Goal: Complete application form: Complete application form

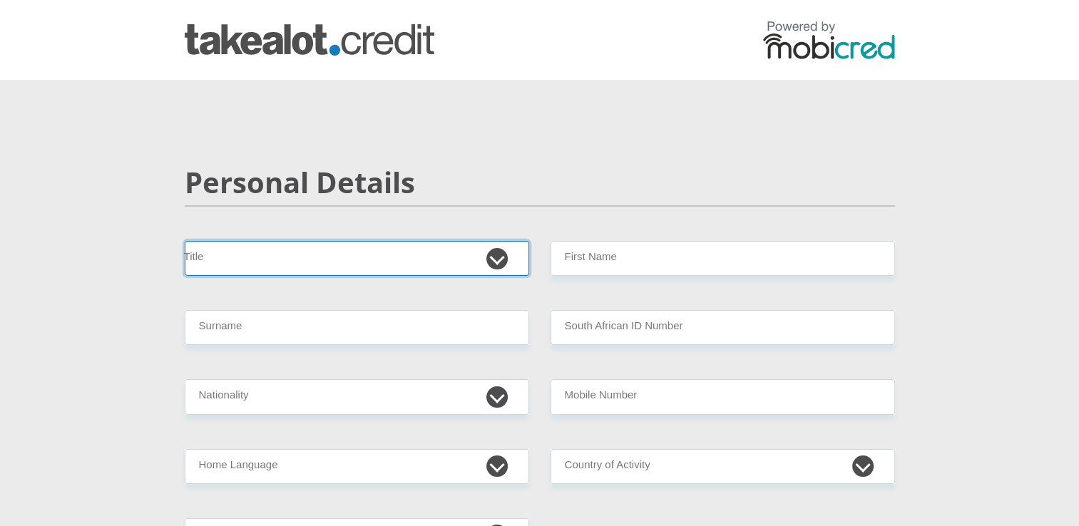
click at [496, 256] on select "Mr Ms Mrs Dr [PERSON_NAME]" at bounding box center [357, 258] width 345 height 35
select select "Mr"
click at [185, 241] on select "Mr Ms Mrs Dr [PERSON_NAME]" at bounding box center [357, 258] width 345 height 35
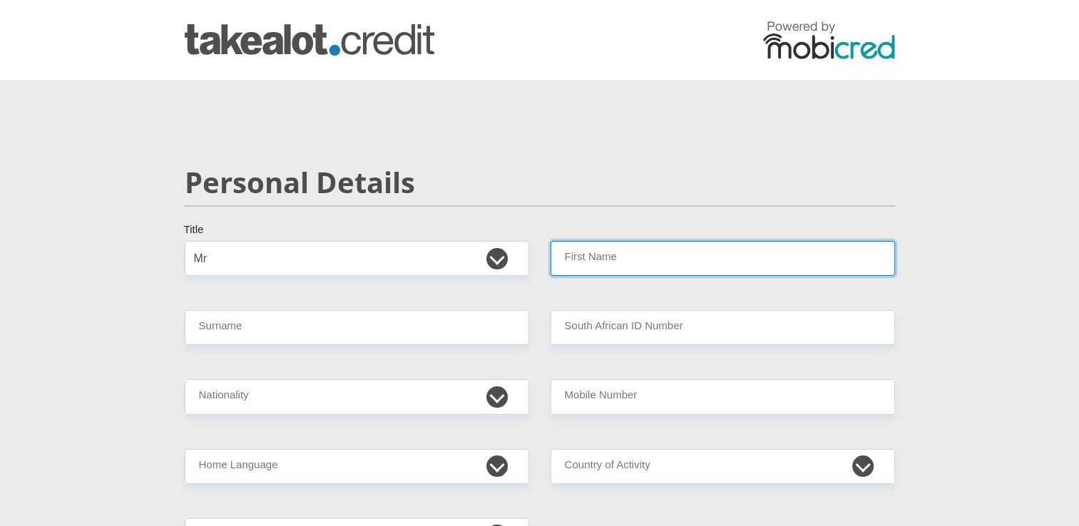
click at [608, 262] on input "First Name" at bounding box center [723, 258] width 345 height 35
type input "Sphesihle"
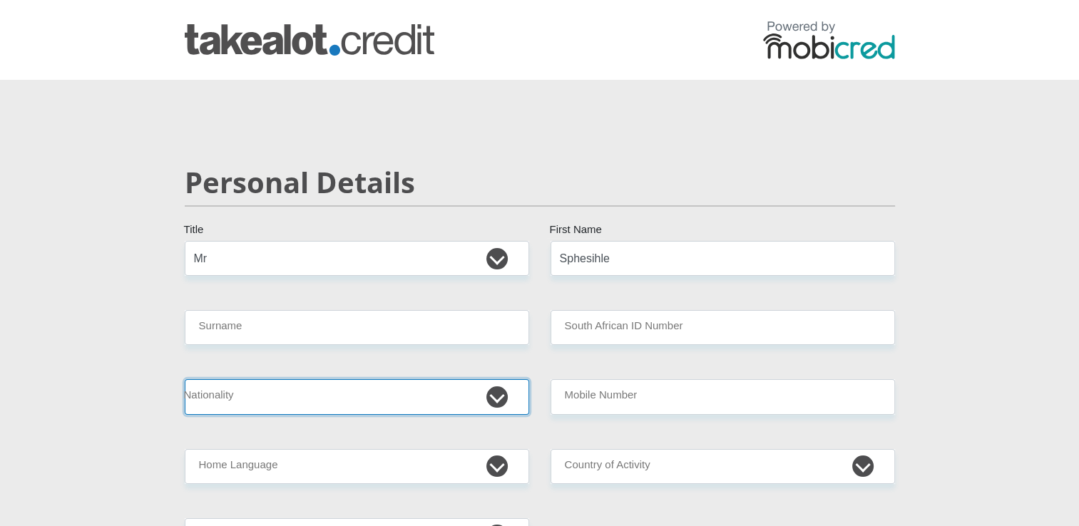
select select "ZAF"
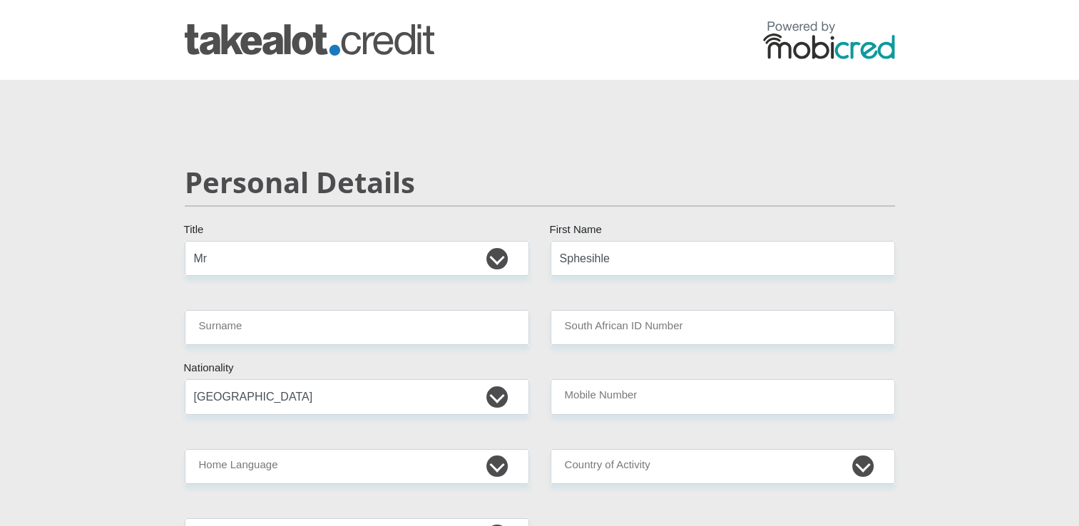
click at [315, 330] on input "Surname" at bounding box center [357, 327] width 345 height 35
type input "Ntuli"
click at [626, 324] on input "South African ID Number" at bounding box center [723, 327] width 345 height 35
type input "0211155807087"
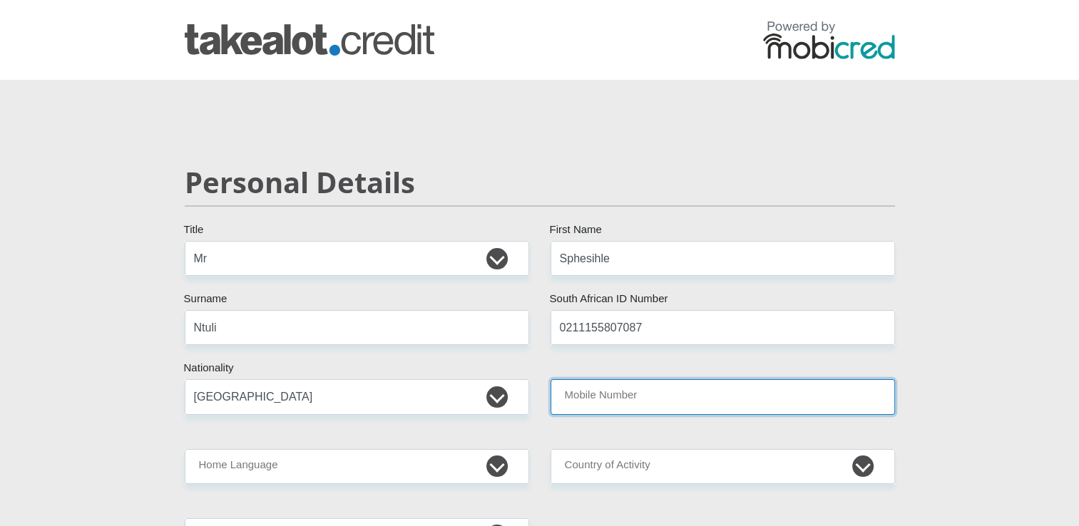
type input "0744947850"
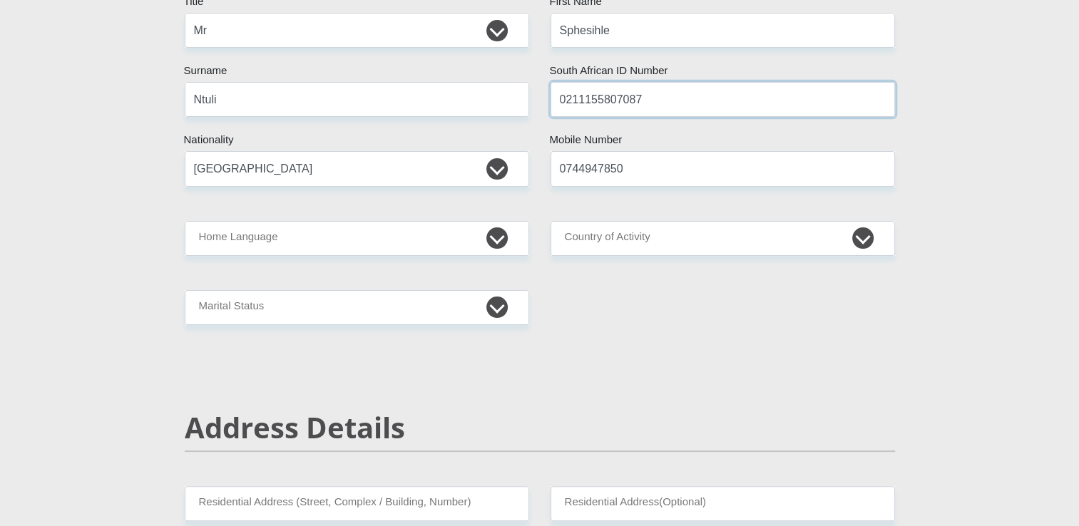
scroll to position [231, 0]
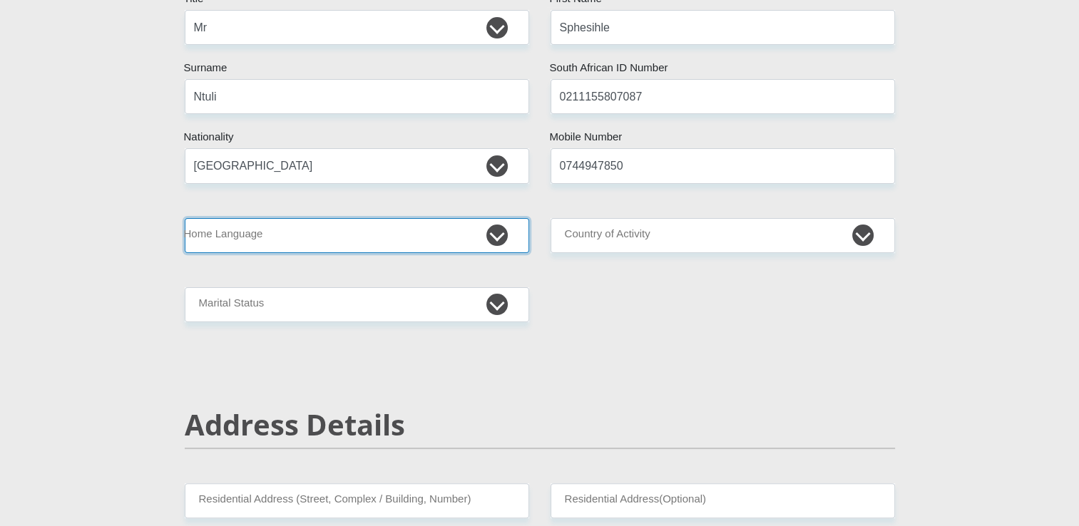
click at [495, 240] on select "Afrikaans English Sepedi South Ndebele Southern Sotho Swati Tsonga Tswana Venda…" at bounding box center [357, 235] width 345 height 35
select select "[DATE]"
click at [185, 218] on select "Afrikaans English Sepedi South Ndebele Southern Sotho Swati Tsonga Tswana Venda…" at bounding box center [357, 235] width 345 height 35
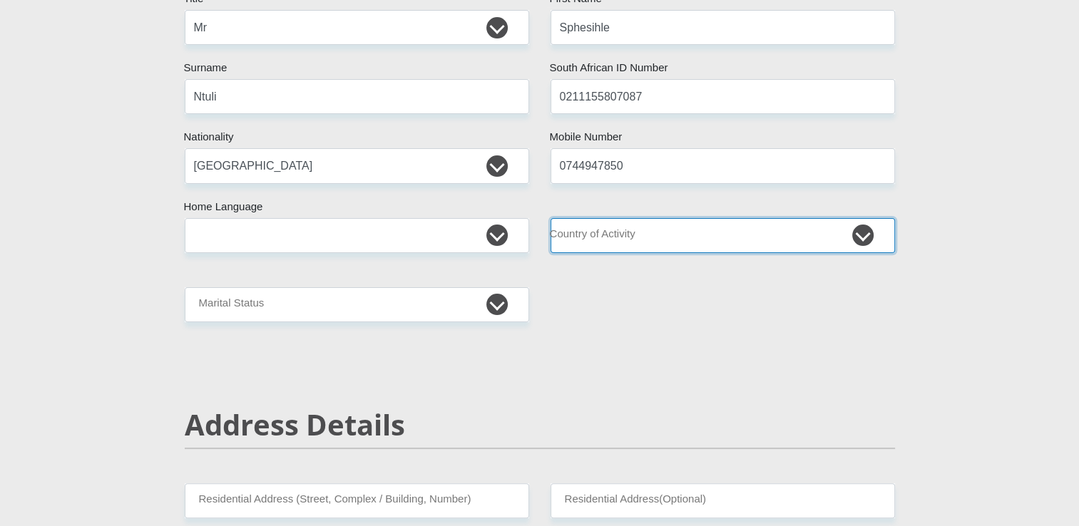
click at [857, 240] on select "[GEOGRAPHIC_DATA] [GEOGRAPHIC_DATA] [GEOGRAPHIC_DATA] [GEOGRAPHIC_DATA] [GEOGRA…" at bounding box center [723, 235] width 345 height 35
select select "ZAF"
click at [551, 218] on select "[GEOGRAPHIC_DATA] [GEOGRAPHIC_DATA] [GEOGRAPHIC_DATA] [GEOGRAPHIC_DATA] [GEOGRA…" at bounding box center [723, 235] width 345 height 35
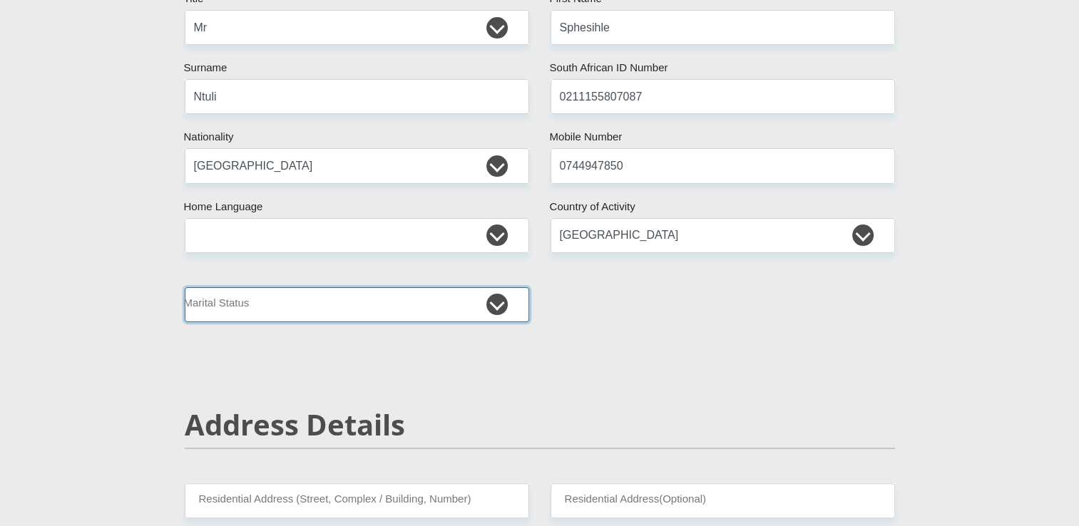
click at [497, 307] on select "Married ANC Single Divorced Widowed Married COP or Customary Law" at bounding box center [357, 304] width 345 height 35
select select "2"
click at [185, 287] on select "Married ANC Single Divorced Widowed Married COP or Customary Law" at bounding box center [357, 304] width 345 height 35
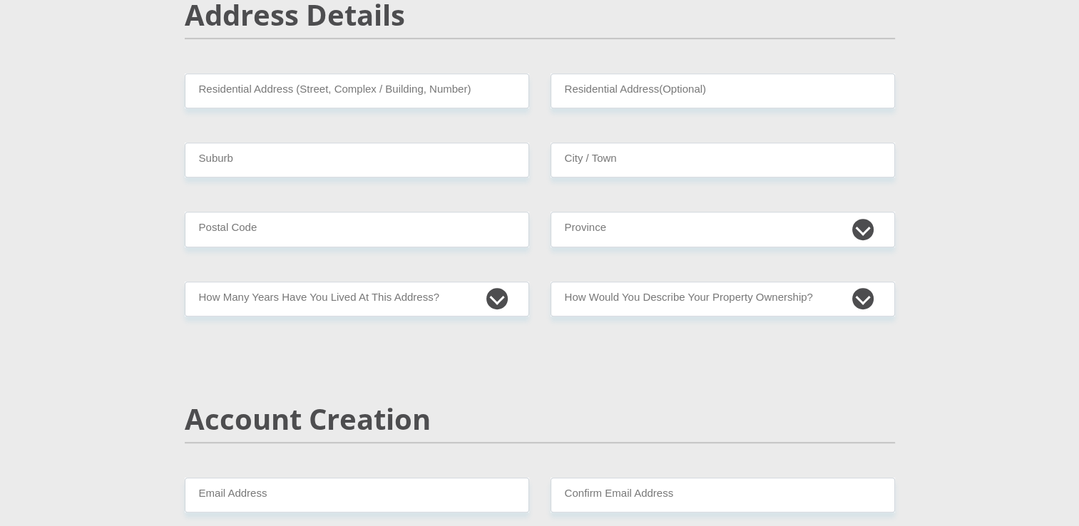
scroll to position [642, 0]
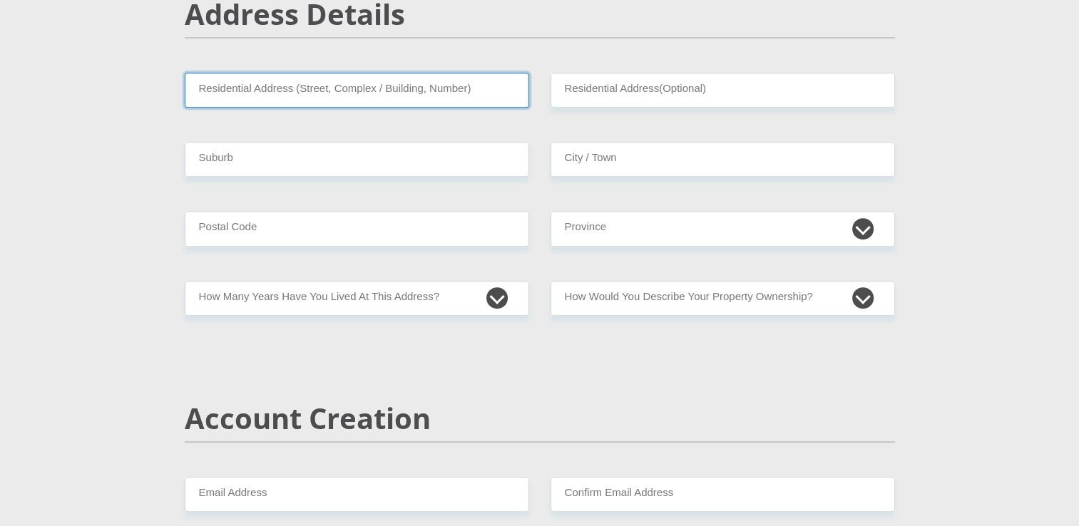
click at [399, 86] on input "Residential Address (Street, Complex / Building, Number)" at bounding box center [357, 90] width 345 height 35
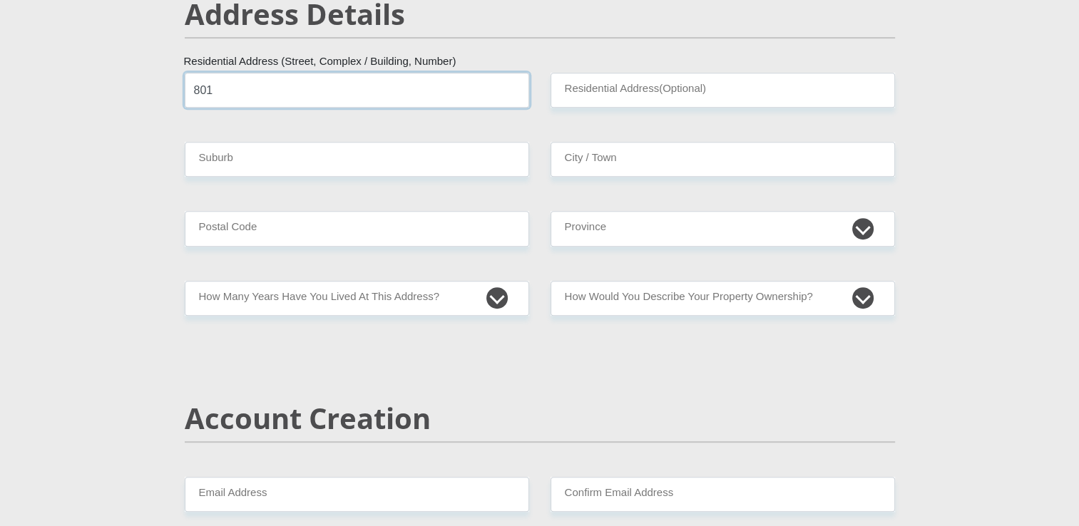
type input "801"
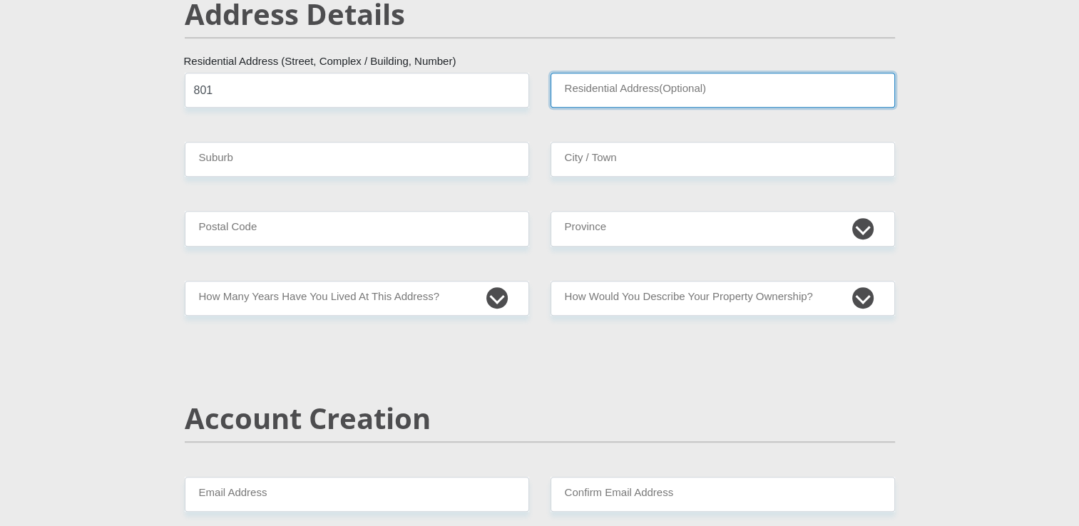
click at [670, 89] on input "Residential Address(Optional)" at bounding box center [723, 90] width 345 height 35
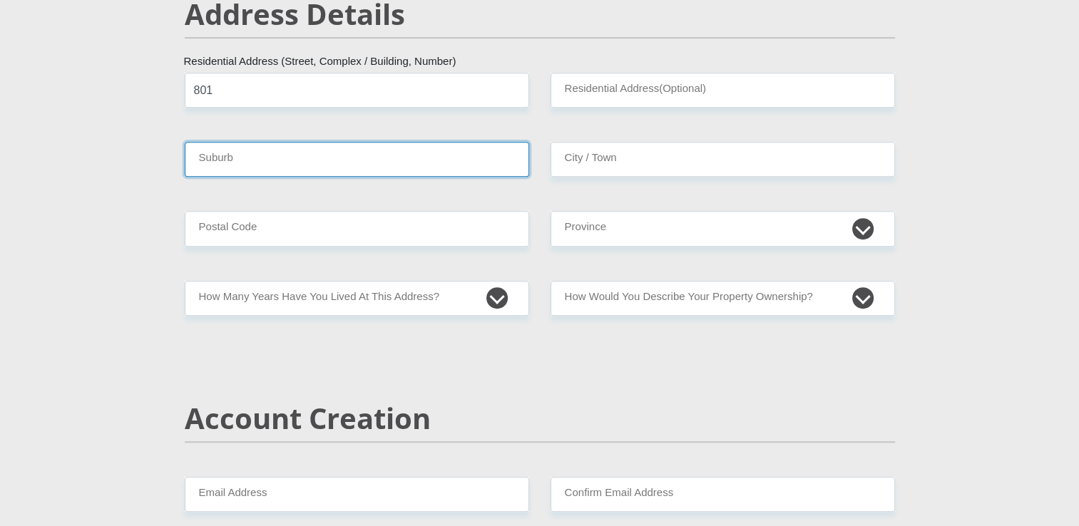
click at [310, 159] on input "Suburb" at bounding box center [357, 159] width 345 height 35
type input "PHOENIX"
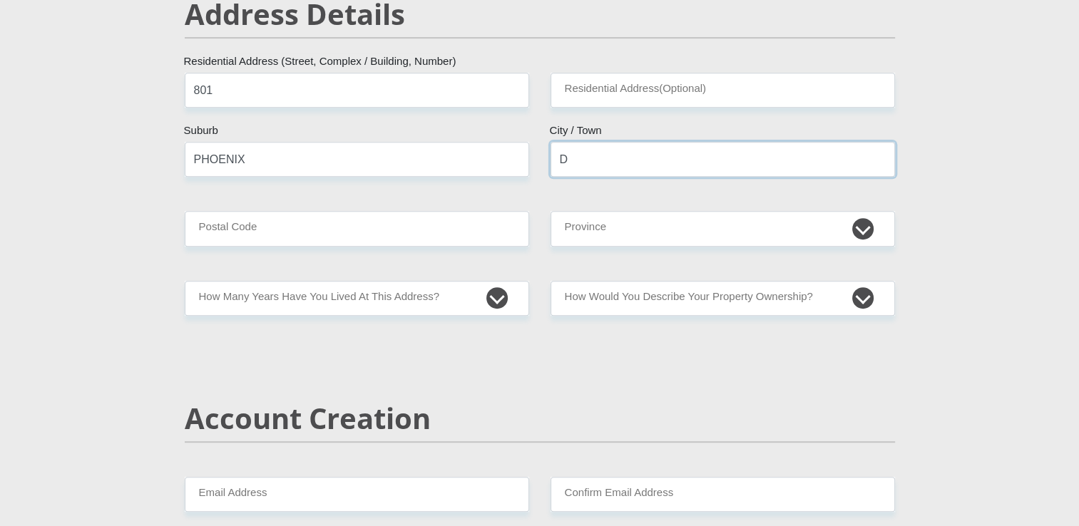
type input "[GEOGRAPHIC_DATA]"
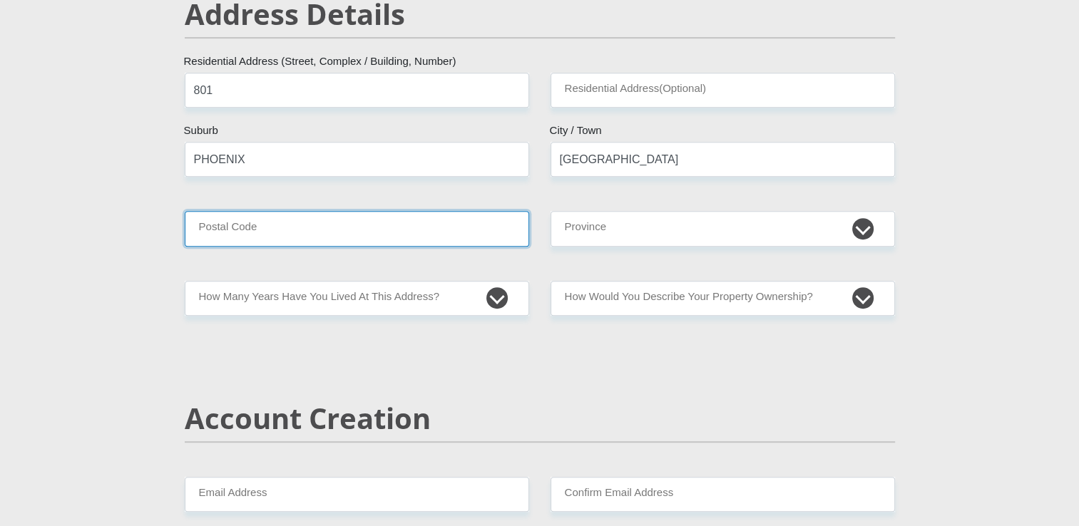
click at [414, 230] on input "Postal Code" at bounding box center [357, 228] width 345 height 35
type input "4068"
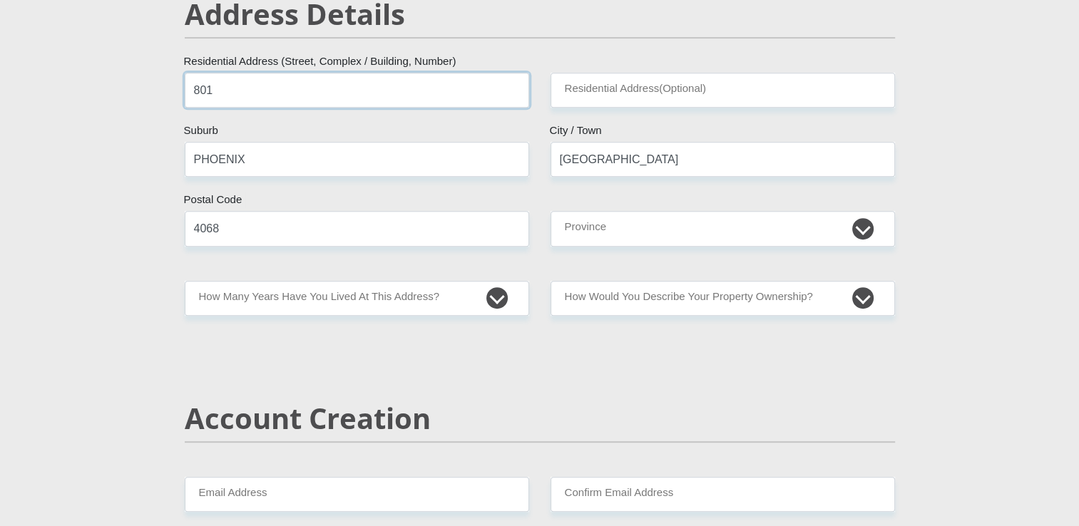
click at [340, 87] on input "801" at bounding box center [357, 90] width 345 height 35
type input "[STREET_ADDRESS]"
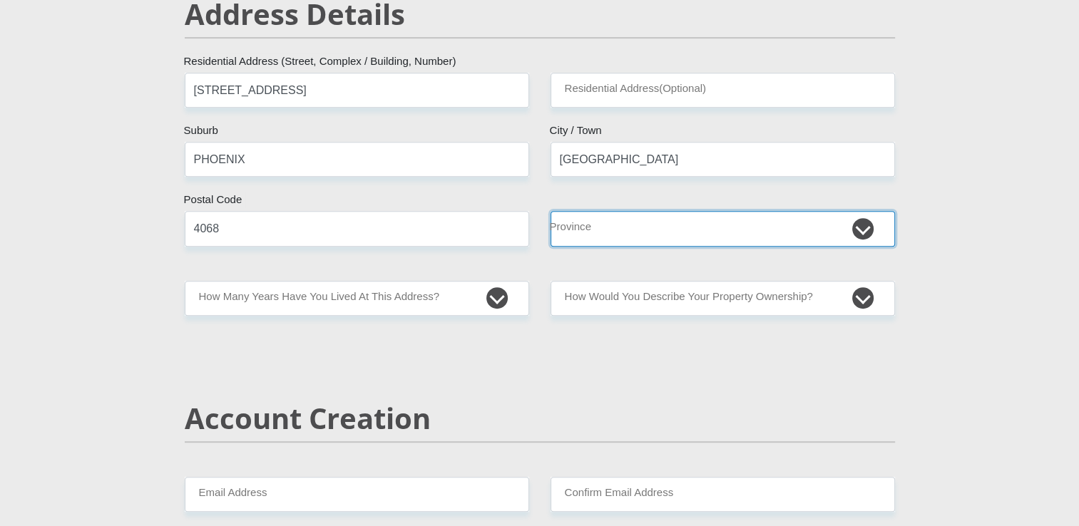
click at [862, 226] on select "Eastern Cape Free State Gauteng KwaZulu-Natal Limpopo Mpumalanga Northern Cape …" at bounding box center [723, 228] width 345 height 35
select select "[GEOGRAPHIC_DATA][DATE]"
click at [551, 211] on select "Eastern Cape Free State Gauteng KwaZulu-Natal Limpopo Mpumalanga Northern Cape …" at bounding box center [723, 228] width 345 height 35
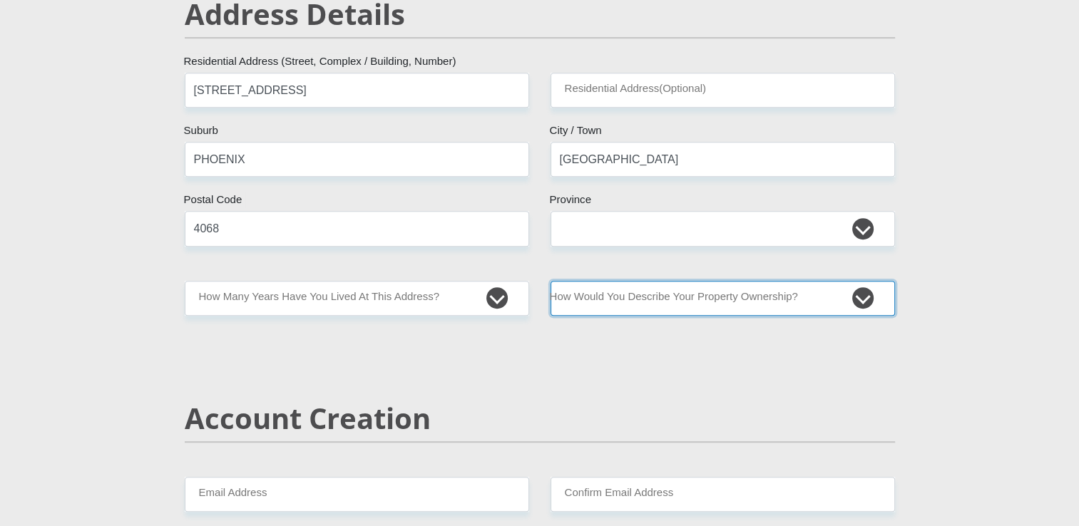
click at [854, 295] on select "Owned Rented Family Owned Company Dwelling" at bounding box center [723, 298] width 345 height 35
click at [551, 281] on select "Owned Rented Family Owned Company Dwelling" at bounding box center [723, 298] width 345 height 35
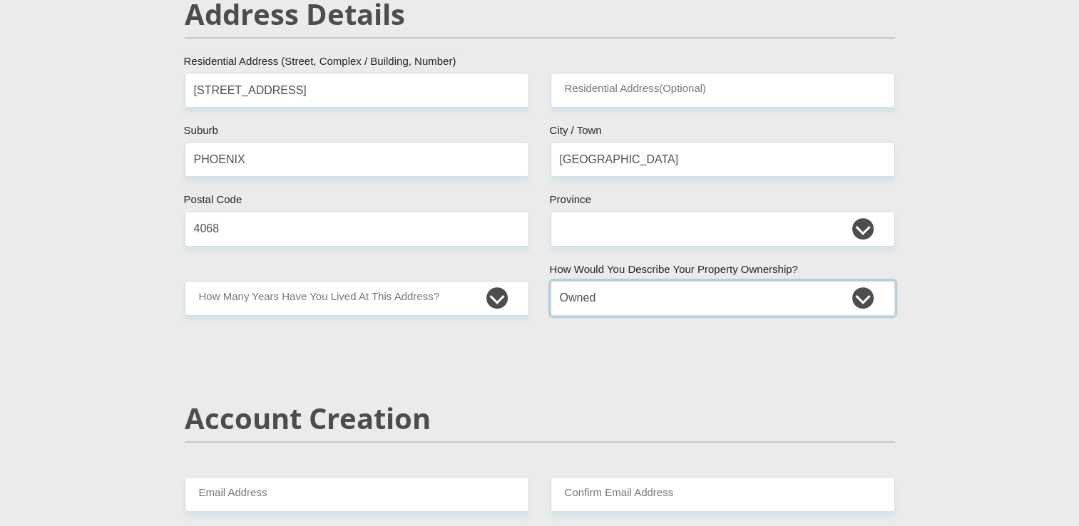
click at [859, 292] on select "Owned Rented Family Owned Company Dwelling" at bounding box center [723, 298] width 345 height 35
select select "parents"
click at [551, 281] on select "Owned Rented Family Owned Company Dwelling" at bounding box center [723, 298] width 345 height 35
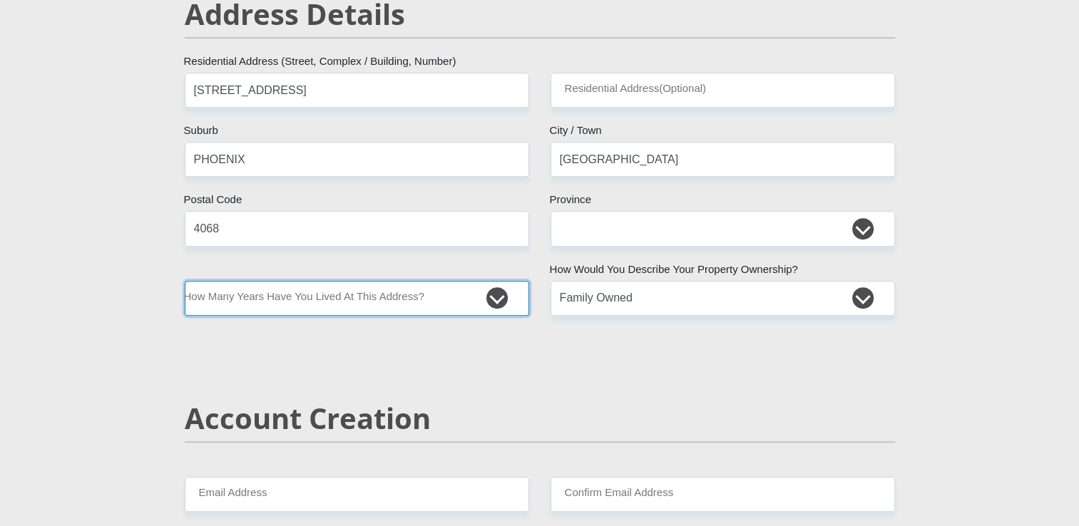
click at [499, 297] on select "less than 1 year 1-3 years 3-5 years 5+ years" at bounding box center [357, 298] width 345 height 35
select select "5"
click at [185, 281] on select "less than 1 year 1-3 years 3-5 years 5+ years" at bounding box center [357, 298] width 345 height 35
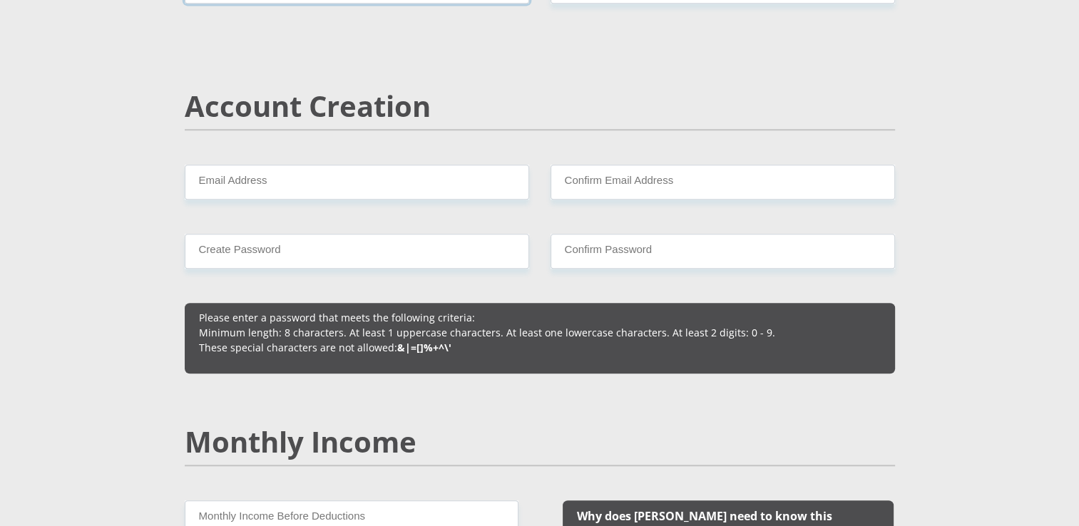
scroll to position [956, 0]
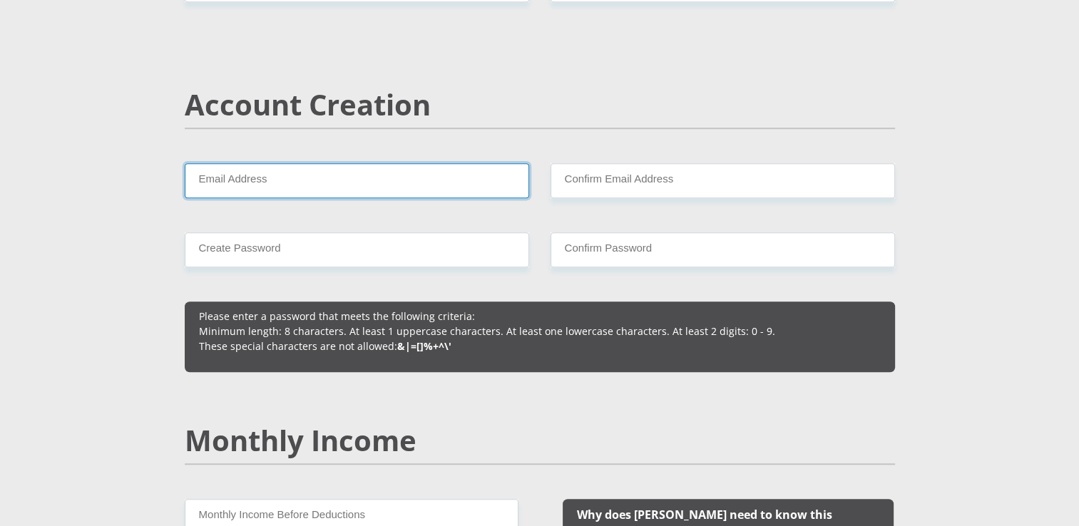
click at [365, 184] on input "Email Address" at bounding box center [357, 180] width 345 height 35
type input "[EMAIL_ADDRESS][DOMAIN_NAME]"
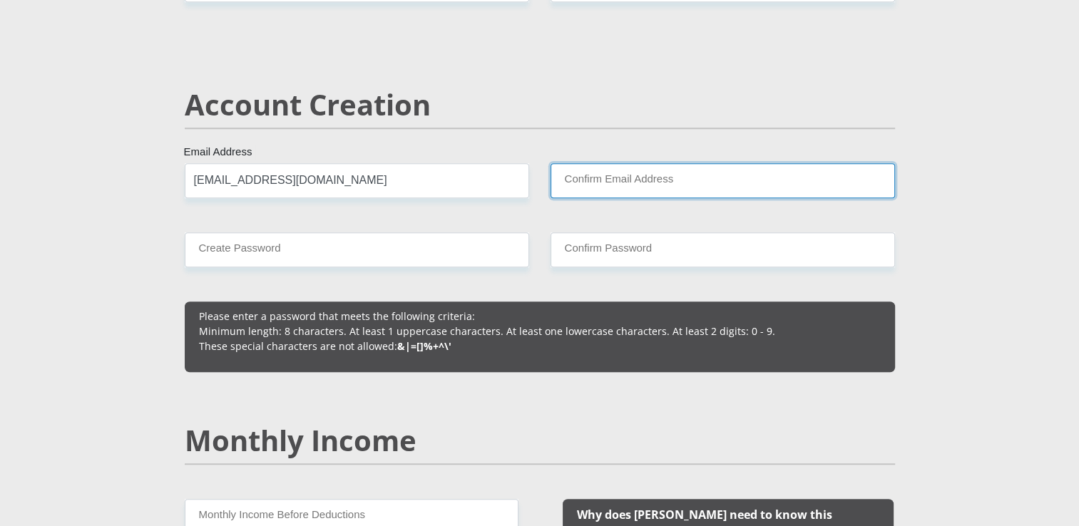
type input "[EMAIL_ADDRESS][DOMAIN_NAME]"
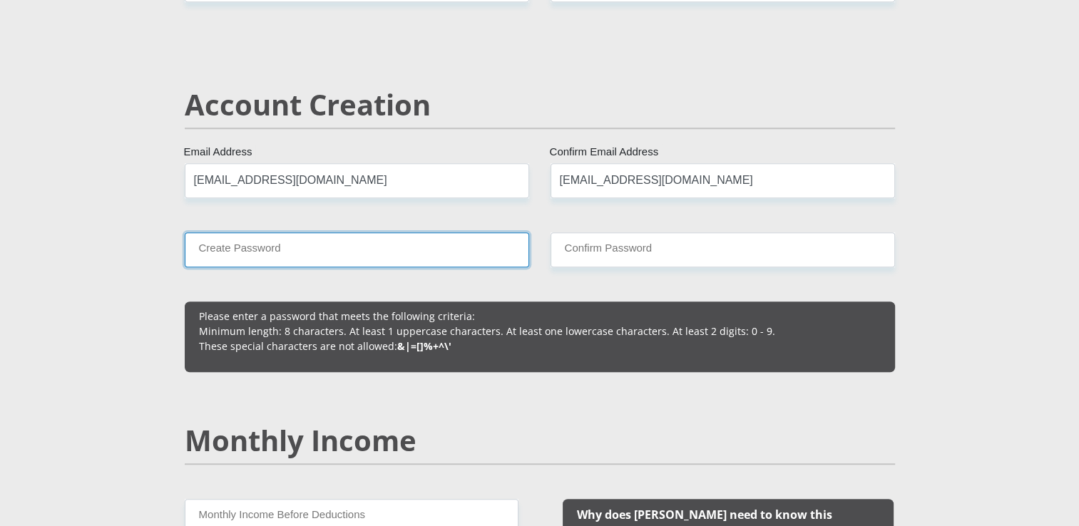
click at [387, 258] on input "Create Password" at bounding box center [357, 250] width 345 height 35
type input "1967Zonke"
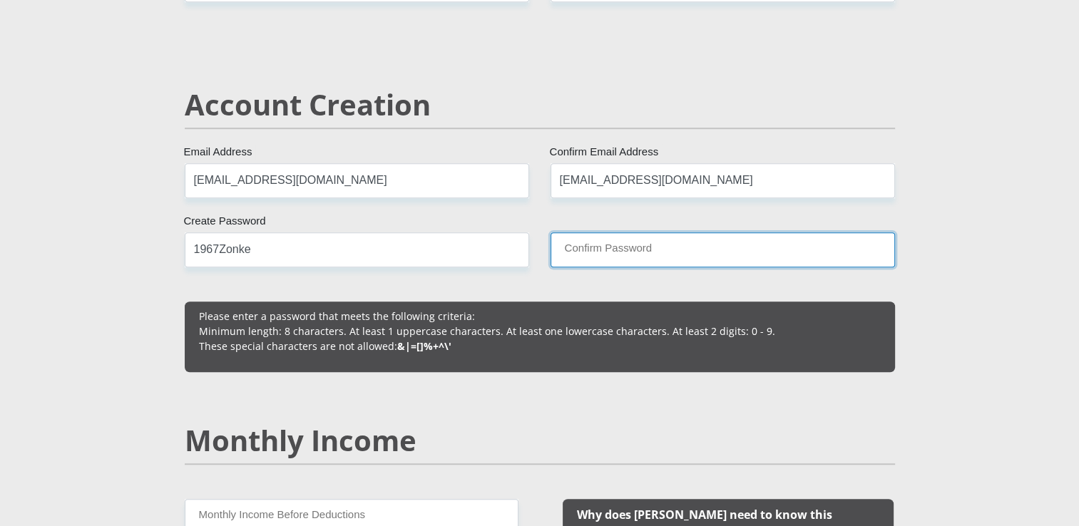
click at [615, 253] on input "Confirm Password" at bounding box center [723, 250] width 345 height 35
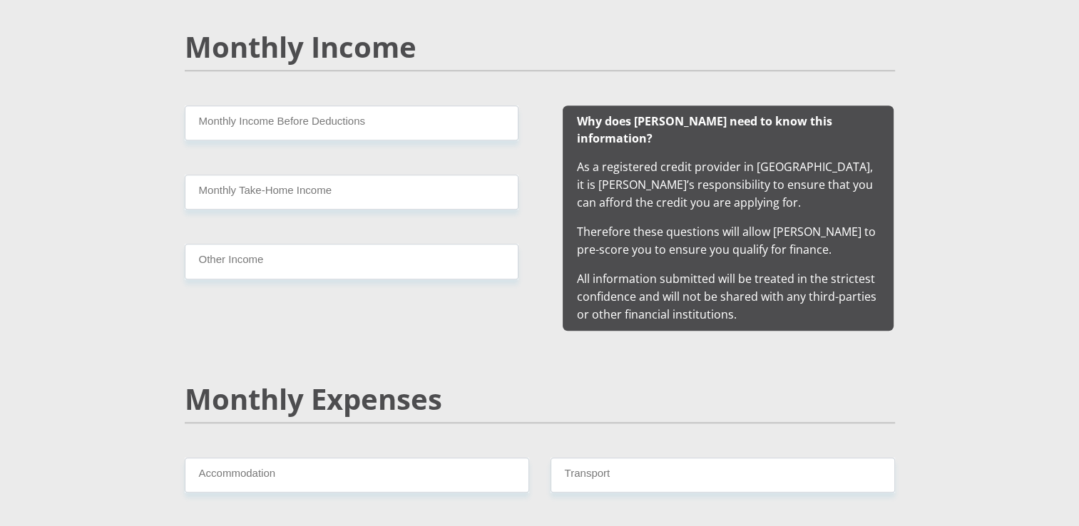
scroll to position [1351, 0]
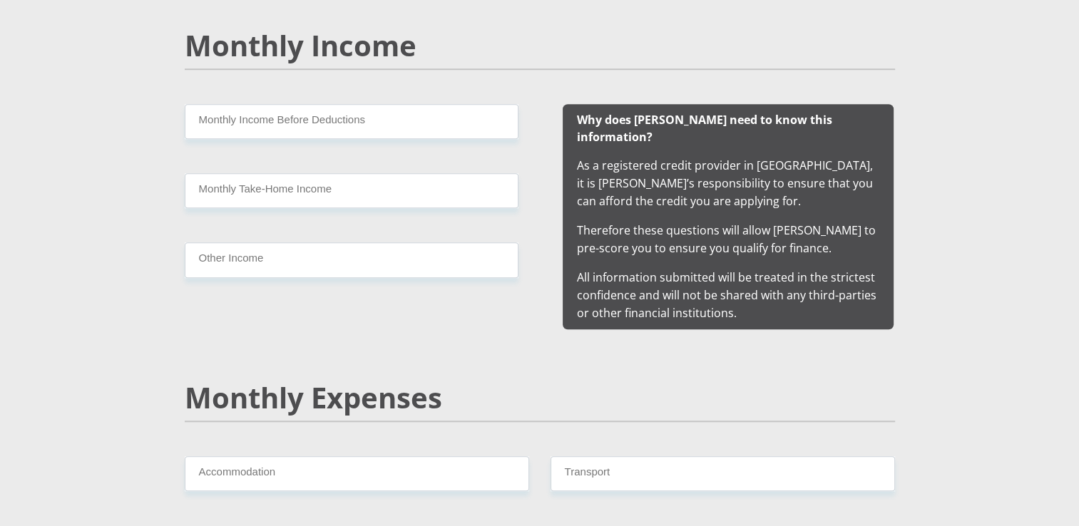
type input "1967Zonke"
click at [397, 109] on input "Monthly Income Before Deductions" at bounding box center [352, 121] width 334 height 35
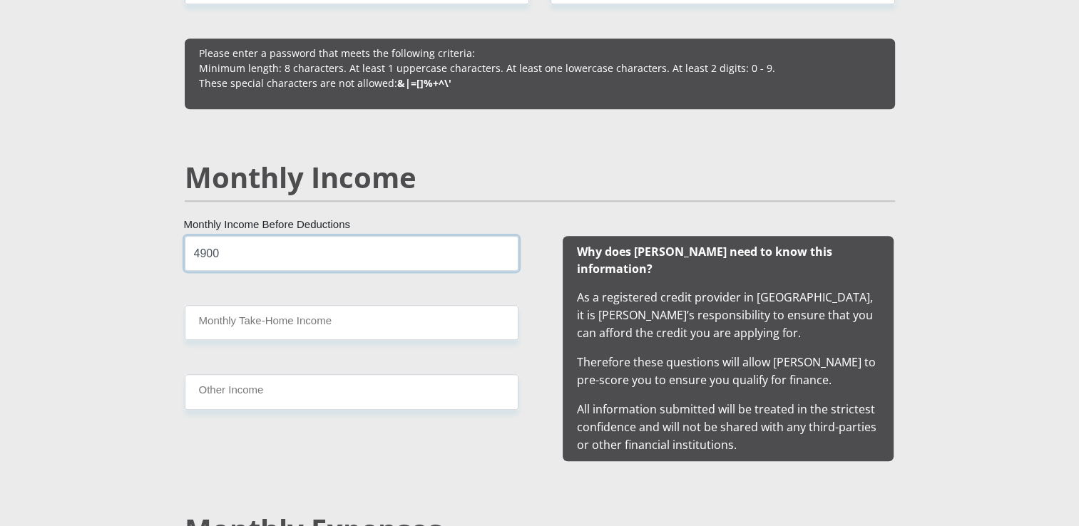
scroll to position [1220, 0]
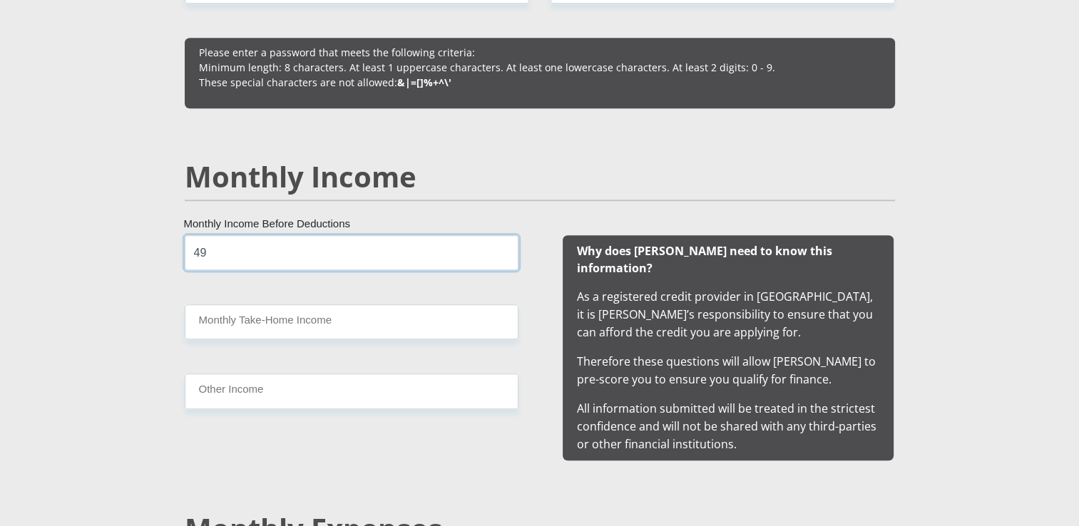
type input "4"
type input "5042.42"
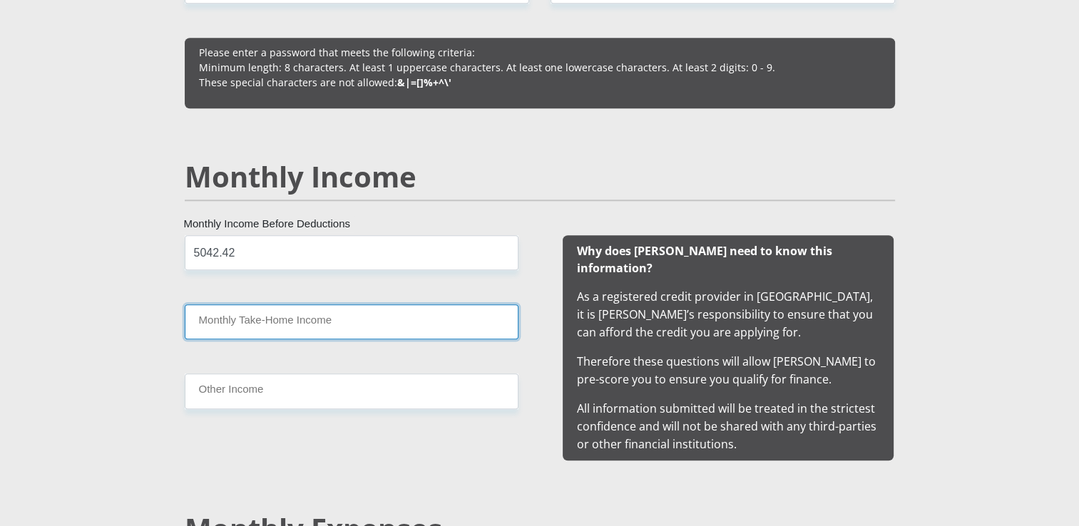
click at [290, 322] on input "Monthly Take-Home Income" at bounding box center [352, 322] width 334 height 35
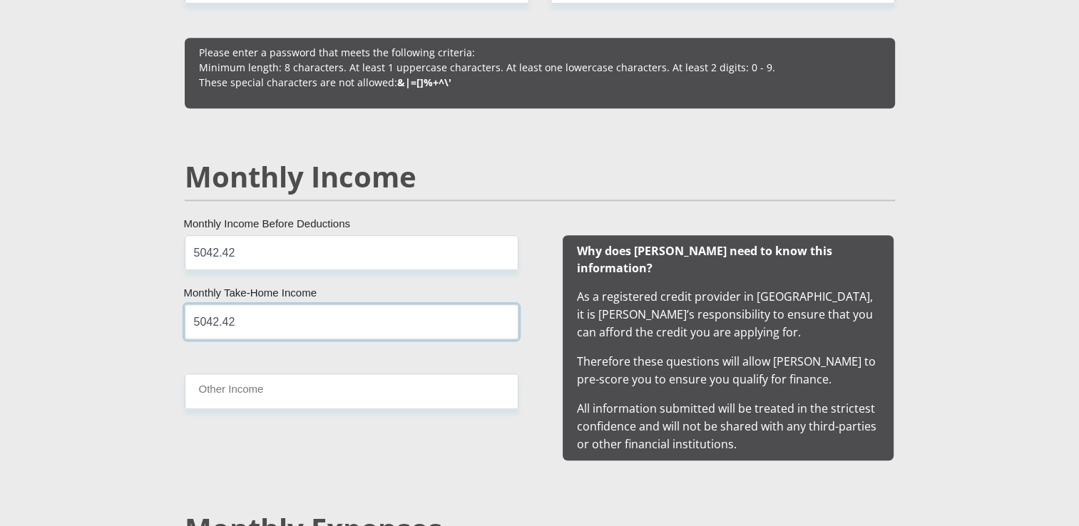
type input "5042.42"
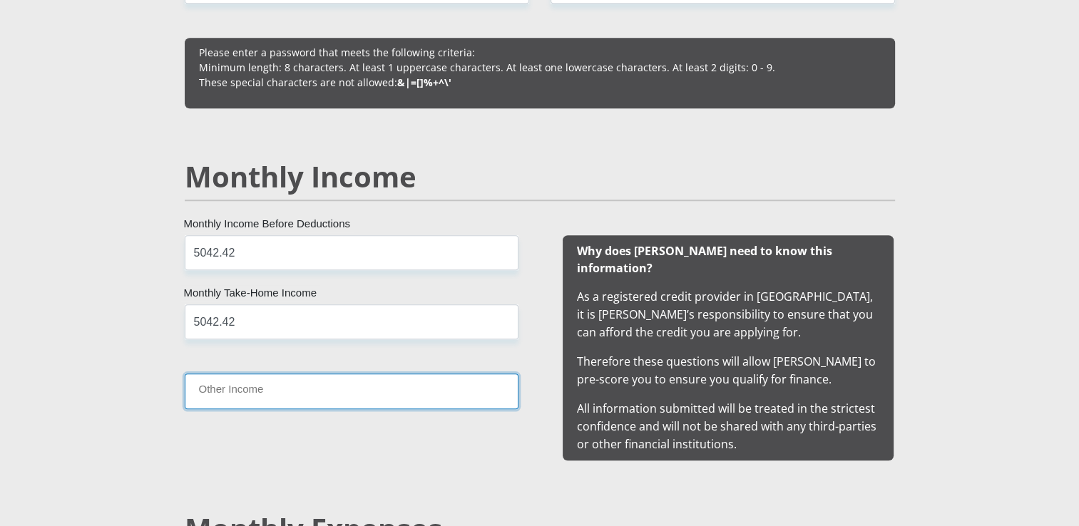
click at [256, 392] on input "Other Income" at bounding box center [352, 391] width 334 height 35
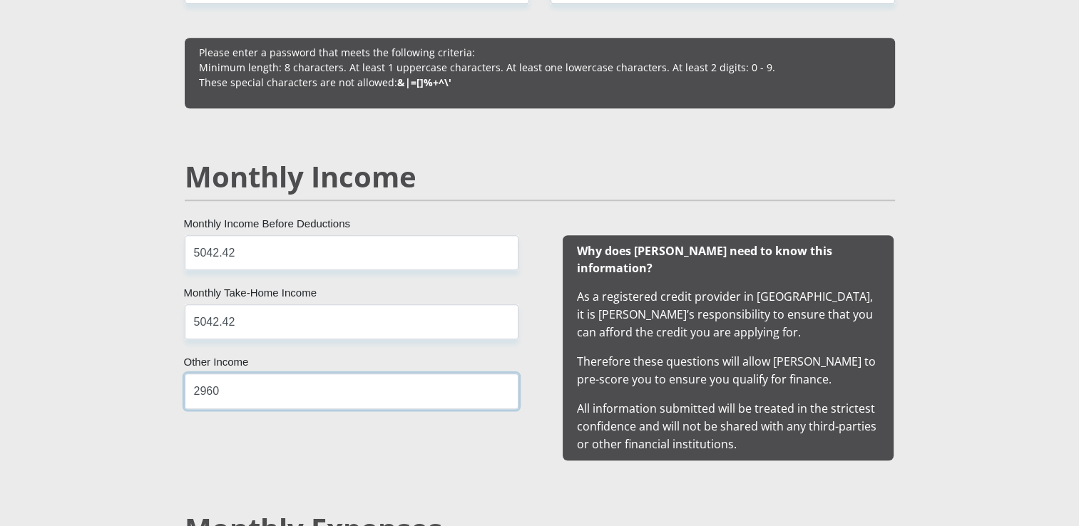
type input "2960"
click at [197, 258] on input "5042.42" at bounding box center [352, 252] width 334 height 35
click at [192, 255] on input "5042.42" at bounding box center [352, 252] width 334 height 35
click at [197, 253] on input "5042.42" at bounding box center [352, 252] width 334 height 35
click at [194, 253] on input "5042.42" at bounding box center [352, 252] width 334 height 35
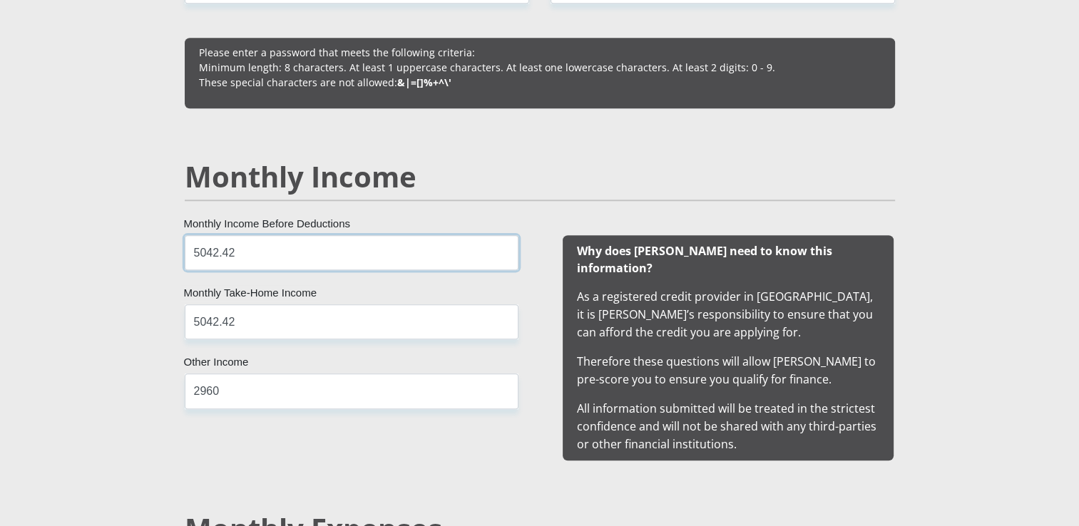
type input "5042.42"
click at [191, 392] on input "2960" at bounding box center [352, 391] width 334 height 35
click at [252, 390] on input "2960" at bounding box center [352, 391] width 334 height 35
type input "2960"
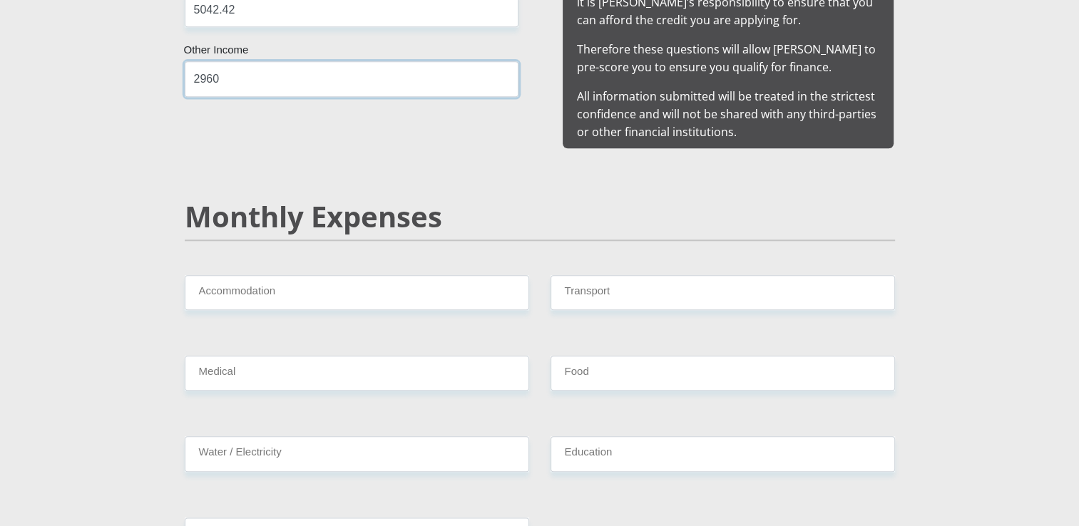
scroll to position [1548, 0]
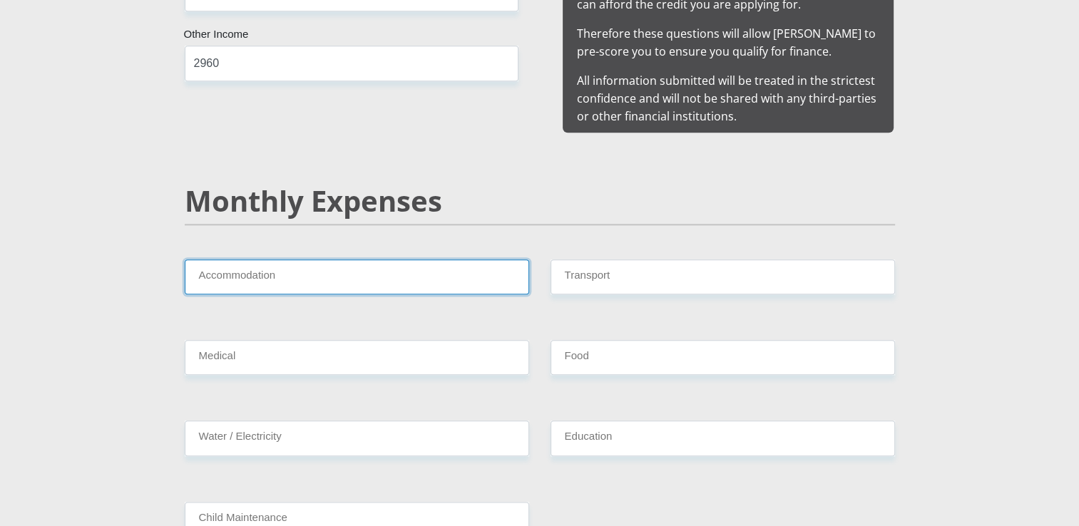
click at [345, 264] on input "Accommodation" at bounding box center [357, 277] width 345 height 35
type input "0"
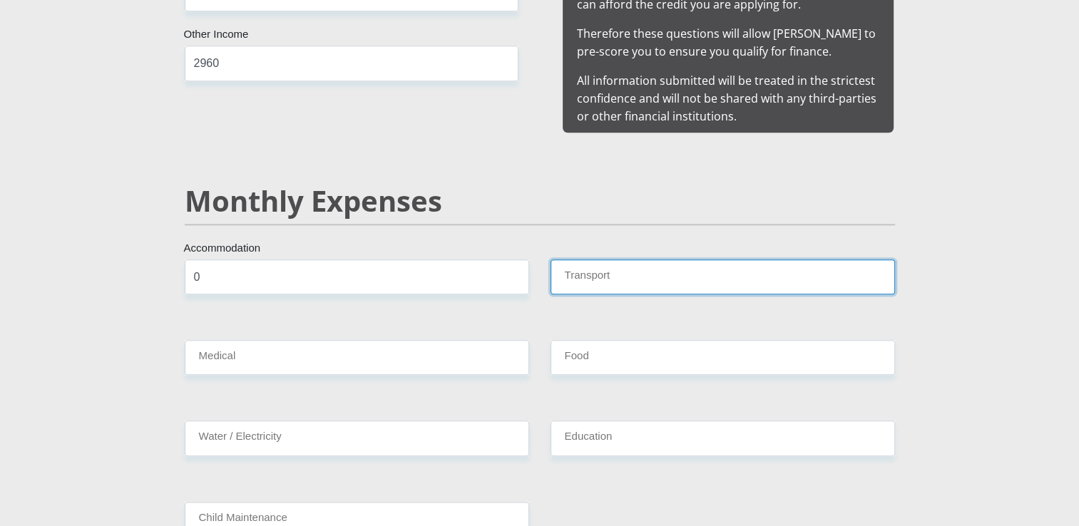
click at [596, 262] on input "Transport" at bounding box center [723, 277] width 345 height 35
type input "530"
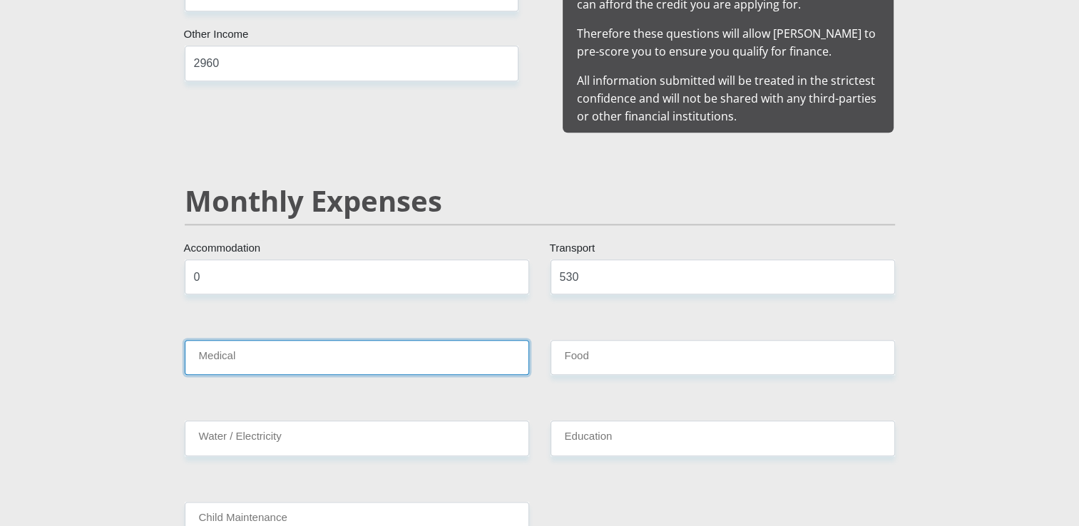
click at [322, 350] on input "Medical" at bounding box center [357, 357] width 345 height 35
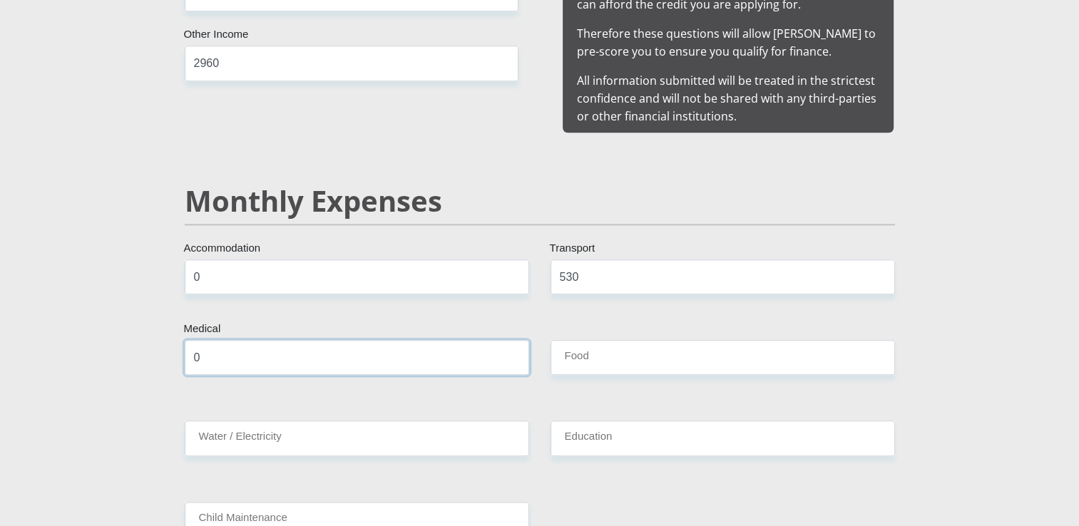
type input "0"
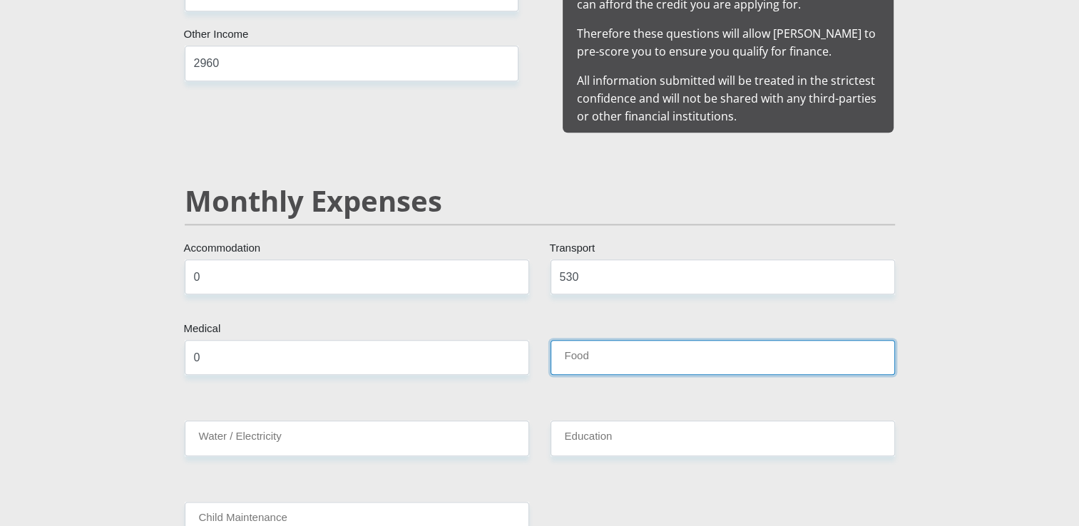
click at [651, 340] on input "Food" at bounding box center [723, 357] width 345 height 35
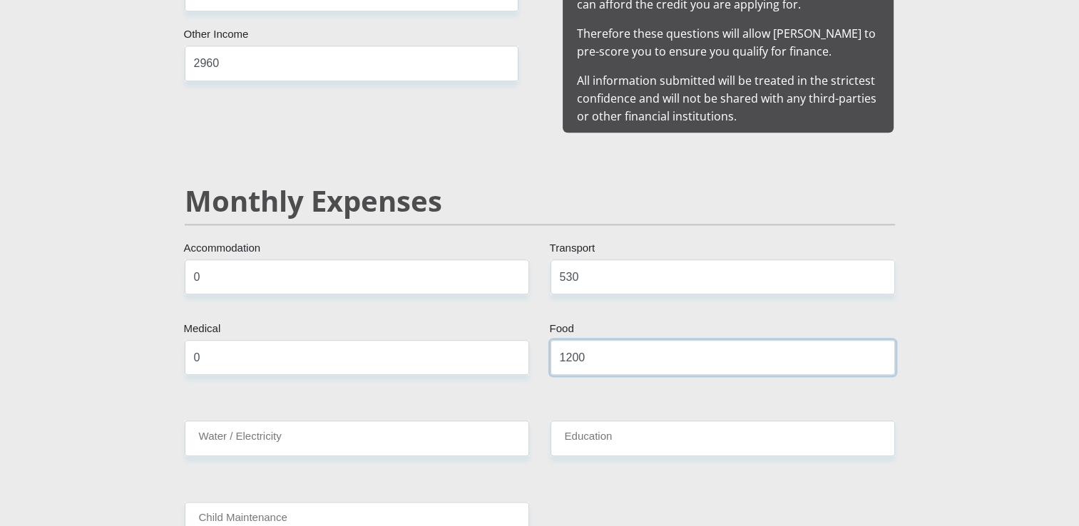
type input "1200"
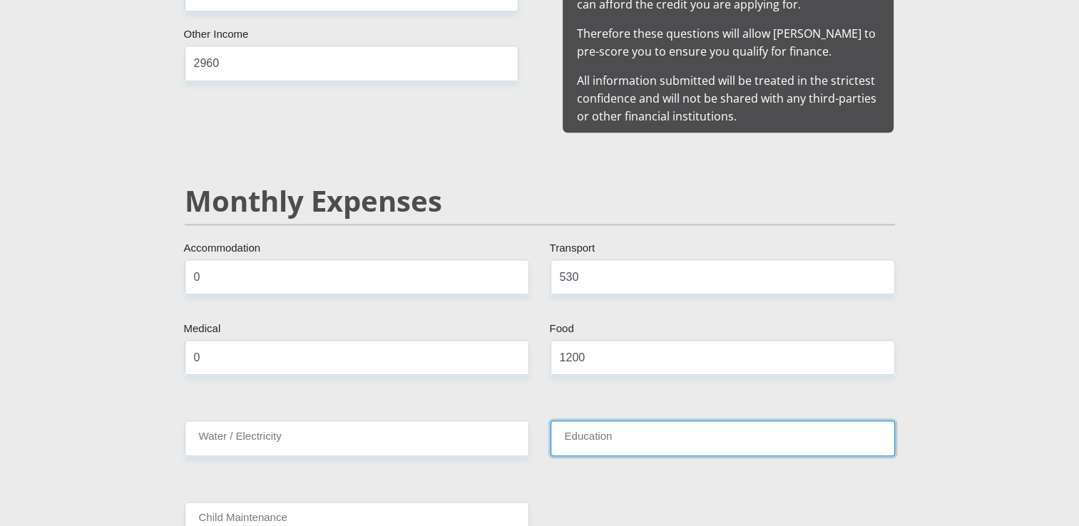
click at [593, 424] on input "Education" at bounding box center [723, 438] width 345 height 35
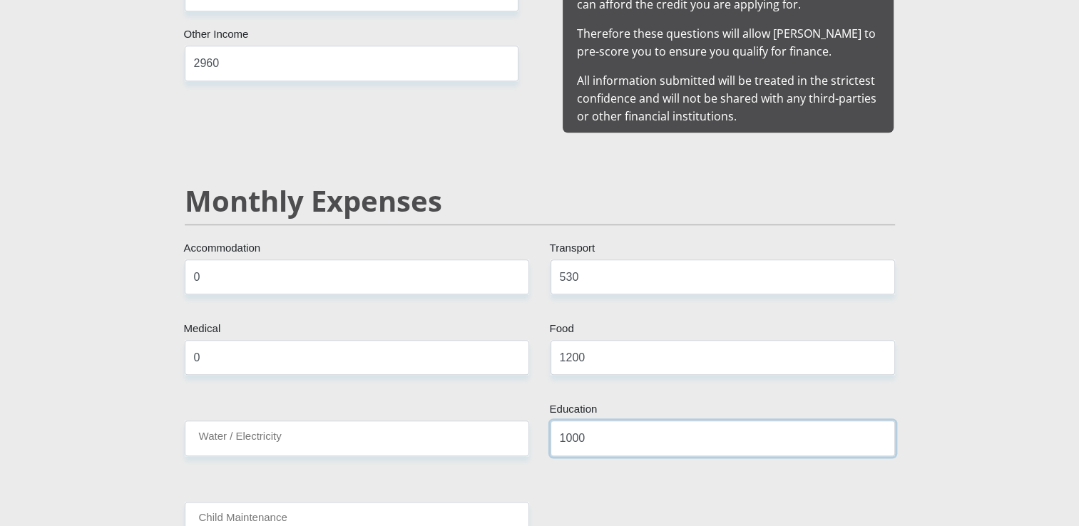
type input "1000"
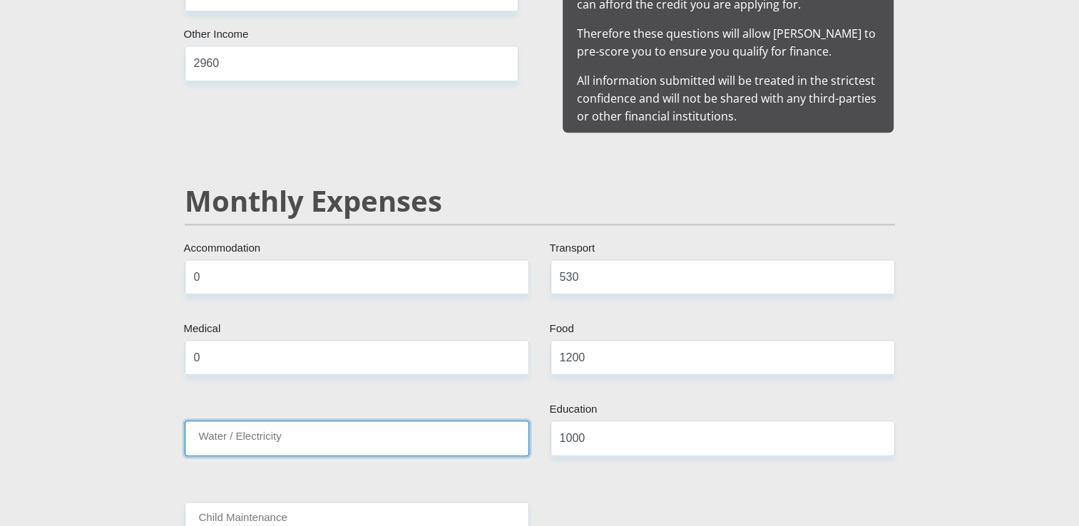
click at [405, 421] on input "Water / Electricity" at bounding box center [357, 438] width 345 height 35
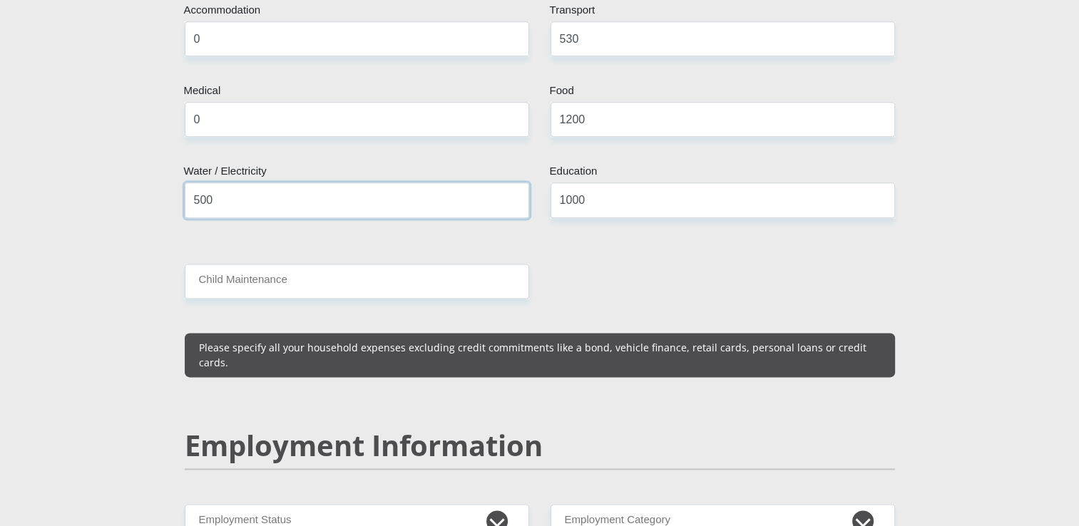
scroll to position [1788, 0]
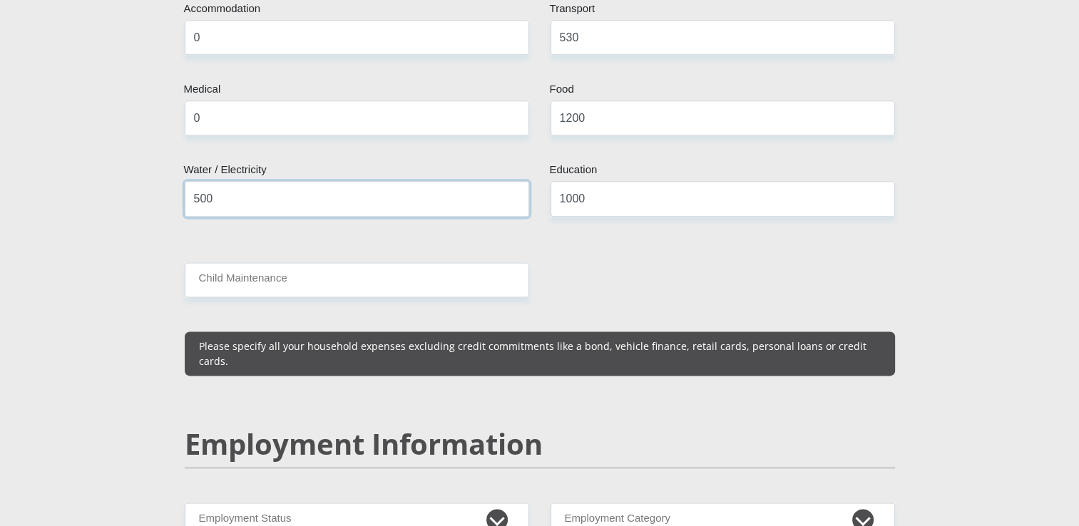
type input "500"
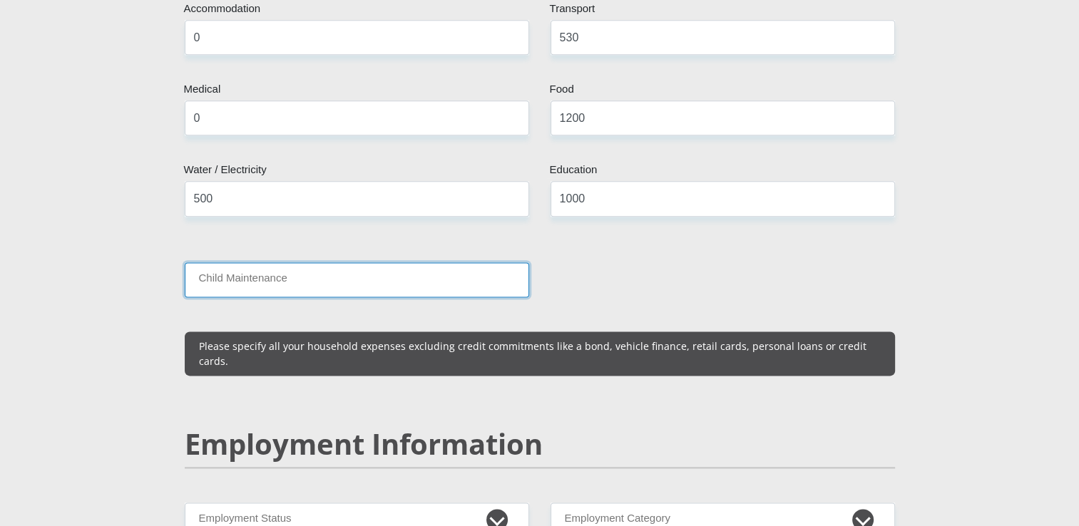
click at [385, 262] on input "Child Maintenance" at bounding box center [357, 279] width 345 height 35
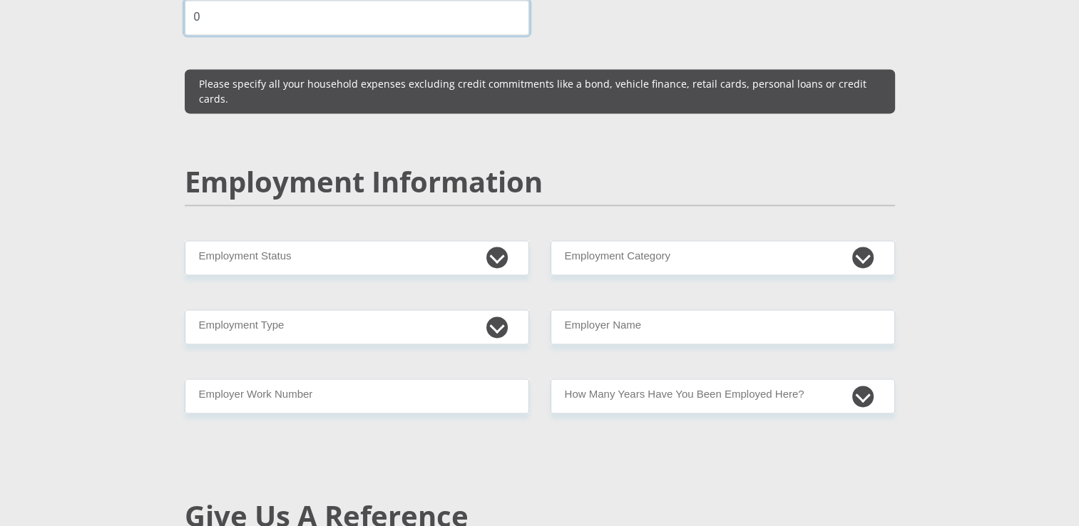
scroll to position [2054, 0]
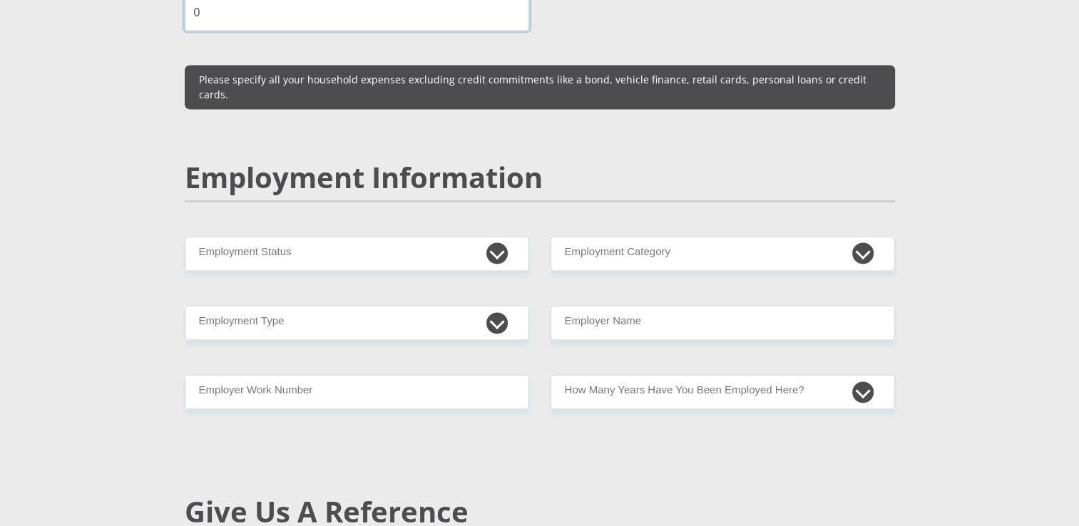
type input "0"
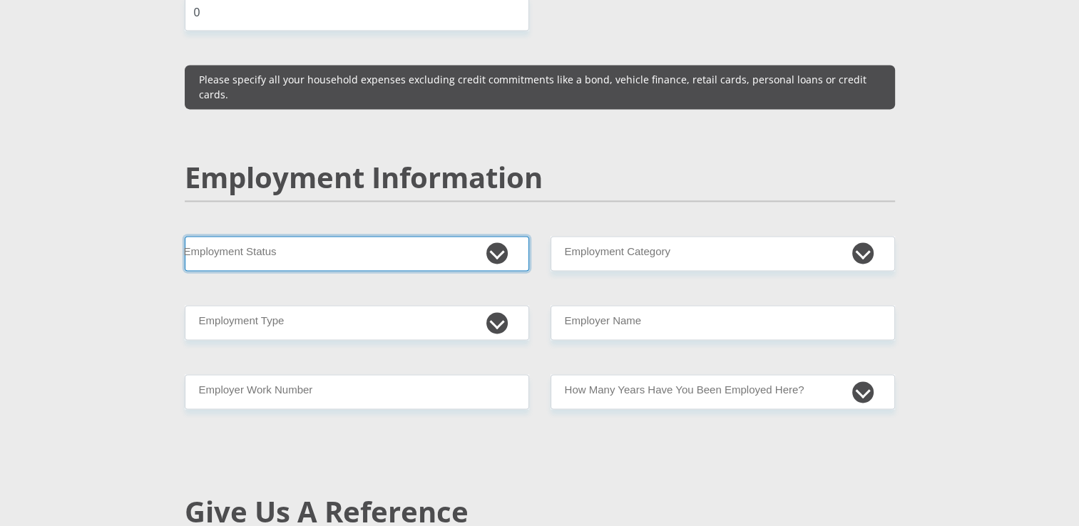
click at [492, 236] on select "Permanent/Full-time Part-time/Casual [DEMOGRAPHIC_DATA] Worker Self-Employed Ho…" at bounding box center [357, 253] width 345 height 35
select select "3"
click at [185, 236] on select "Permanent/Full-time Part-time/Casual [DEMOGRAPHIC_DATA] Worker Self-Employed Ho…" at bounding box center [357, 253] width 345 height 35
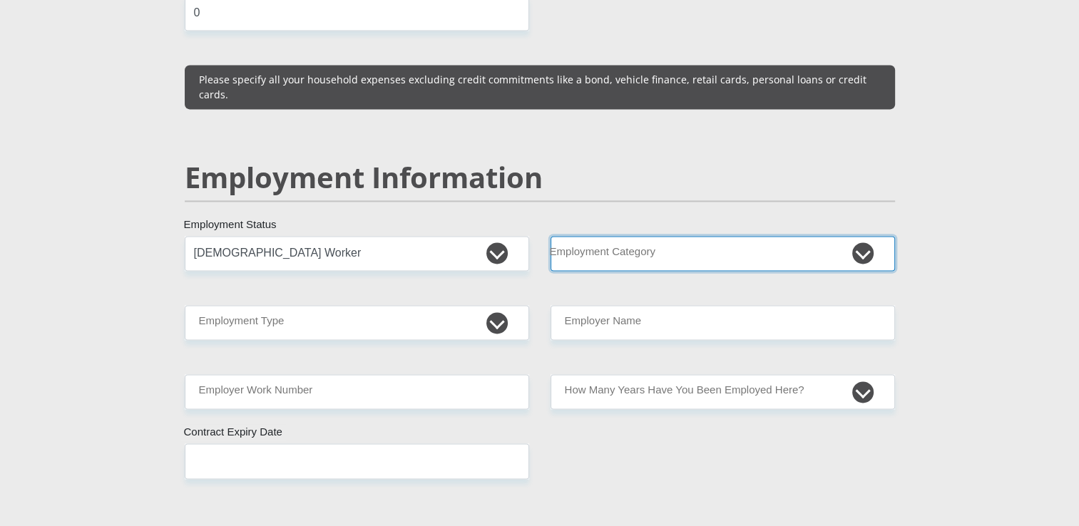
click at [862, 236] on select "AGRICULTURE ALCOHOL & TOBACCO CONSTRUCTION MATERIALS METALLURGY EQUIPMENT FOR R…" at bounding box center [723, 253] width 345 height 35
click at [588, 236] on select "AGRICULTURE ALCOHOL & TOBACCO CONSTRUCTION MATERIALS METALLURGY EQUIPMENT FOR R…" at bounding box center [723, 253] width 345 height 35
click at [857, 236] on select "AGRICULTURE ALCOHOL & TOBACCO CONSTRUCTION MATERIALS METALLURGY EQUIPMENT FOR R…" at bounding box center [723, 253] width 345 height 35
select select "17"
click at [551, 236] on select "AGRICULTURE ALCOHOL & TOBACCO CONSTRUCTION MATERIALS METALLURGY EQUIPMENT FOR R…" at bounding box center [723, 253] width 345 height 35
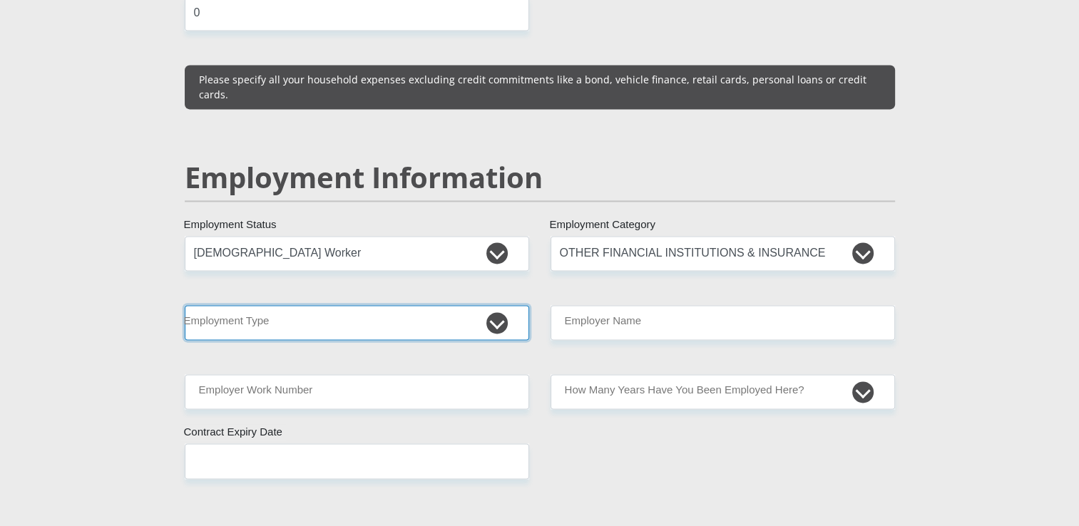
click at [272, 305] on select "College/Lecturer Craft Seller Creative Driver Executive Farmer Forces - Non Com…" at bounding box center [357, 322] width 345 height 35
select select "Sales"
click at [185, 305] on select "College/Lecturer Craft Seller Creative Driver Executive Farmer Forces - Non Com…" at bounding box center [357, 322] width 345 height 35
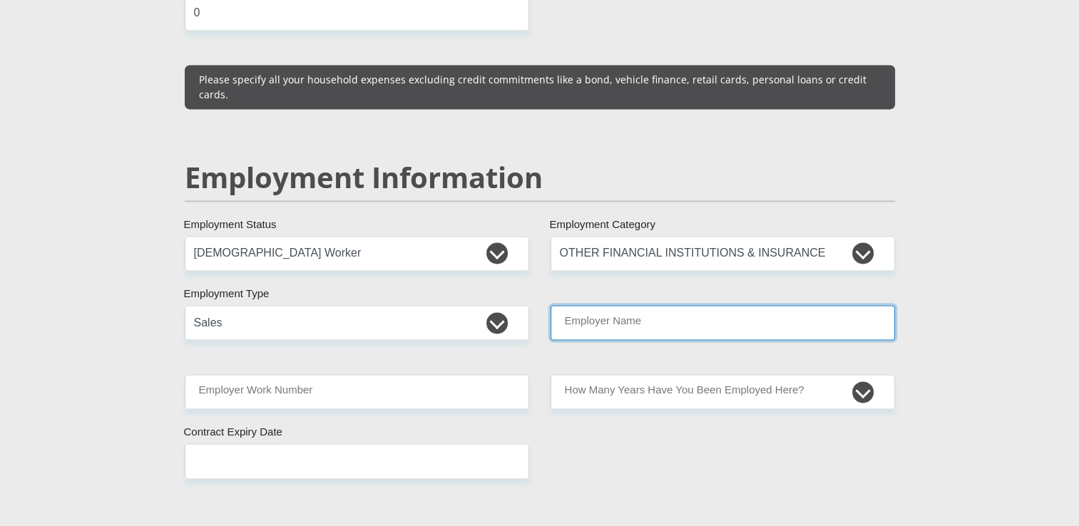
click at [644, 305] on input "Employer Name" at bounding box center [723, 322] width 345 height 35
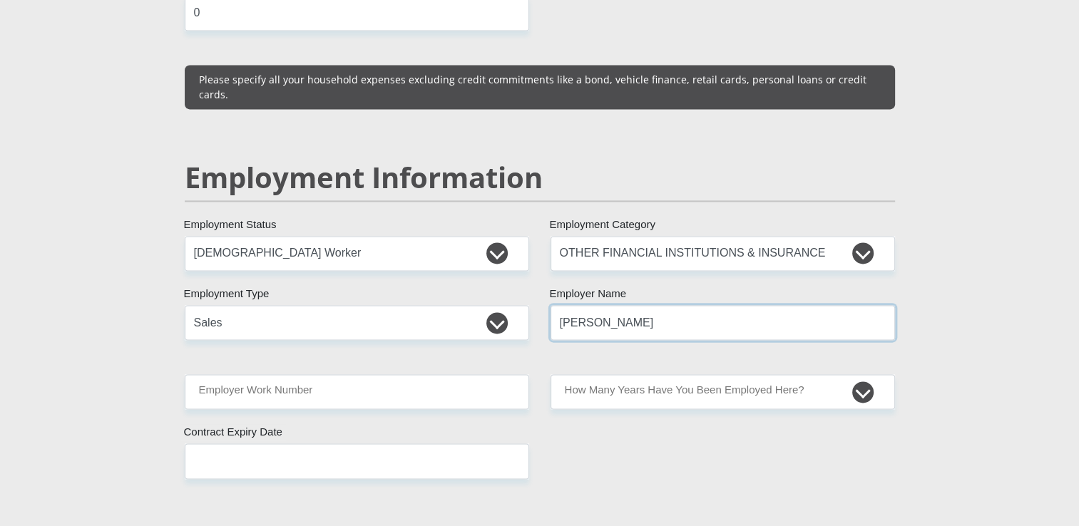
type input "[PERSON_NAME]"
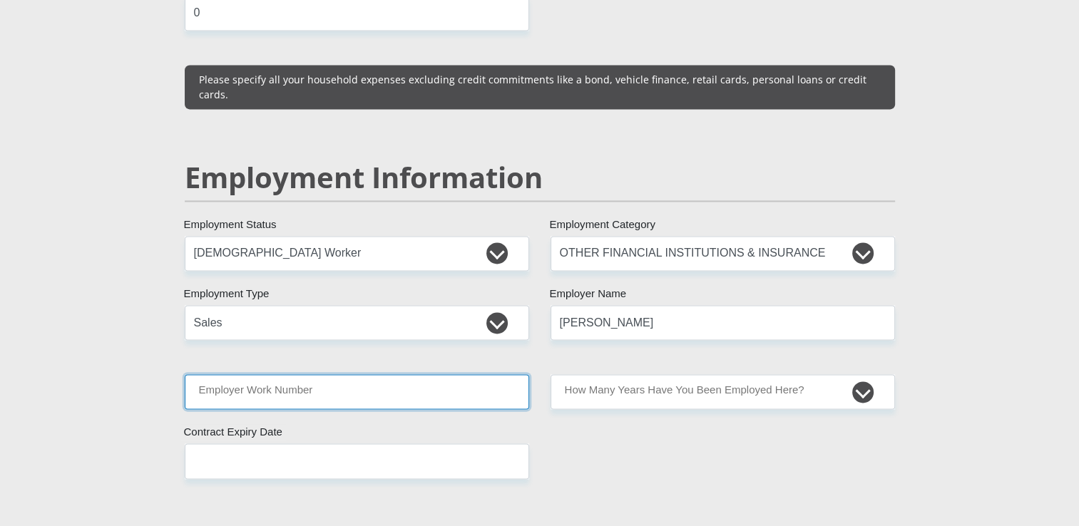
click at [290, 374] on input "Employer Work Number" at bounding box center [357, 391] width 345 height 35
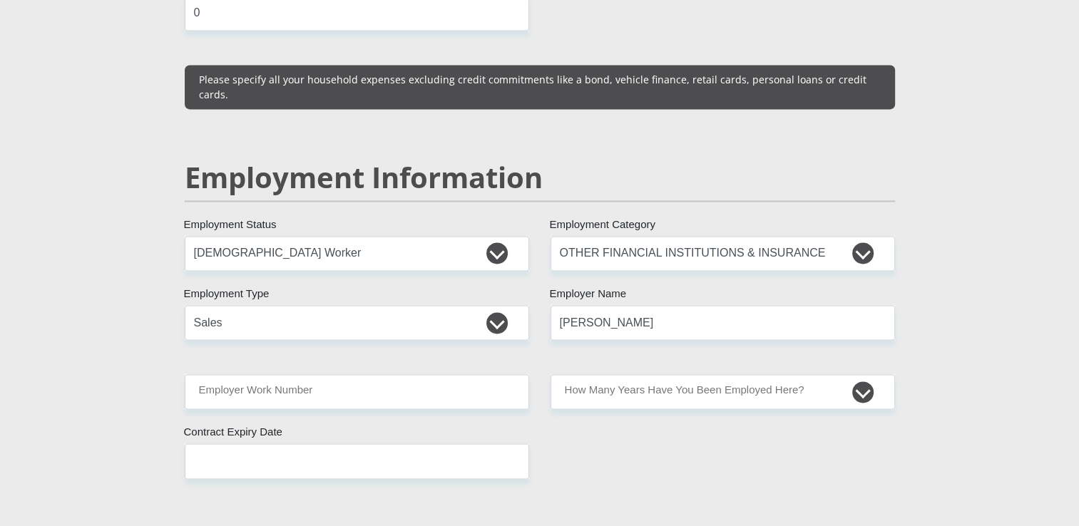
click at [798, 479] on div "Mr Ms Mrs Dr Other Title Sphesihle First Name Ntuli Surname 0211155807087 South…" at bounding box center [540, 256] width 732 height 4139
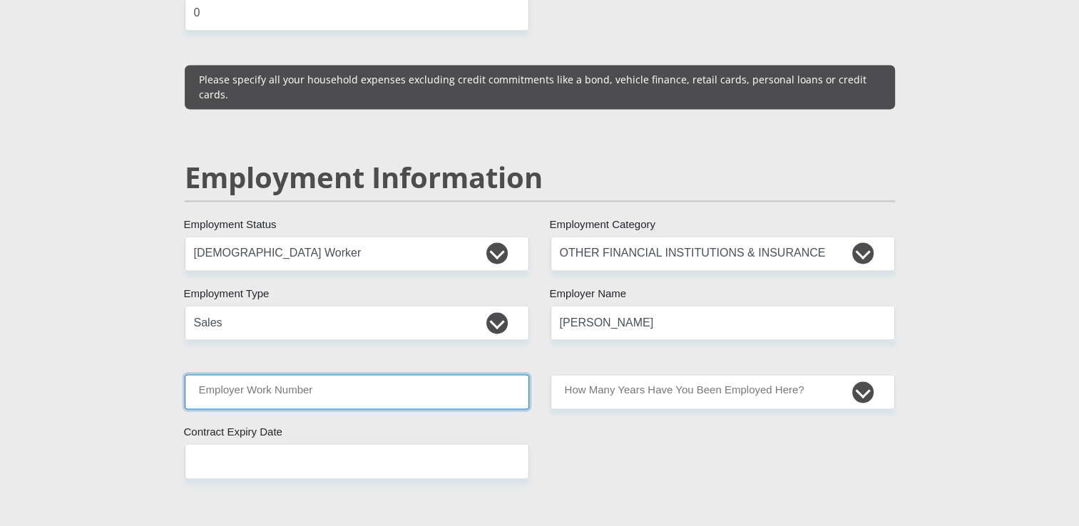
click at [303, 374] on input "Employer Work Number" at bounding box center [357, 391] width 345 height 35
paste input "+27102489551"
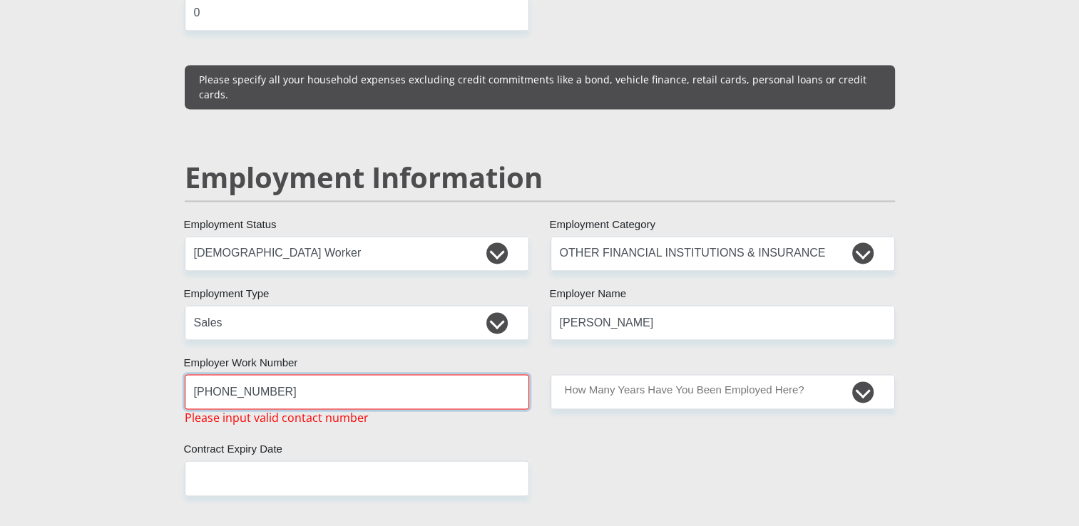
click at [214, 374] on input "+27102489551" at bounding box center [357, 391] width 345 height 35
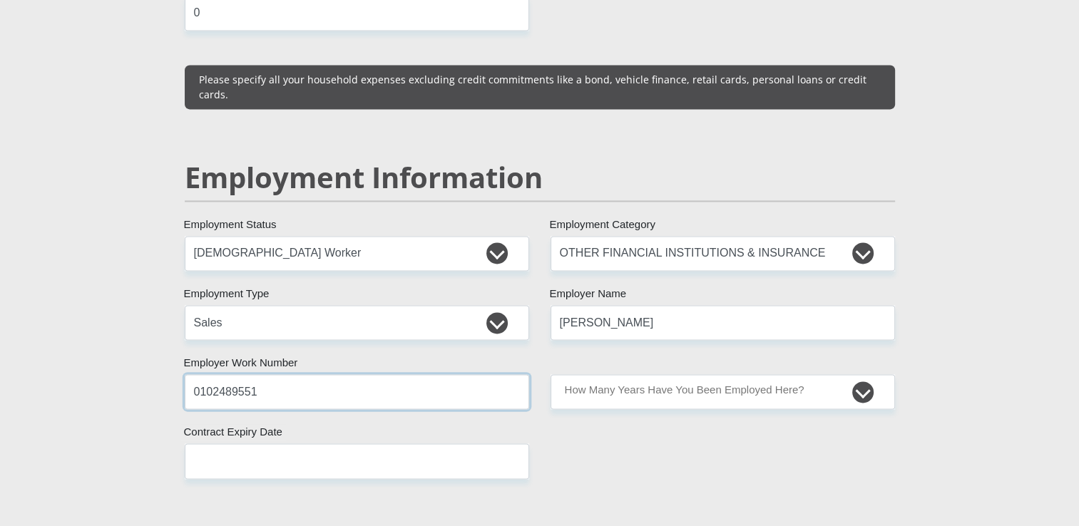
type input "0102489551"
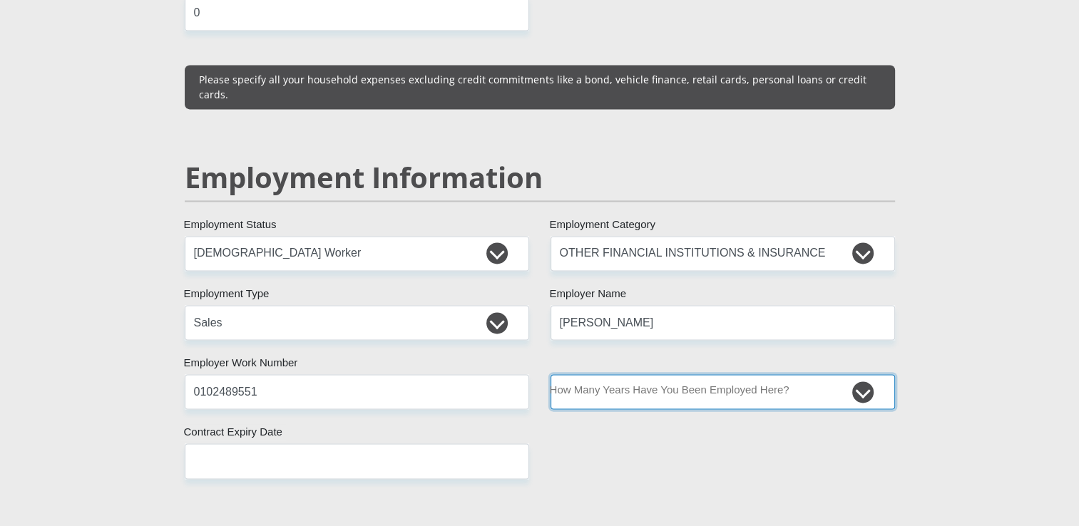
click at [860, 374] on select "less than 1 year 1-3 years 3-5 years 5+ years" at bounding box center [723, 391] width 345 height 35
select select "6"
click at [551, 374] on select "less than 1 year 1-3 years 3-5 years 5+ years" at bounding box center [723, 391] width 345 height 35
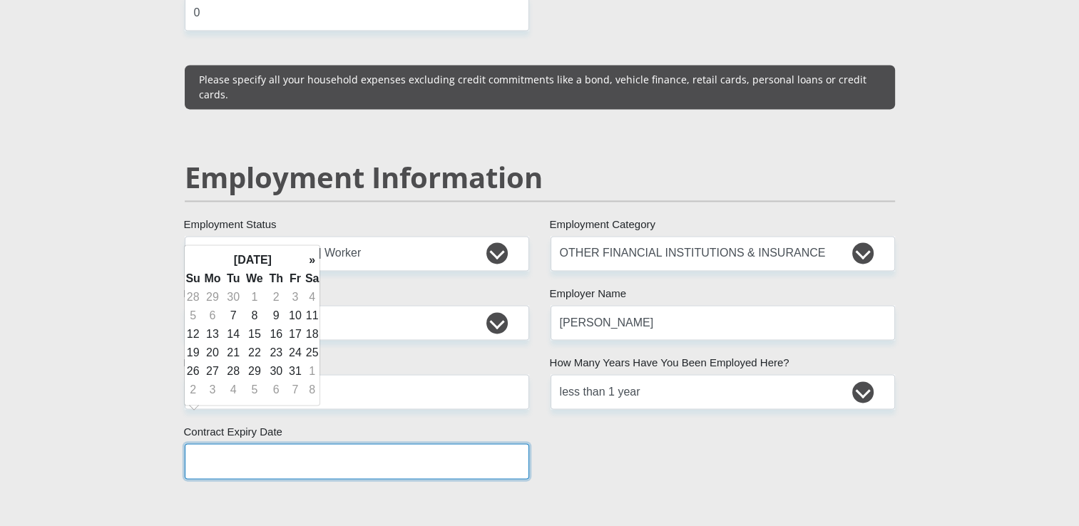
click at [311, 444] on input "text" at bounding box center [357, 461] width 345 height 35
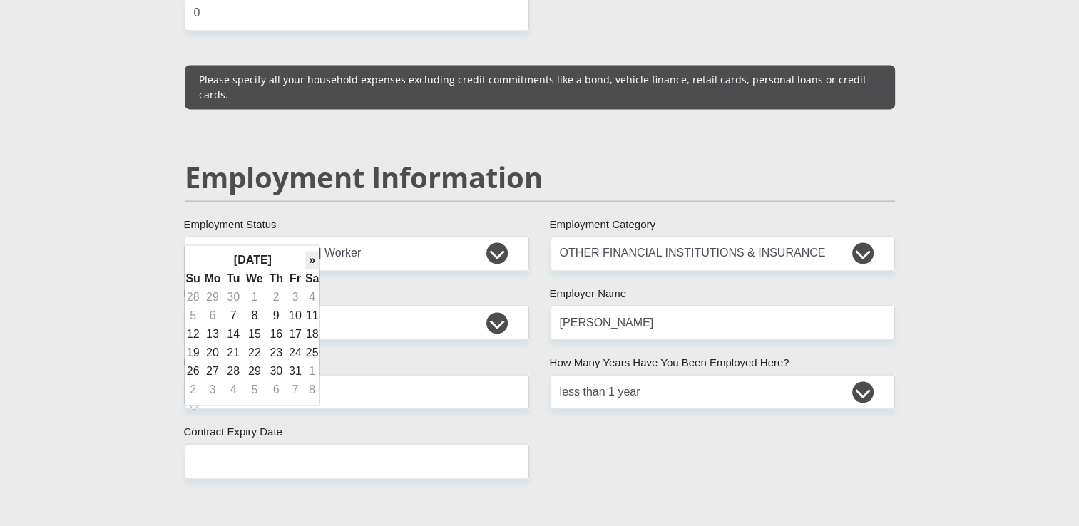
click at [311, 258] on th "»" at bounding box center [313, 260] width 16 height 19
click at [311, 264] on th "»" at bounding box center [313, 260] width 16 height 19
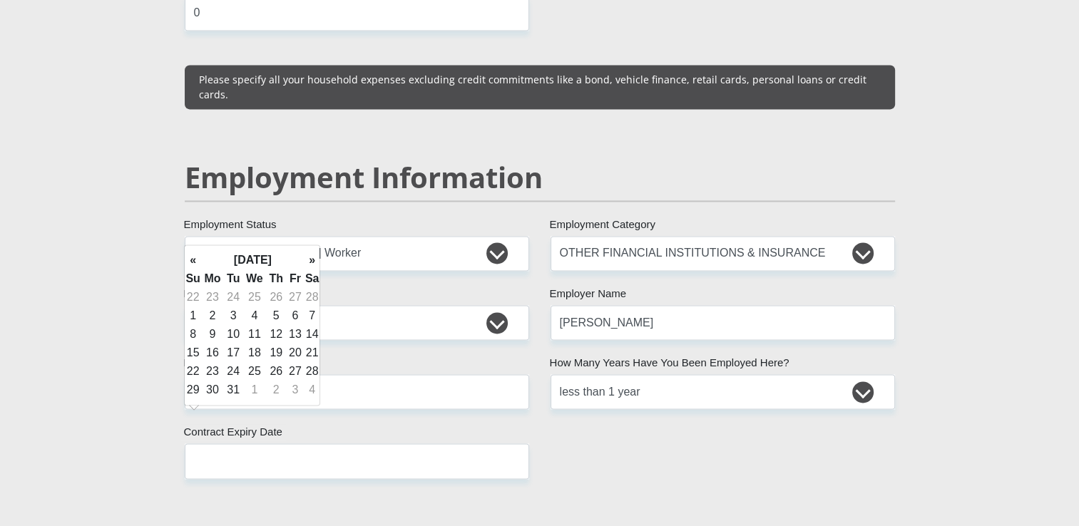
click at [311, 264] on th "»" at bounding box center [313, 260] width 16 height 19
click at [192, 261] on th "«" at bounding box center [193, 260] width 16 height 19
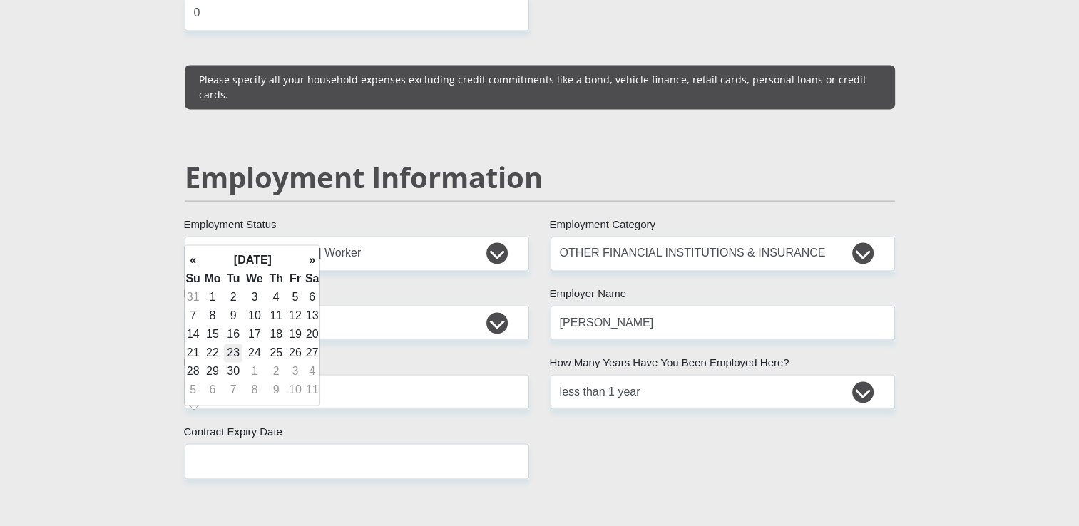
click at [235, 352] on td "23" at bounding box center [233, 353] width 19 height 19
type input "[DATE]"
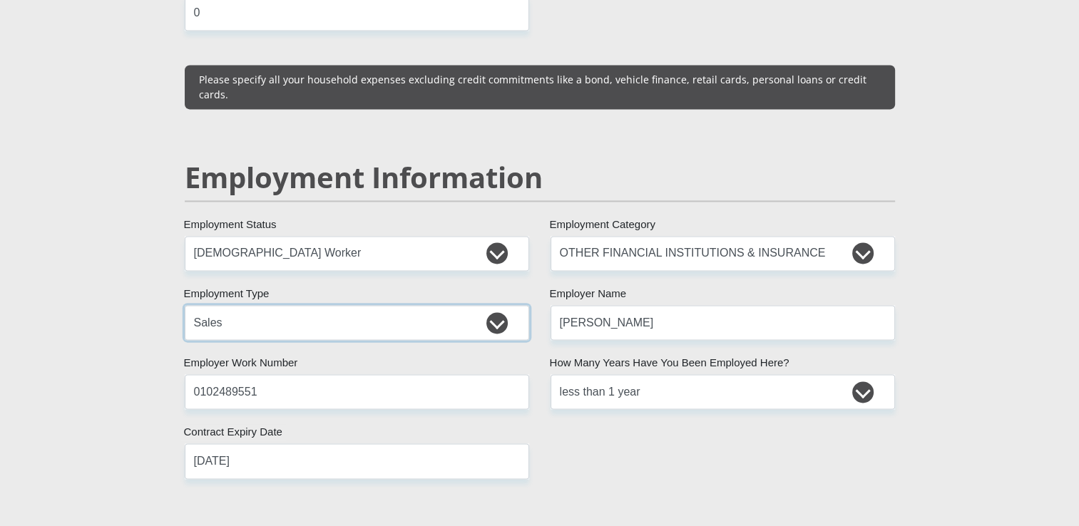
click at [499, 305] on select "College/Lecturer Craft Seller Creative Driver Executive Farmer Forces - Non Com…" at bounding box center [357, 322] width 345 height 35
select select "Service Industry"
click at [185, 305] on select "College/Lecturer Craft Seller Creative Driver Executive Farmer Forces - Non Com…" at bounding box center [357, 322] width 345 height 35
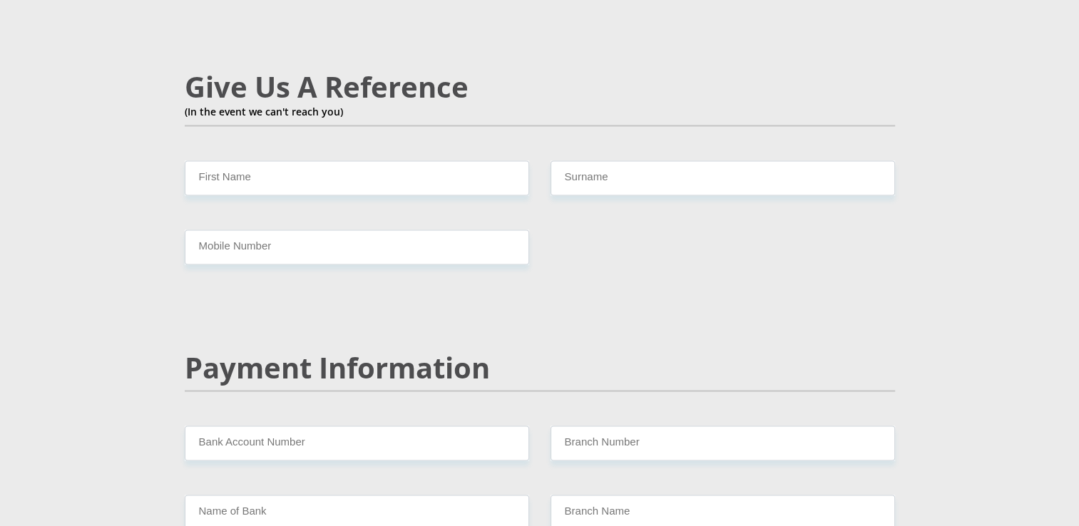
scroll to position [2551, 0]
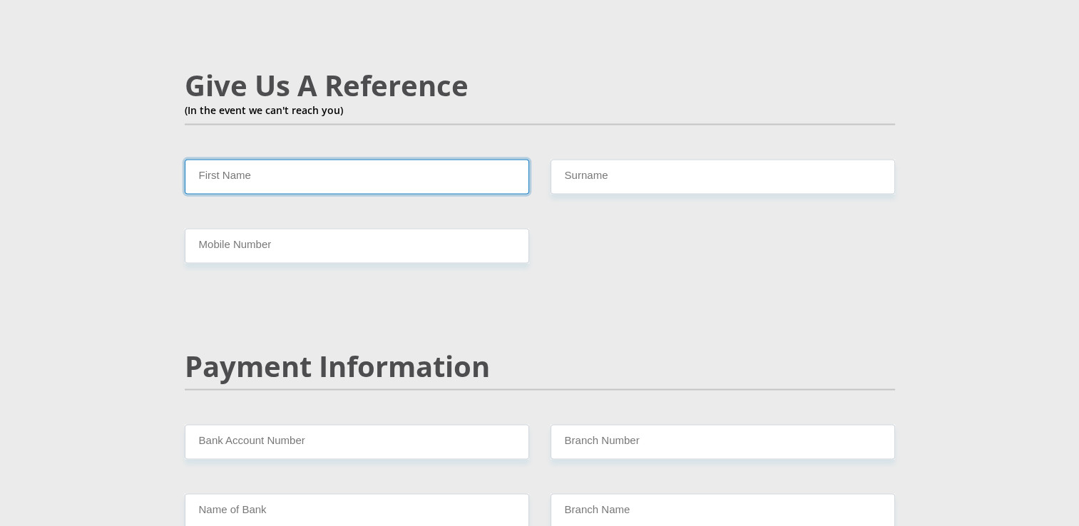
click at [331, 159] on input "First Name" at bounding box center [357, 176] width 345 height 35
type input "Thobani"
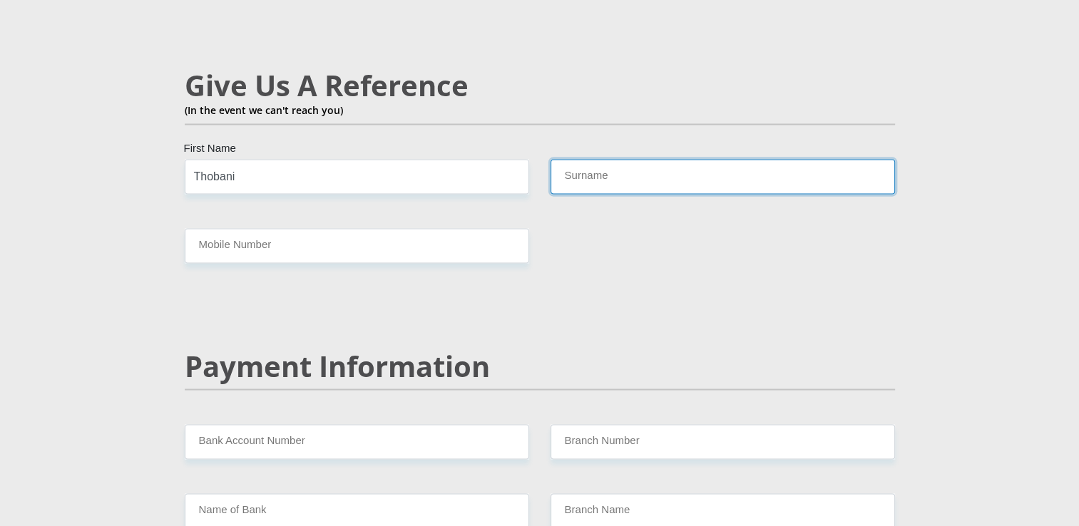
click at [602, 159] on input "Surname" at bounding box center [723, 176] width 345 height 35
type input "Ntuli"
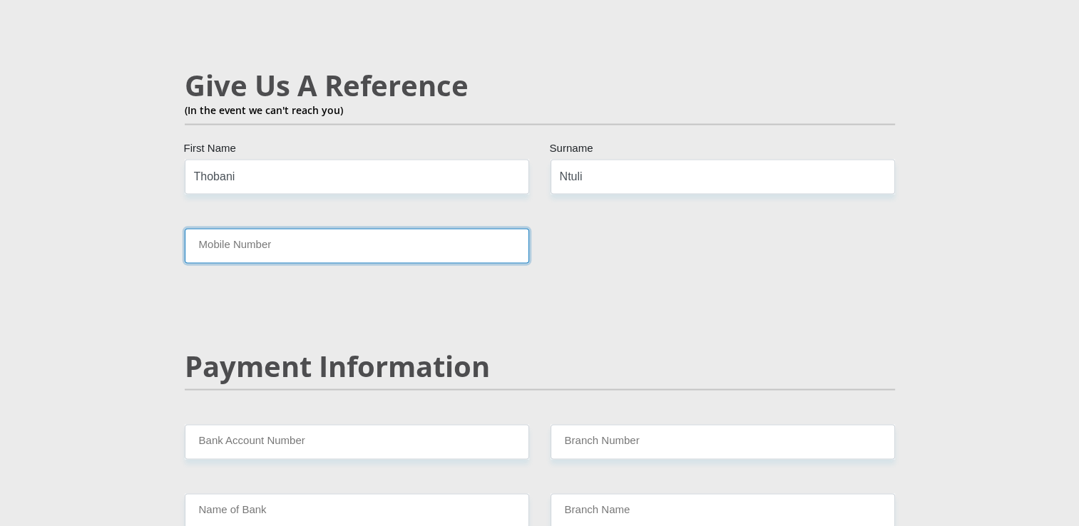
click at [476, 228] on input "Mobile Number" at bounding box center [357, 245] width 345 height 35
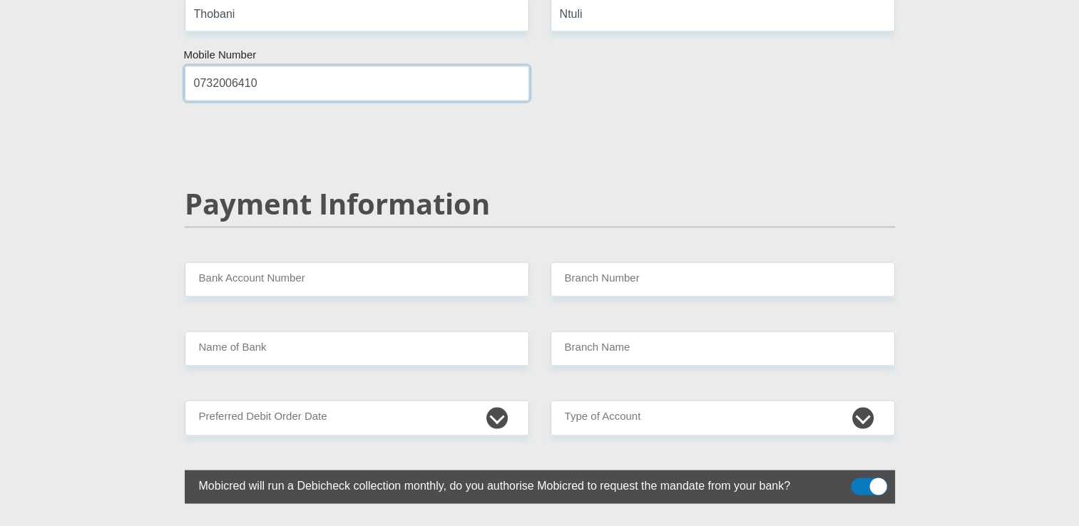
scroll to position [2775, 0]
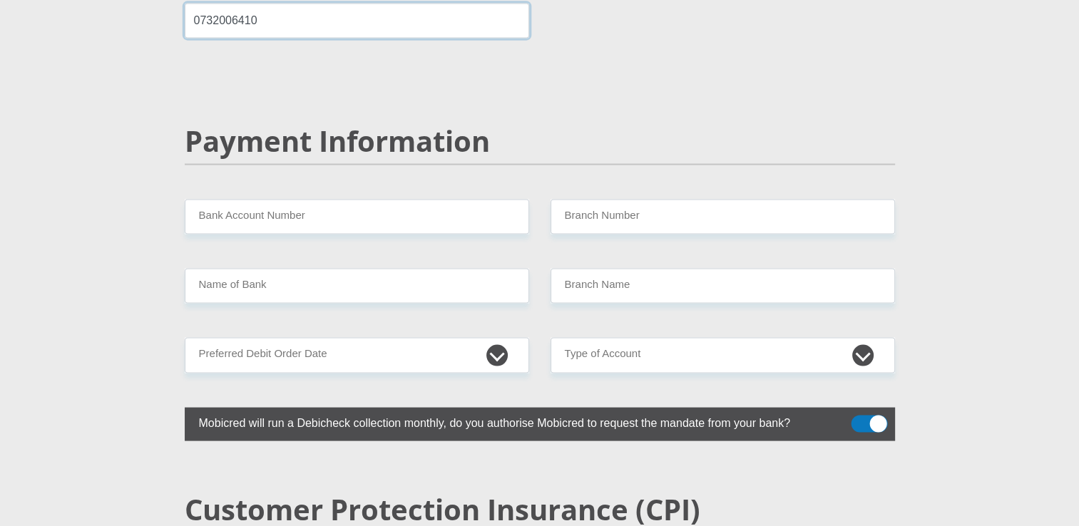
type input "0732006410"
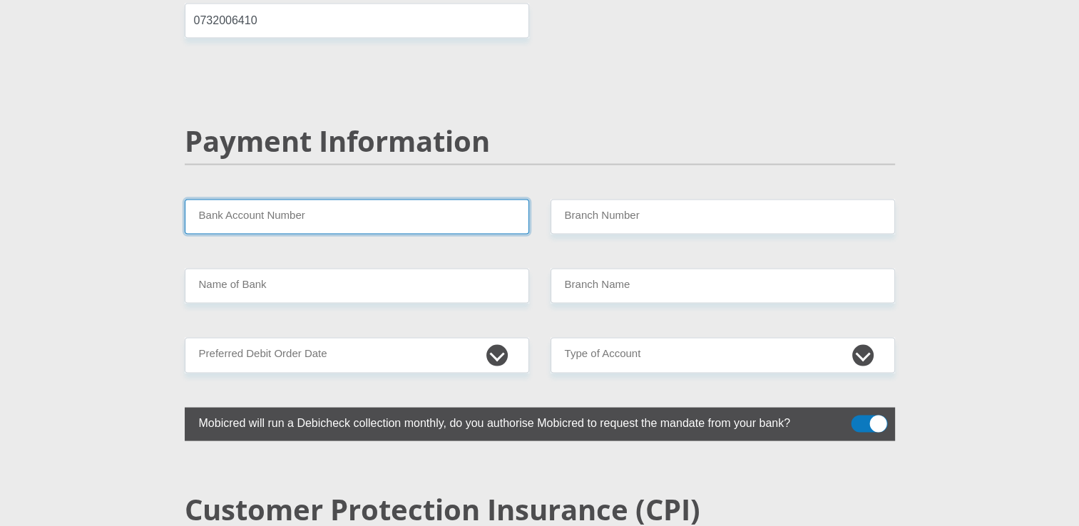
click at [312, 200] on input "Bank Account Number" at bounding box center [357, 217] width 345 height 35
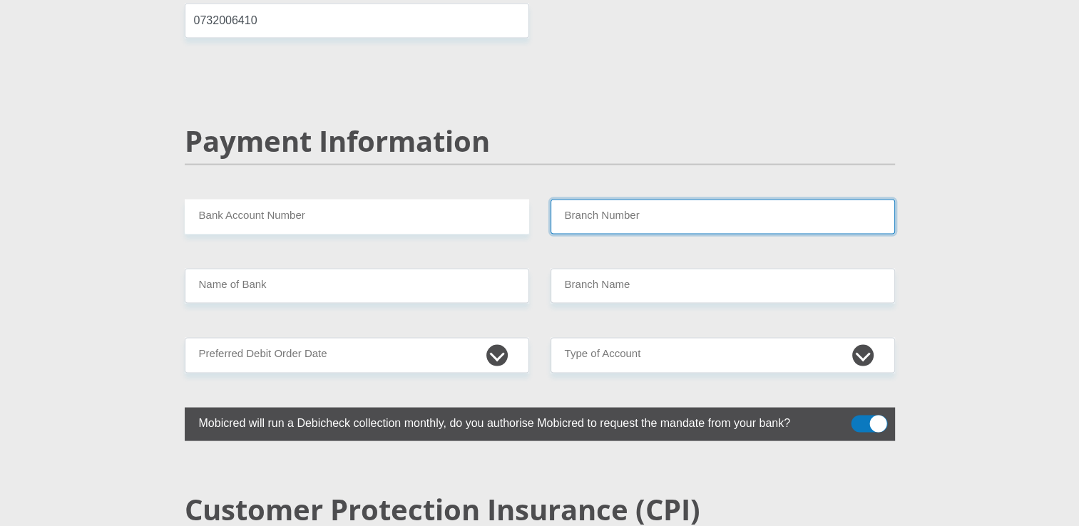
click at [598, 200] on input "Branch Number" at bounding box center [723, 217] width 345 height 35
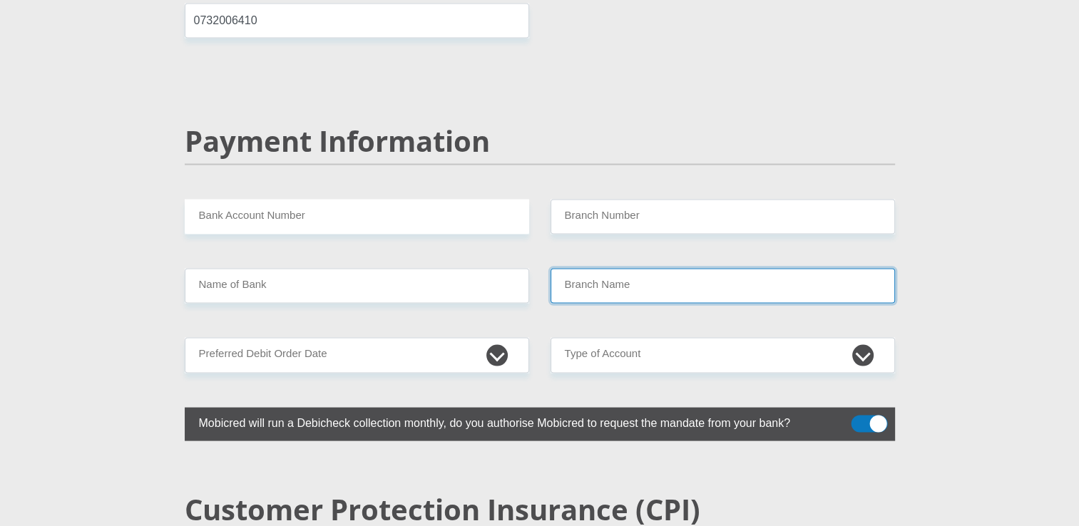
click at [605, 269] on input "Branch Name" at bounding box center [723, 286] width 345 height 35
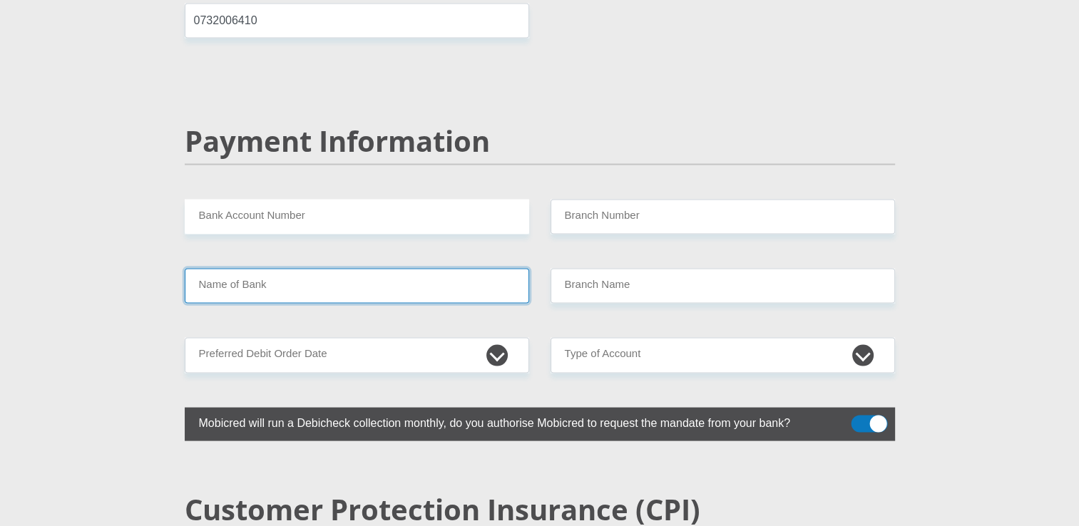
click at [442, 269] on input "Name of Bank" at bounding box center [357, 286] width 345 height 35
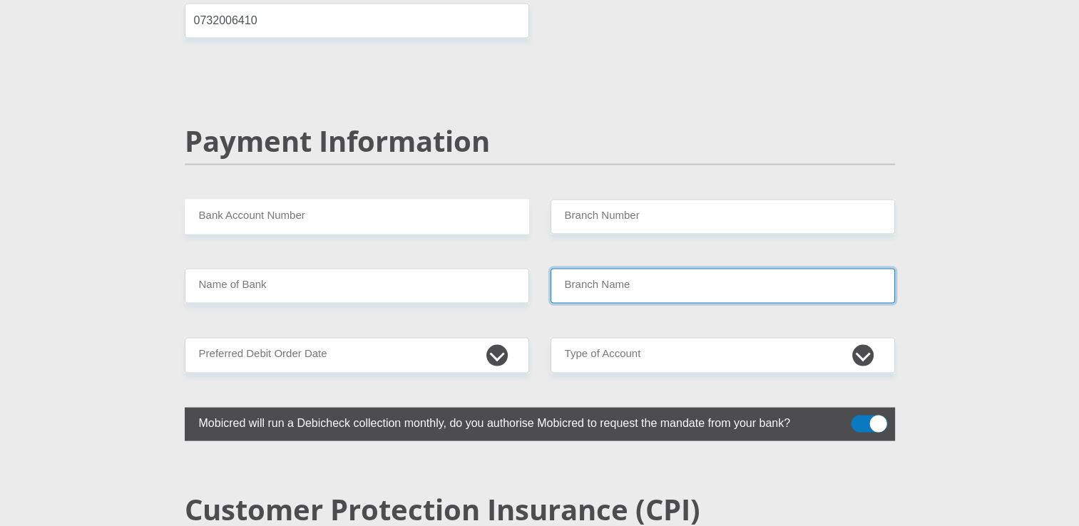
click at [582, 269] on input "Branch Name" at bounding box center [723, 286] width 345 height 35
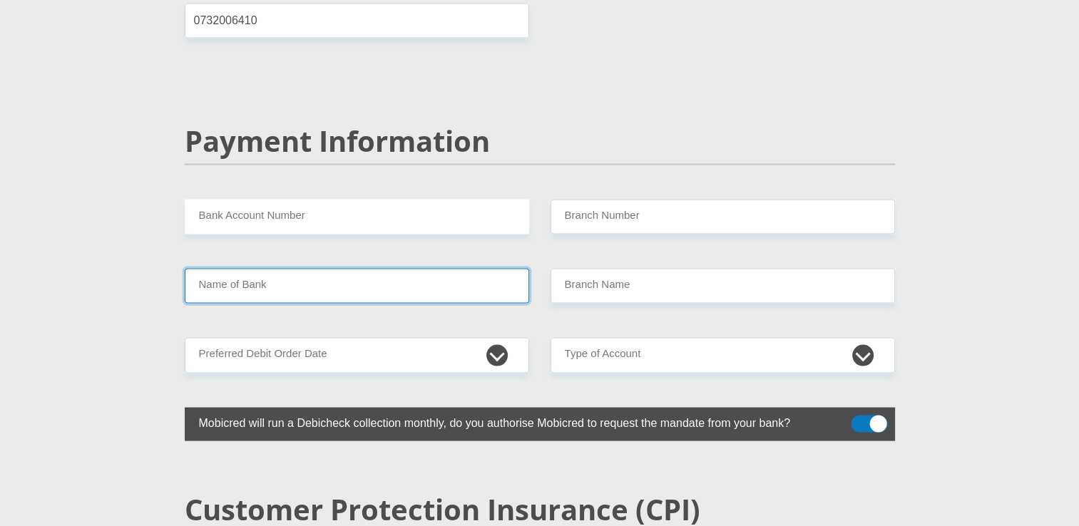
click at [425, 269] on input "Name of Bank" at bounding box center [357, 286] width 345 height 35
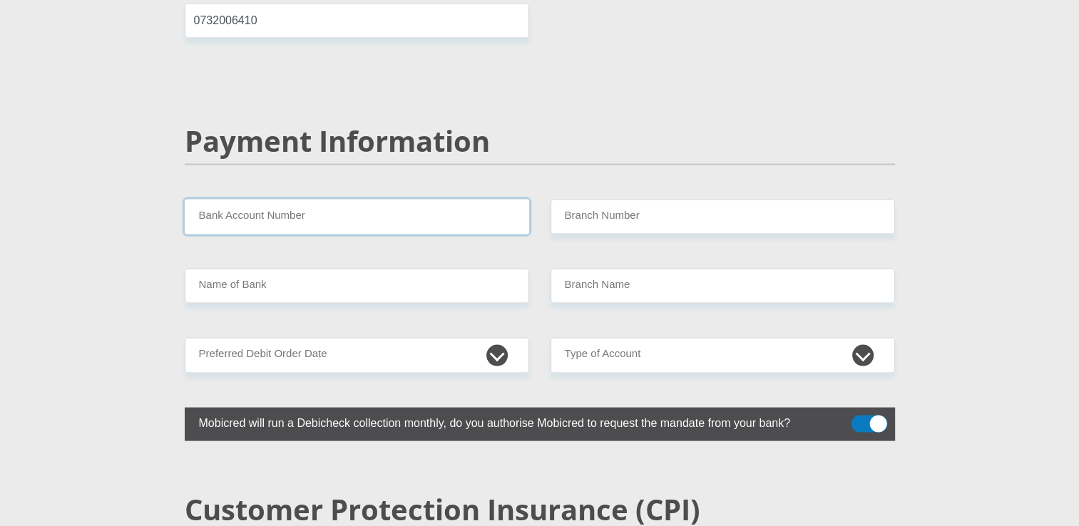
click at [385, 200] on input "Bank Account Number" at bounding box center [357, 217] width 345 height 35
type input "0"
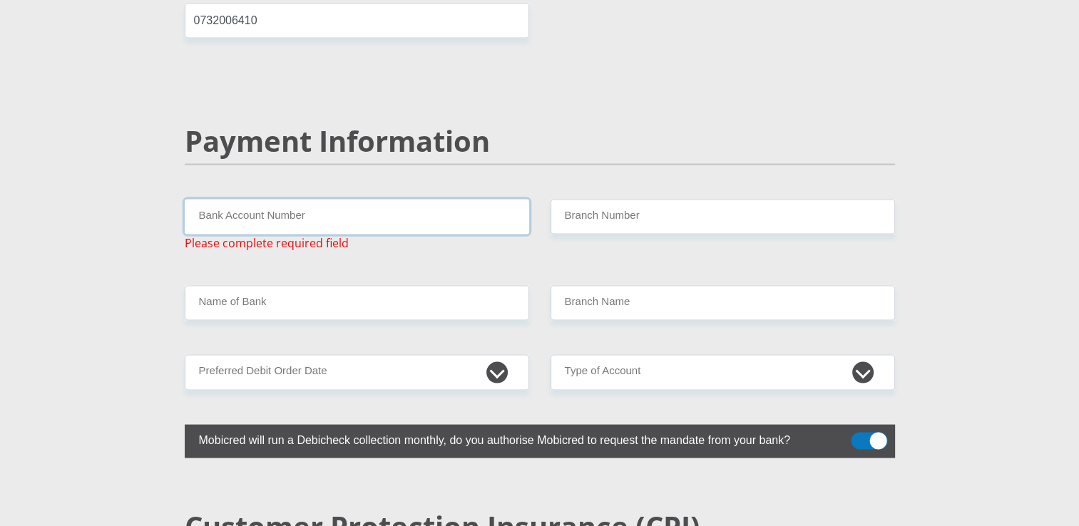
paste input "1321550162"
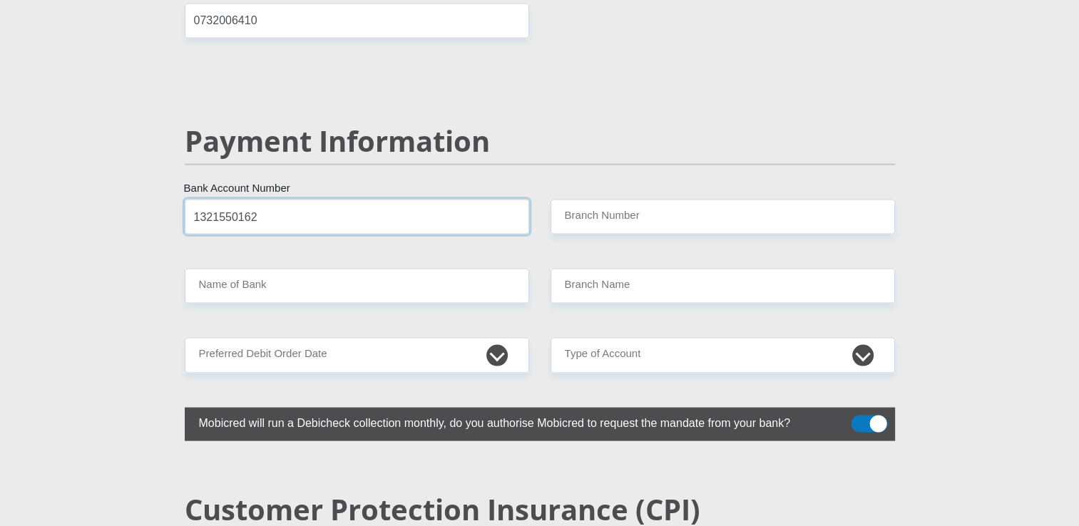
type input "1321550162"
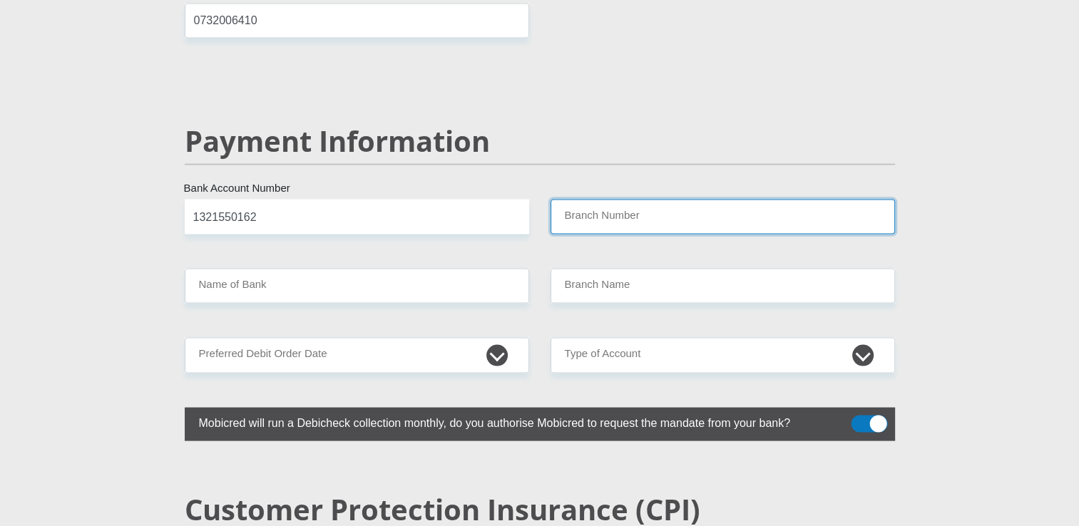
click at [606, 200] on input "Branch Number" at bounding box center [723, 217] width 345 height 35
paste input "198765"
click at [583, 200] on input "198765" at bounding box center [723, 217] width 345 height 35
type input "198765"
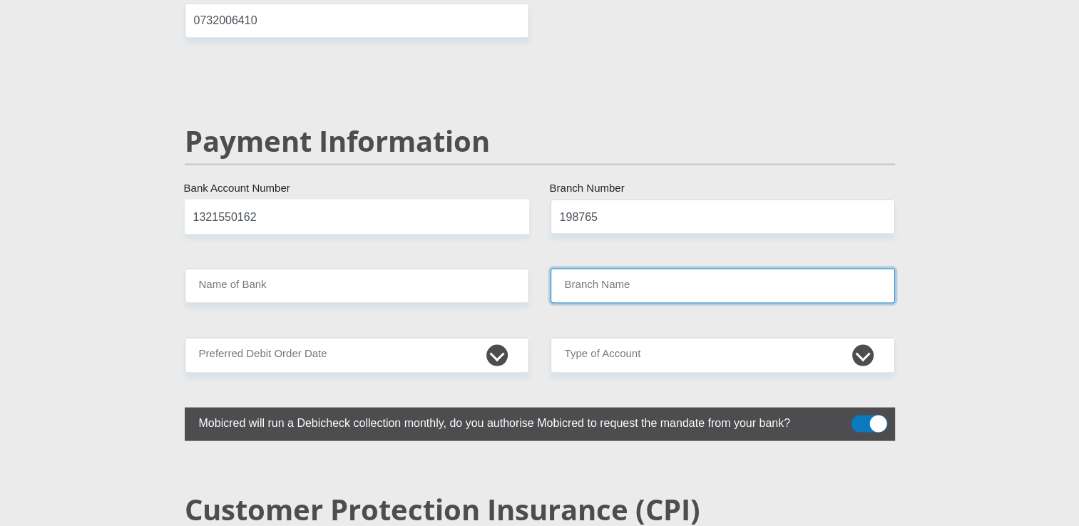
click at [613, 269] on input "Branch Name" at bounding box center [723, 286] width 345 height 35
type input "NEDBANK"
type input "NEDBANK [GEOGRAPHIC_DATA]"
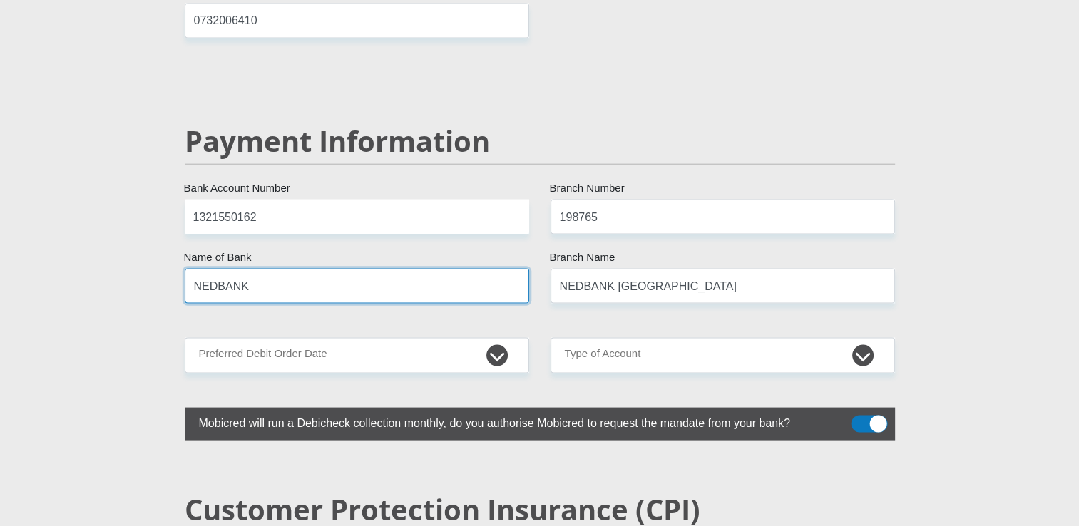
click at [404, 269] on input "NEDBANK" at bounding box center [357, 286] width 345 height 35
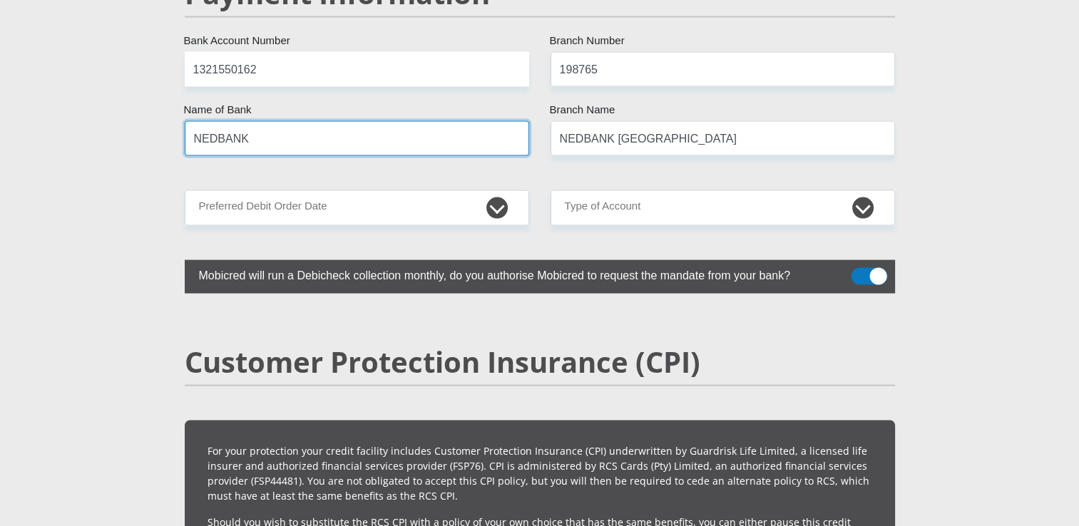
scroll to position [2924, 0]
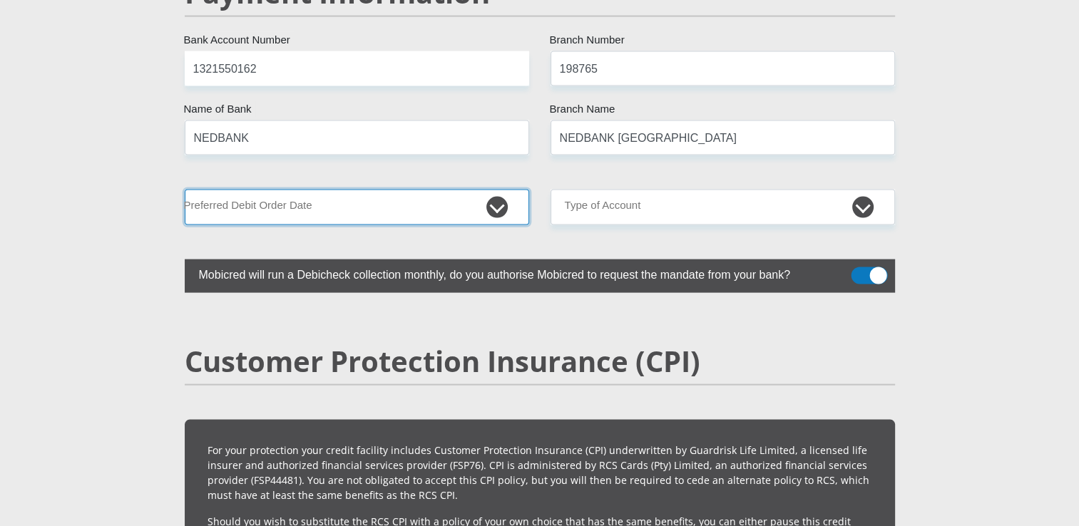
click at [498, 190] on select "1st 2nd 3rd 4th 5th 7th 18th 19th 20th 21st 22nd 23rd 24th 25th 26th 27th 28th …" at bounding box center [357, 207] width 345 height 35
select select "22"
click at [185, 190] on select "1st 2nd 3rd 4th 5th 7th 18th 19th 20th 21st 22nd 23rd 24th 25th 26th 27th 28th …" at bounding box center [357, 207] width 345 height 35
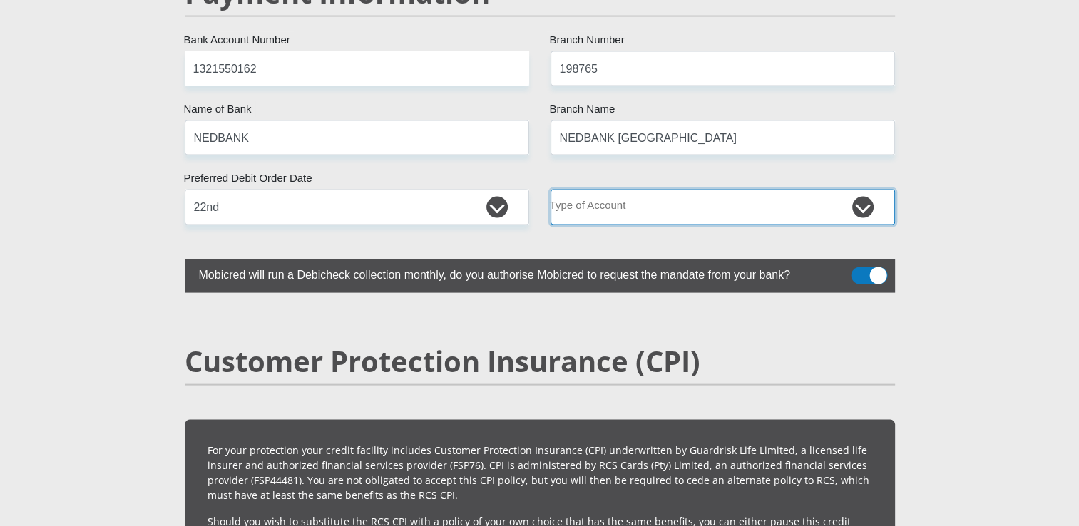
click at [859, 190] on select "Cheque Savings" at bounding box center [723, 207] width 345 height 35
select select "CUR"
click at [551, 190] on select "Cheque Savings" at bounding box center [723, 207] width 345 height 35
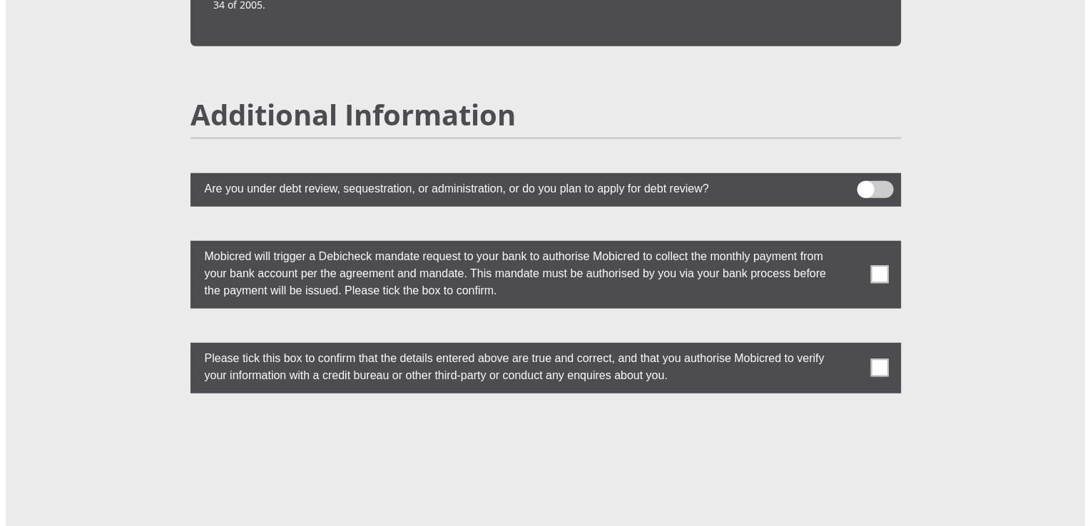
scroll to position [3897, 0]
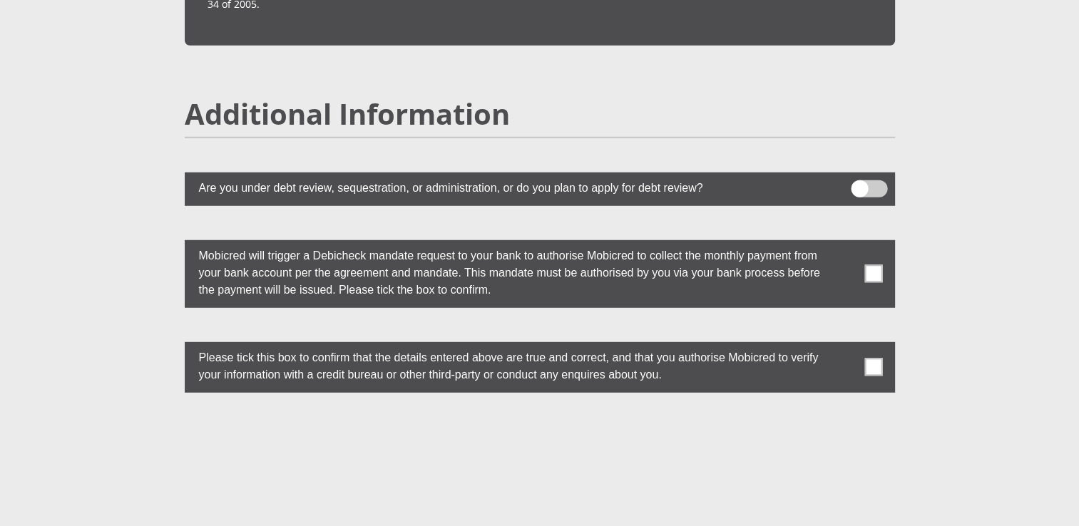
click at [859, 180] on span at bounding box center [869, 188] width 36 height 17
click at [860, 185] on input "checkbox" at bounding box center [860, 185] width 0 height 0
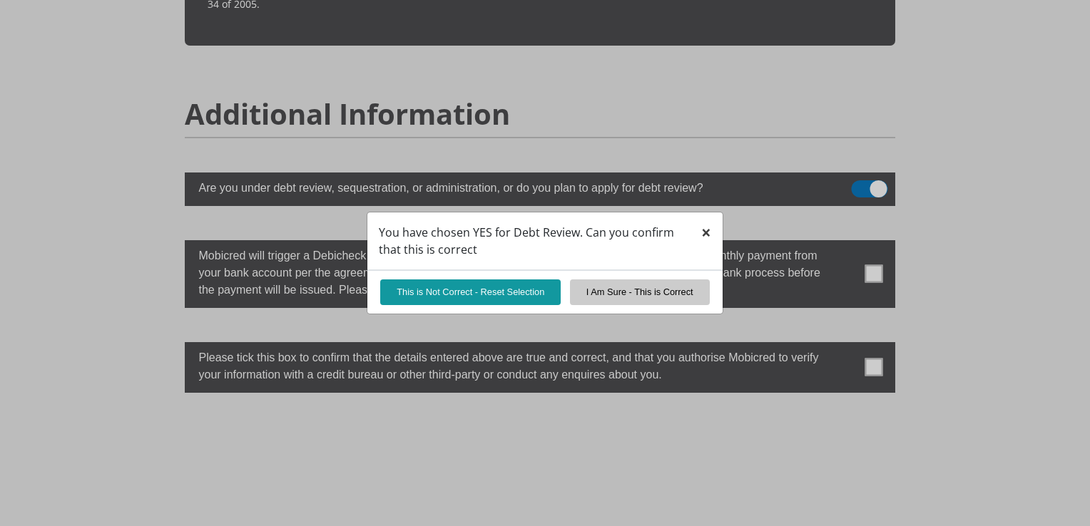
click at [703, 233] on span "×" at bounding box center [706, 232] width 10 height 24
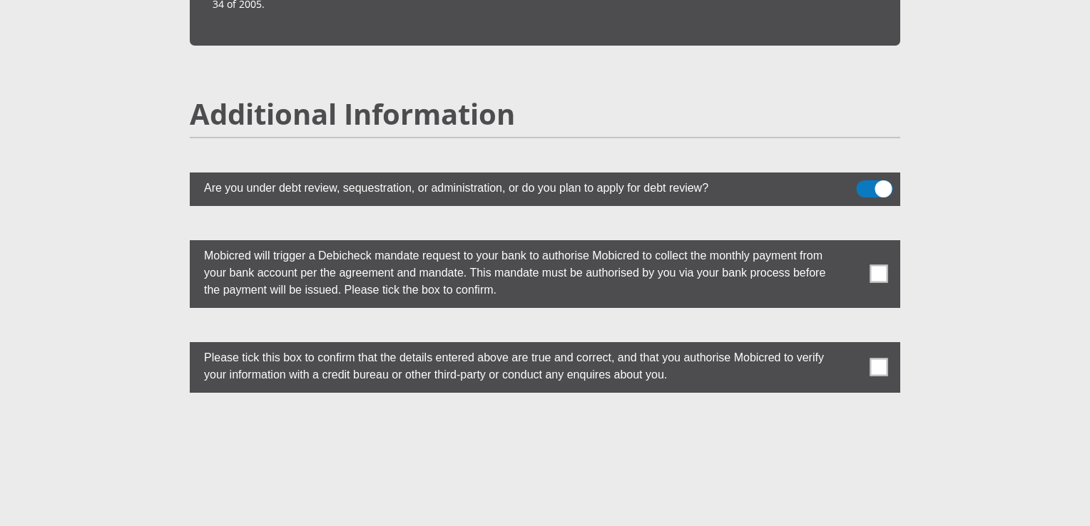
click at [879, 180] on span at bounding box center [875, 188] width 36 height 17
click at [865, 185] on input "checkbox" at bounding box center [865, 185] width 0 height 0
click at [783, 343] on label "Please tick this box to confirm that the details entered above are true and cor…" at bounding box center [509, 364] width 639 height 45
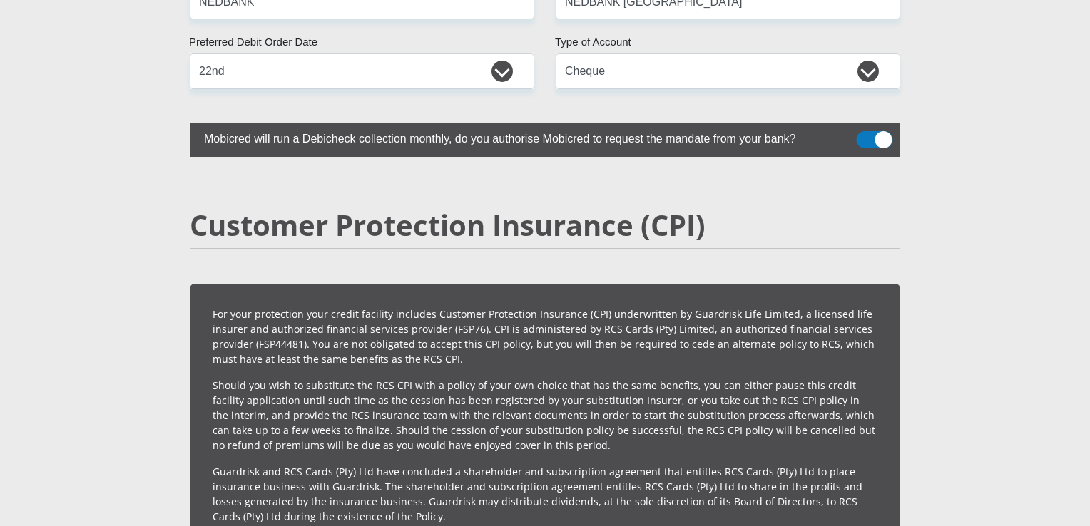
scroll to position [2991, 0]
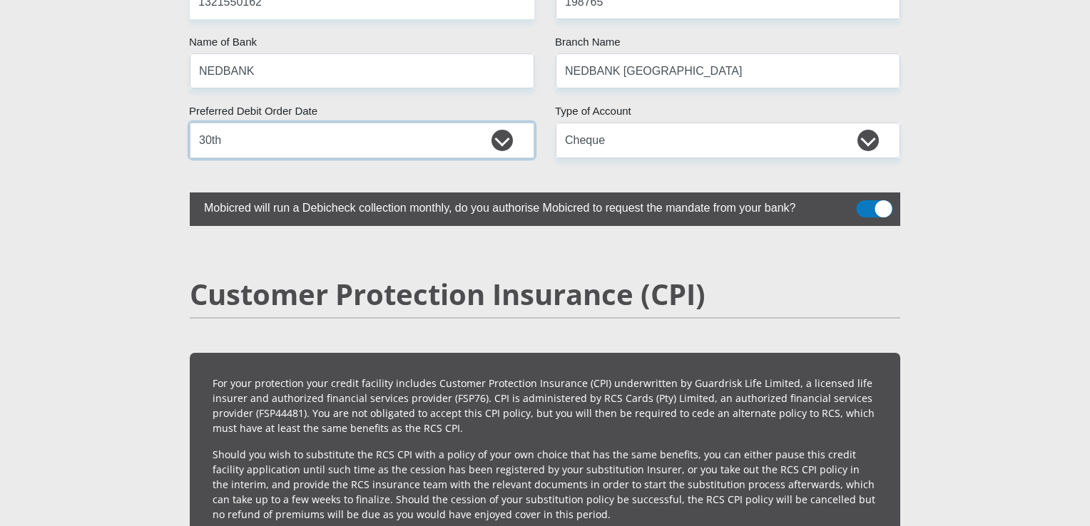
click at [271, 123] on select "1st 2nd 3rd 4th 5th 7th 18th 19th 20th 21st 22nd 23rd 24th 25th 26th 27th 28th …" at bounding box center [362, 140] width 345 height 35
click at [190, 123] on select "1st 2nd 3rd 4th 5th 7th 18th 19th 20th 21st 22nd 23rd 24th 25th 26th 27th 28th …" at bounding box center [362, 140] width 345 height 35
click at [502, 123] on select "1st 2nd 3rd 4th 5th 7th 18th 19th 20th 21st 22nd 23rd 24th 25th 26th 27th 28th …" at bounding box center [362, 140] width 345 height 35
select select "22"
click at [190, 123] on select "1st 2nd 3rd 4th 5th 7th 18th 19th 20th 21st 22nd 23rd 24th 25th 26th 27th 28th …" at bounding box center [362, 140] width 345 height 35
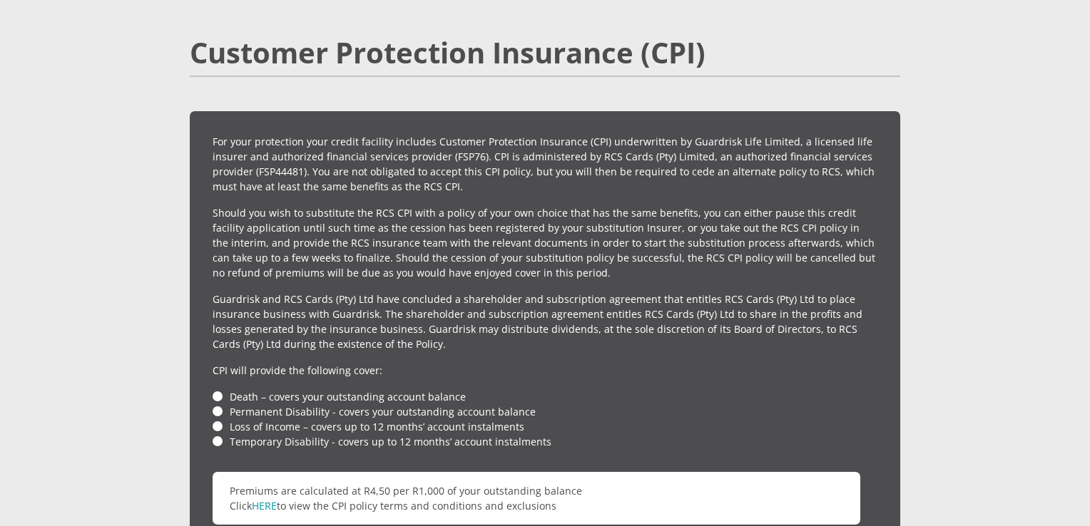
scroll to position [3248, 0]
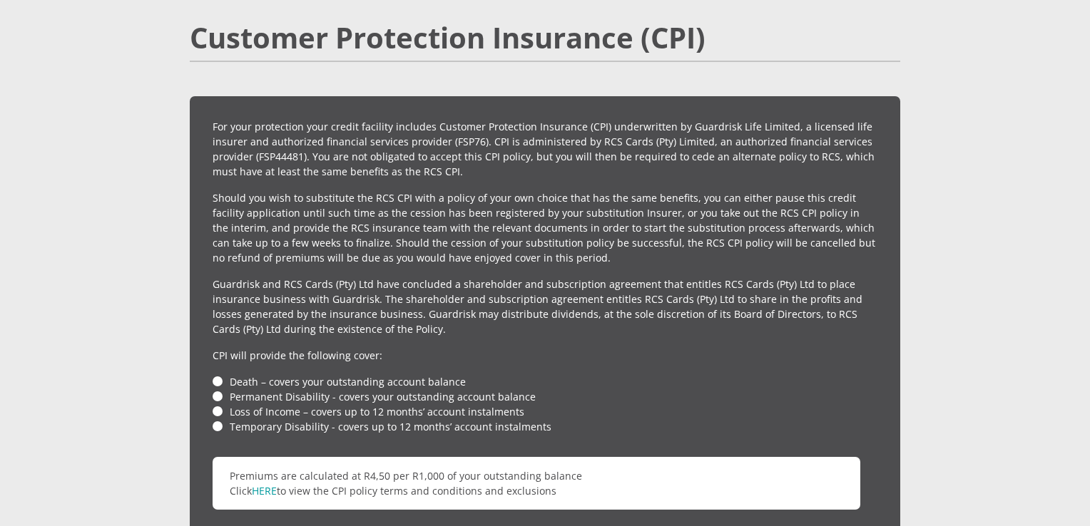
click at [218, 374] on li "Death – covers your outstanding account balance" at bounding box center [545, 381] width 665 height 15
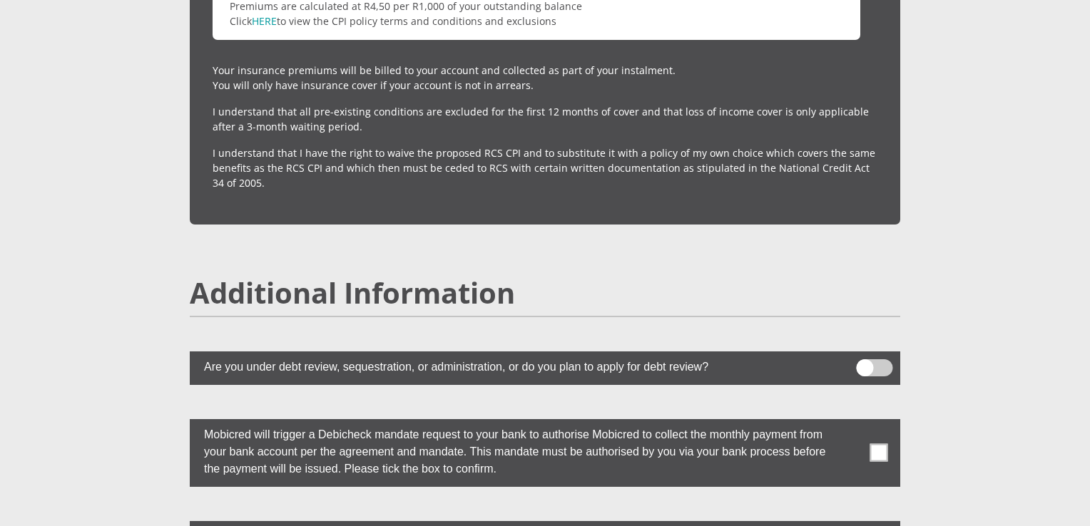
scroll to position [4045, 0]
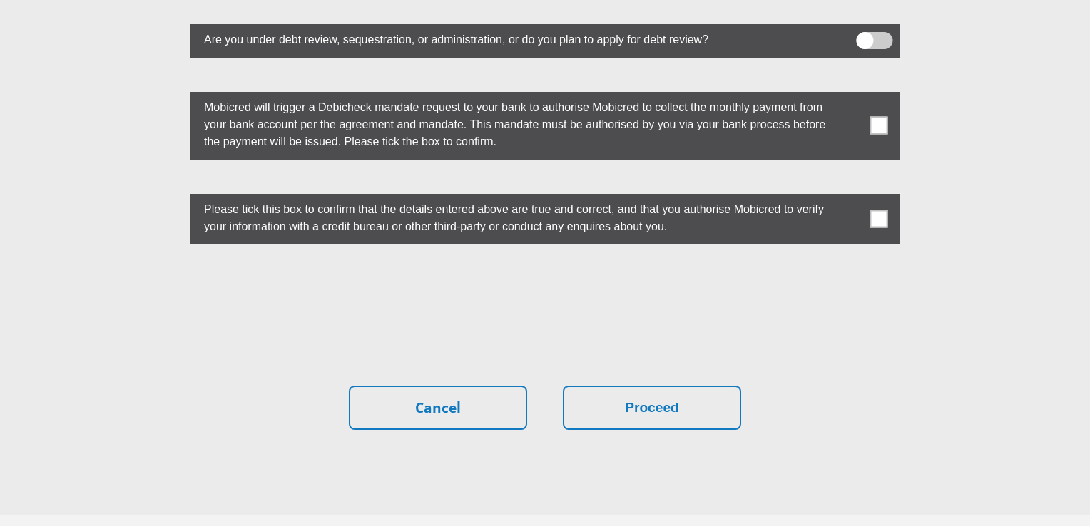
click at [875, 117] on span at bounding box center [879, 126] width 18 height 18
click at [850, 95] on input "checkbox" at bounding box center [850, 95] width 0 height 0
click at [880, 210] on span at bounding box center [879, 219] width 18 height 18
click at [850, 197] on input "checkbox" at bounding box center [850, 197] width 0 height 0
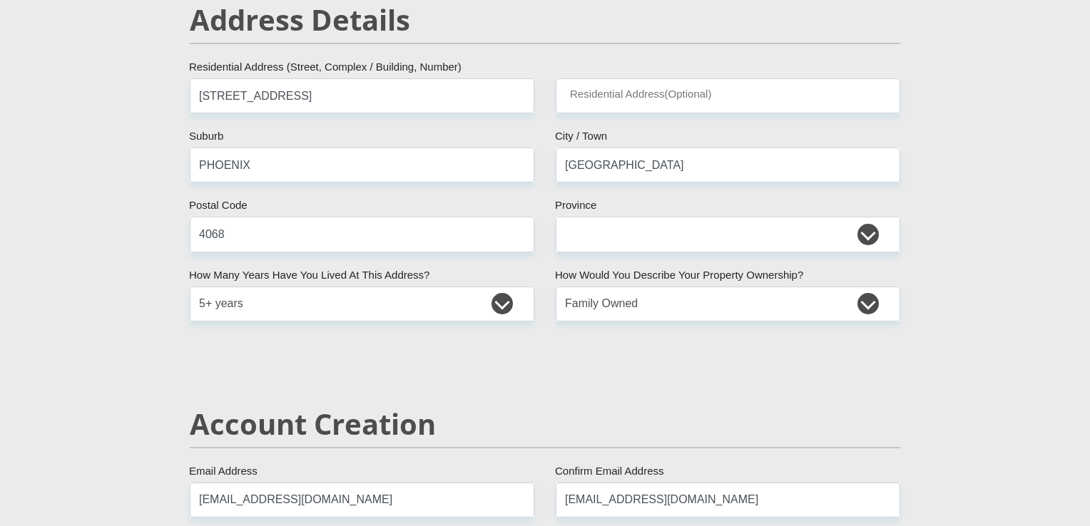
scroll to position [429, 0]
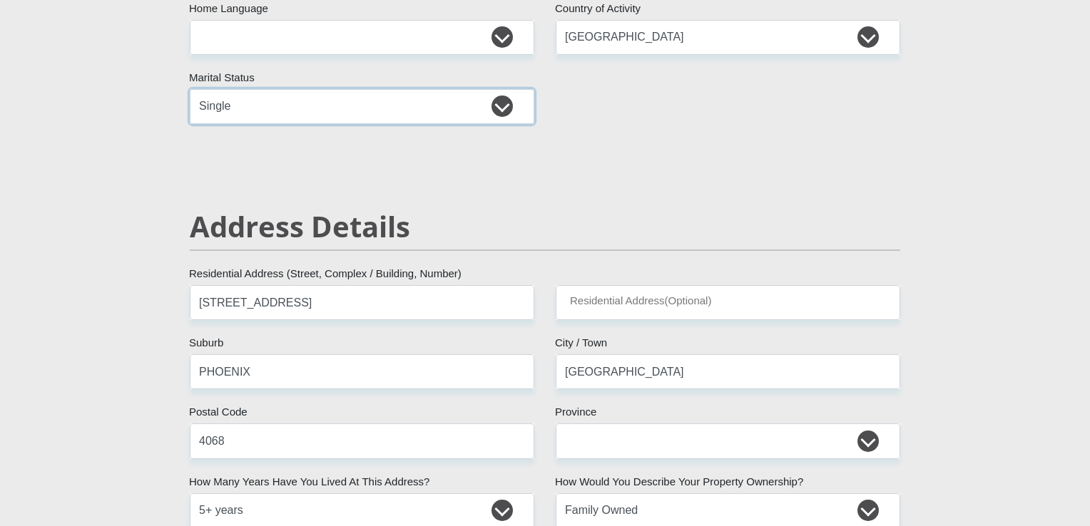
select select "1"
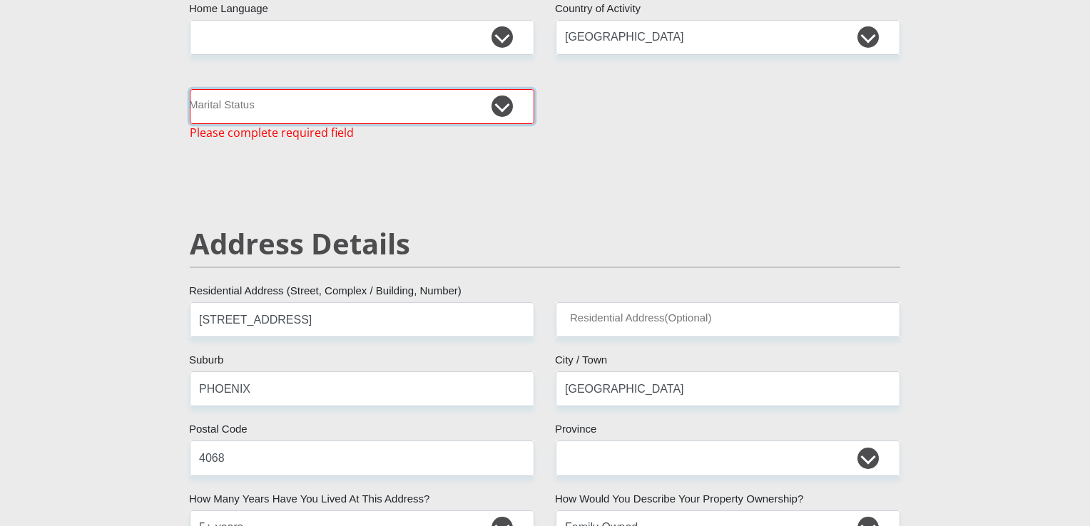
click at [506, 111] on select "Married ANC Single Divorced Widowed Married COP or Customary Law" at bounding box center [362, 106] width 345 height 35
select select "2"
click at [190, 89] on select "Married ANC Single Divorced Widowed Married COP or Customary Law" at bounding box center [362, 106] width 345 height 35
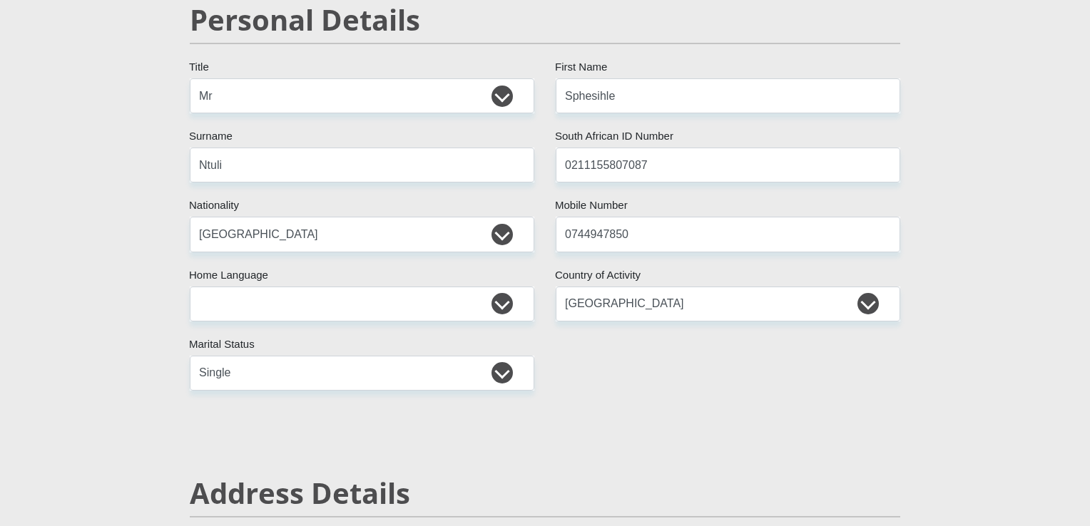
scroll to position [20, 0]
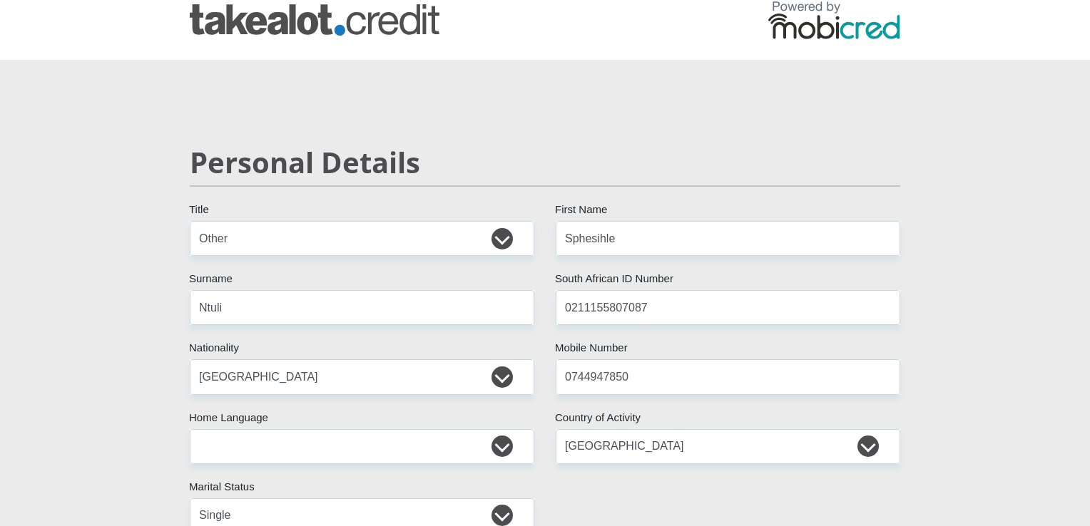
click at [606, 153] on h2 "Personal Details" at bounding box center [545, 163] width 710 height 34
click at [499, 240] on select "Mr Ms Mrs Dr [PERSON_NAME]" at bounding box center [362, 238] width 345 height 35
select select "Mr"
click at [190, 221] on select "Mr Ms Mrs Dr [PERSON_NAME]" at bounding box center [362, 238] width 345 height 35
click at [805, 308] on input "0211155807087" at bounding box center [728, 307] width 345 height 35
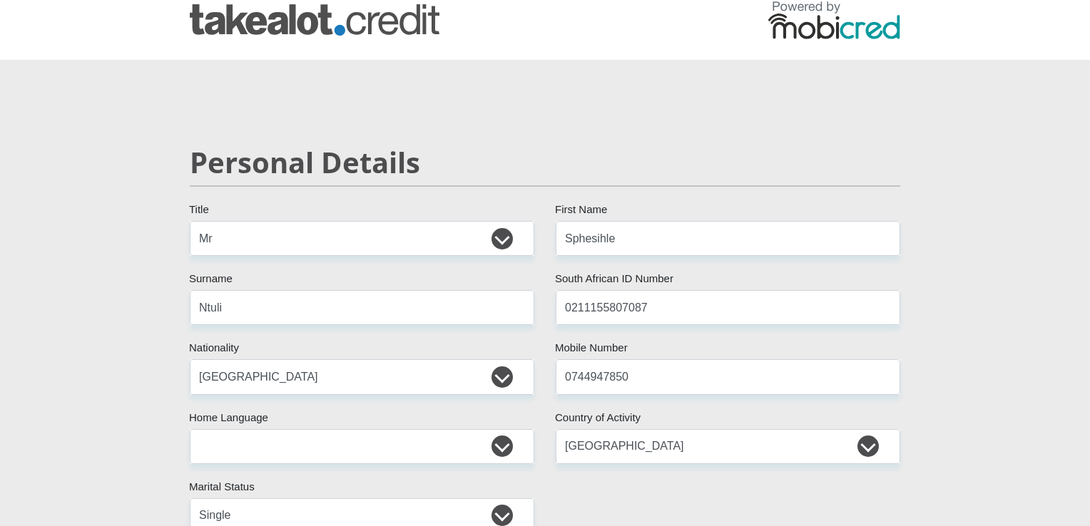
click at [505, 513] on select "Married ANC Single Divorced Widowed Married COP or Customary Law" at bounding box center [362, 516] width 345 height 35
click at [190, 499] on select "Married ANC Single Divorced Widowed Married COP or Customary Law" at bounding box center [362, 516] width 345 height 35
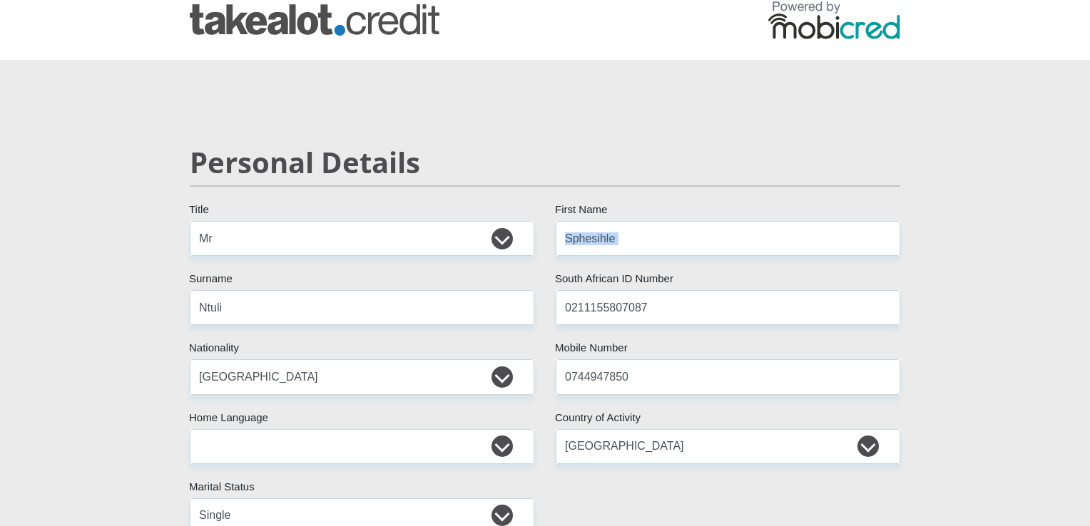
drag, startPoint x: 1016, startPoint y: 498, endPoint x: 929, endPoint y: 500, distance: 86.3
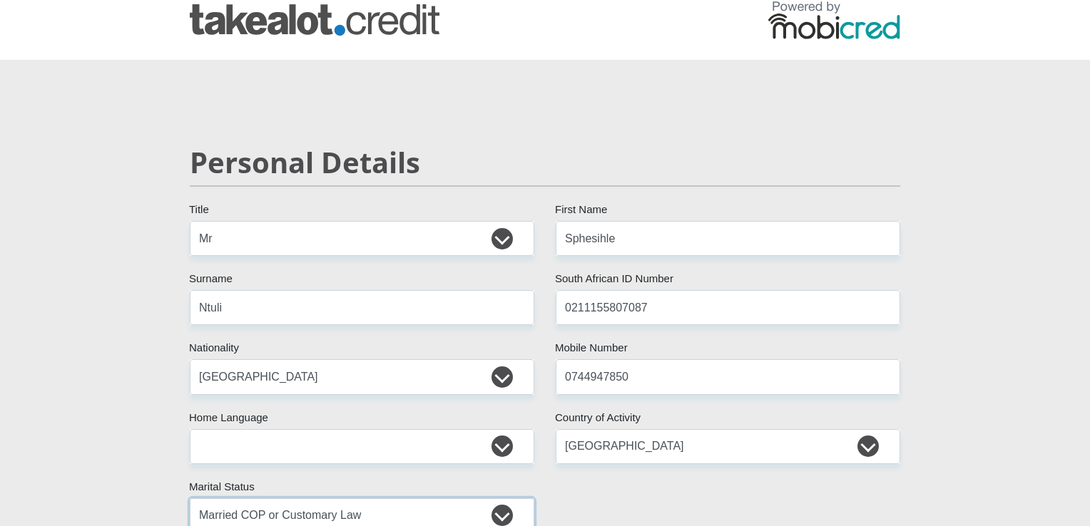
click at [502, 522] on select "Married ANC Single Divorced Widowed Married COP or Customary Law" at bounding box center [362, 516] width 345 height 35
select select "2"
click at [190, 499] on select "Married ANC Single Divorced Widowed Married COP or Customary Law" at bounding box center [362, 516] width 345 height 35
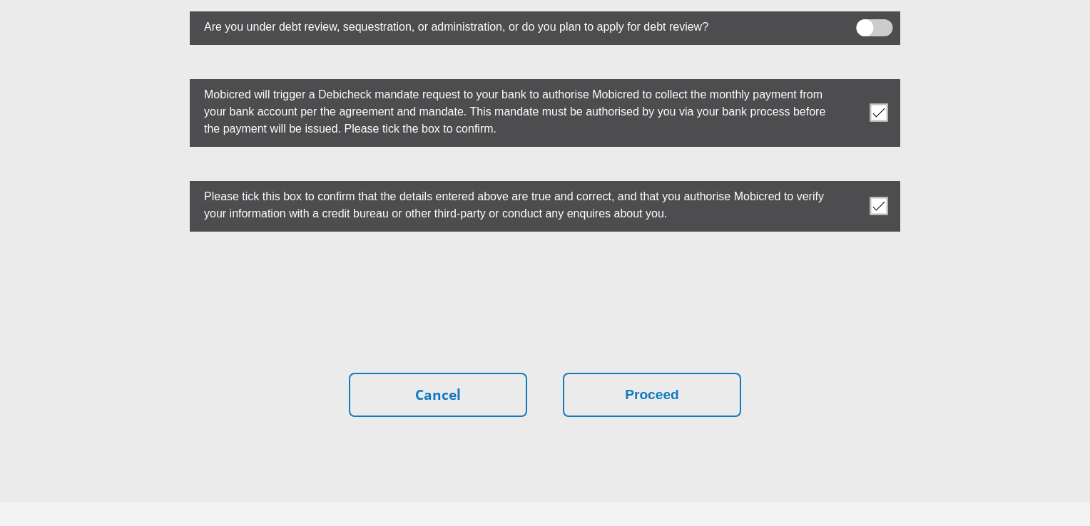
click at [648, 181] on label "Please tick this box to confirm that the details entered above are true and cor…" at bounding box center [509, 203] width 639 height 45
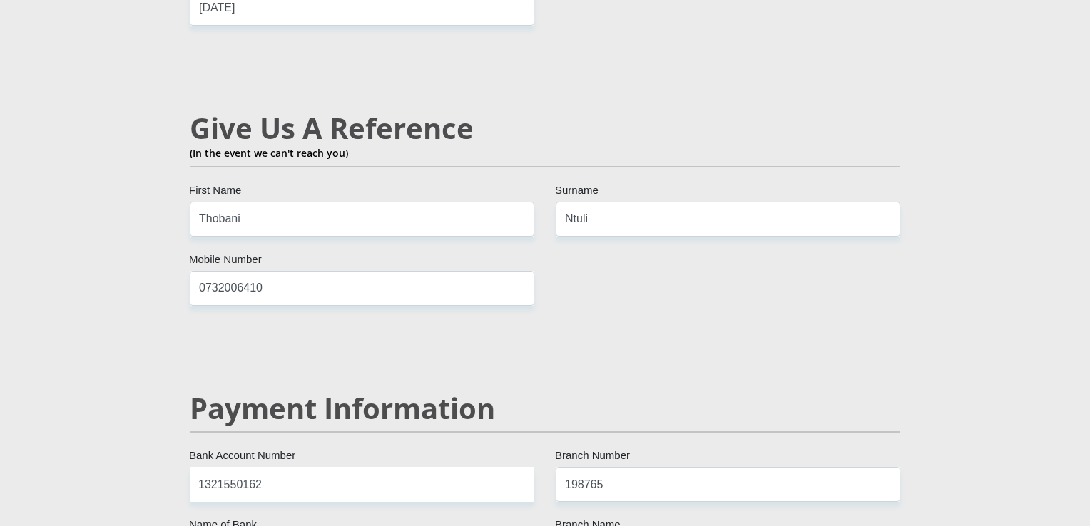
scroll to position [2577, 0]
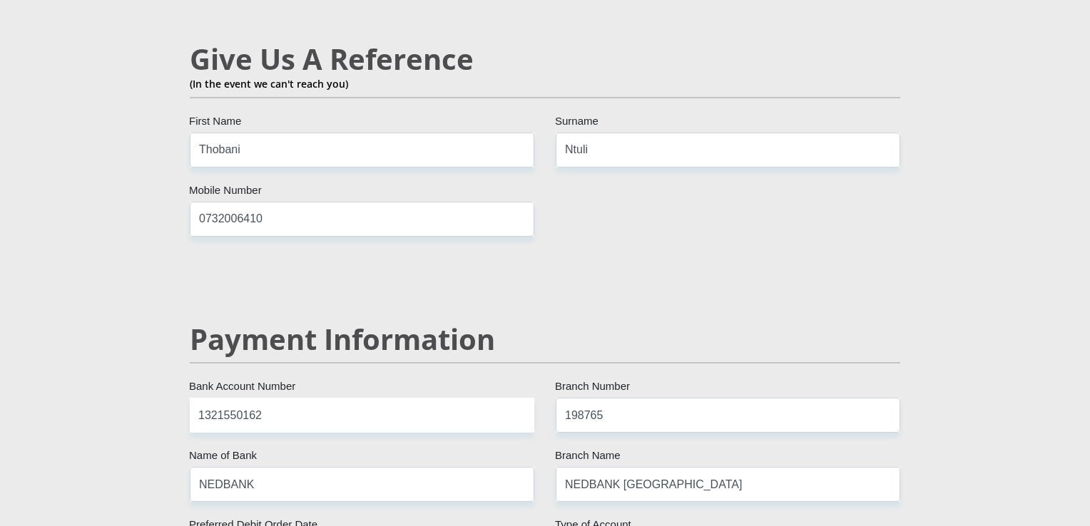
select select "22"
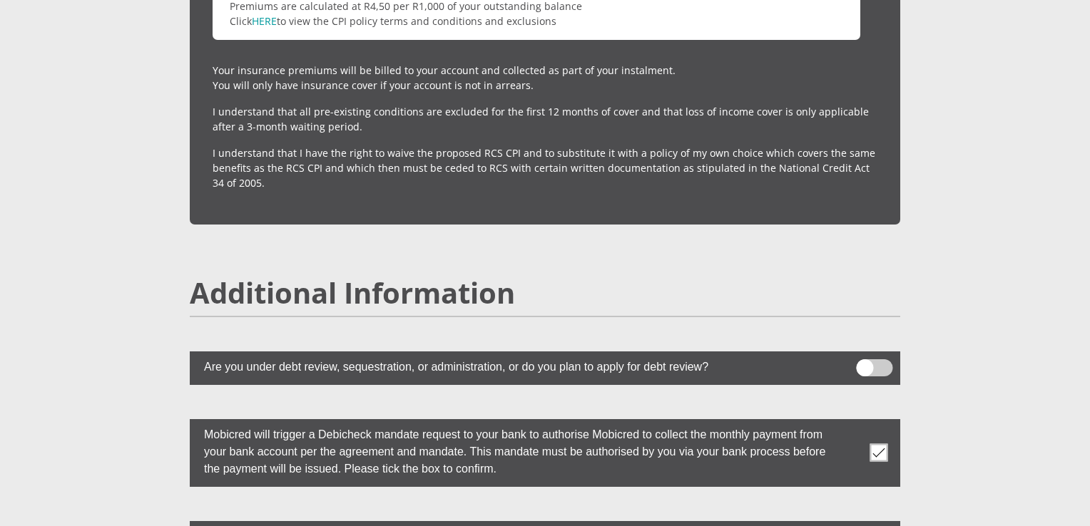
scroll to position [4045, 0]
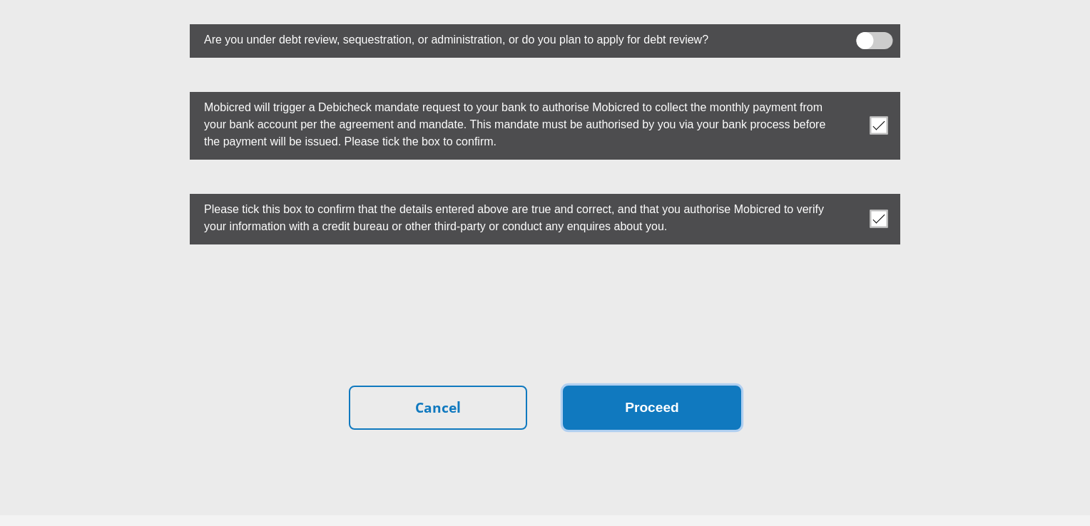
click at [665, 386] on button "Proceed" at bounding box center [652, 408] width 178 height 45
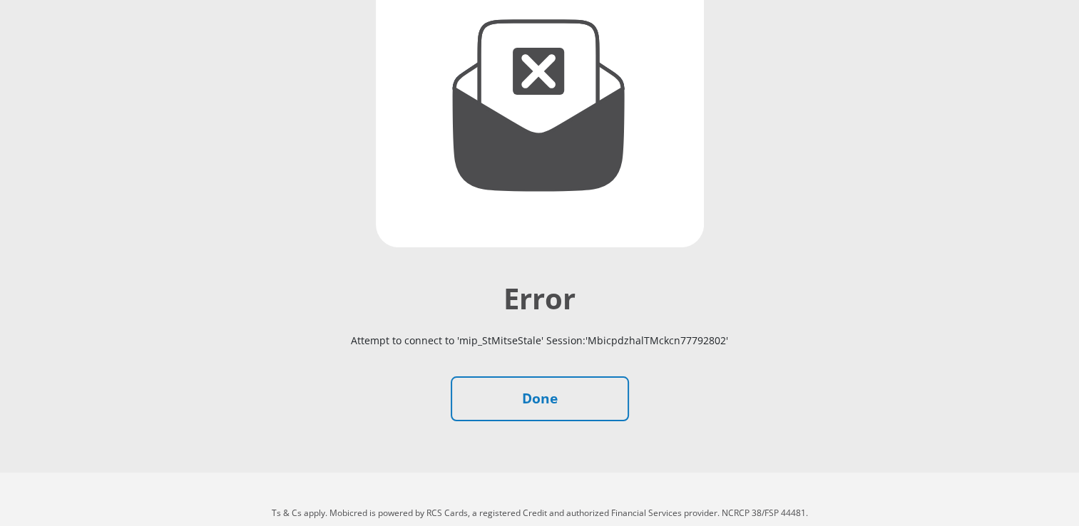
scroll to position [238, 0]
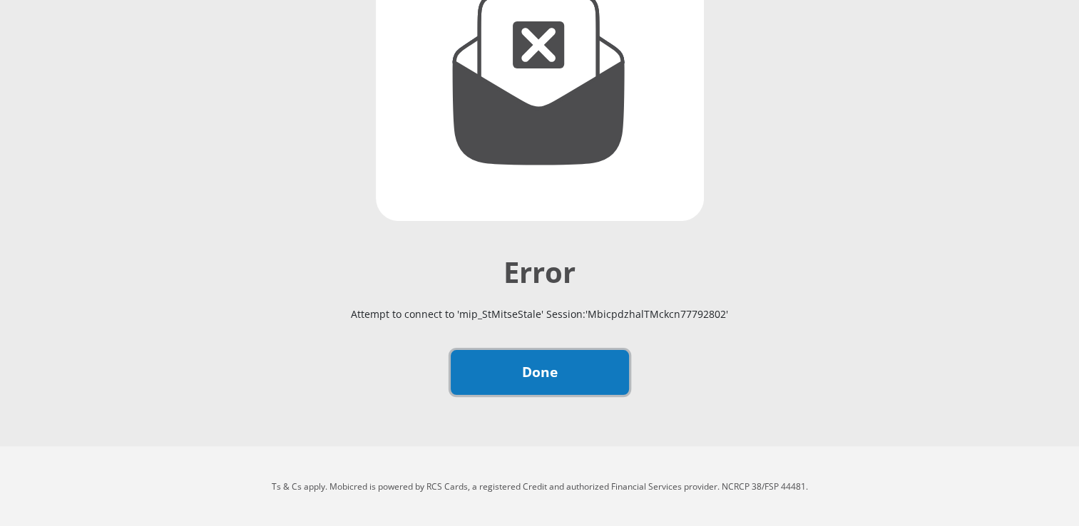
click at [534, 369] on link "Done" at bounding box center [540, 372] width 178 height 45
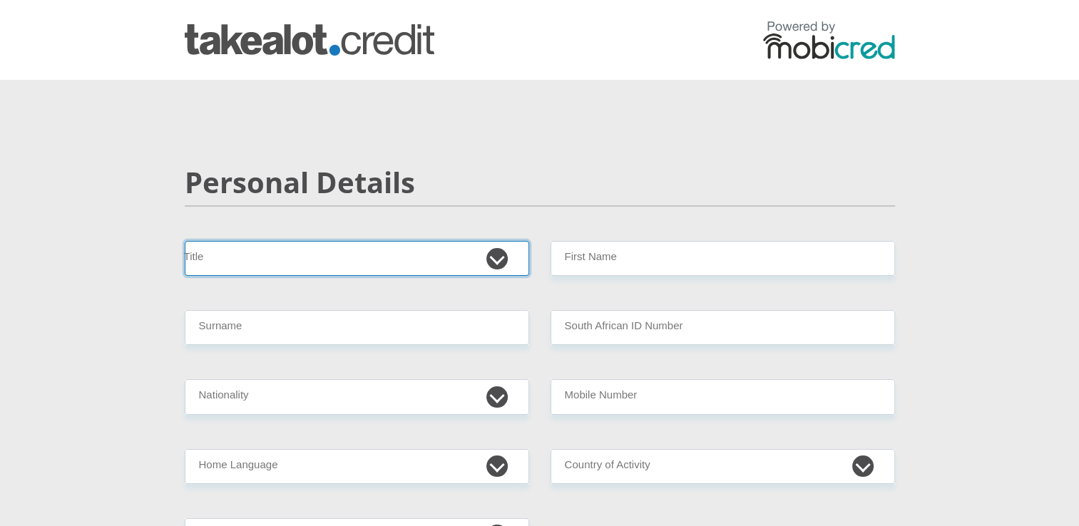
click at [454, 249] on select "Mr Ms Mrs Dr [PERSON_NAME]" at bounding box center [357, 258] width 345 height 35
select select "Mr"
click at [185, 241] on select "Mr Ms Mrs Dr [PERSON_NAME]" at bounding box center [357, 258] width 345 height 35
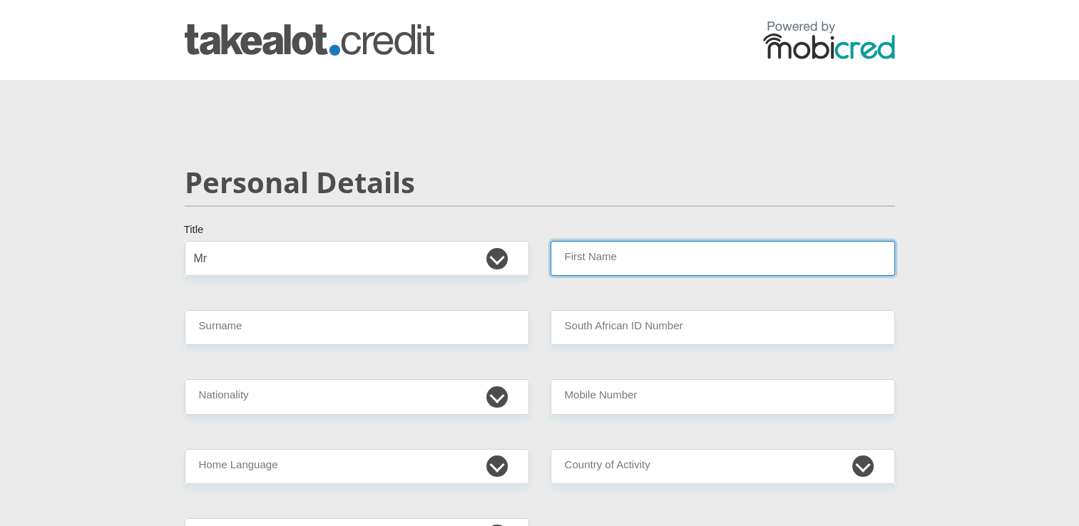
click at [575, 250] on input "First Name" at bounding box center [723, 258] width 345 height 35
type input "Sphesihle"
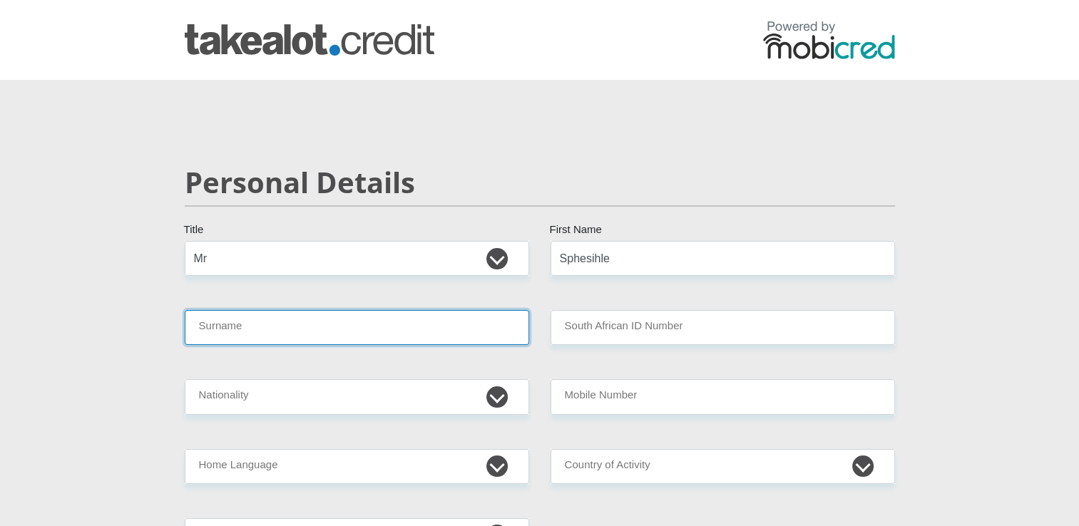
type input "Ntuli"
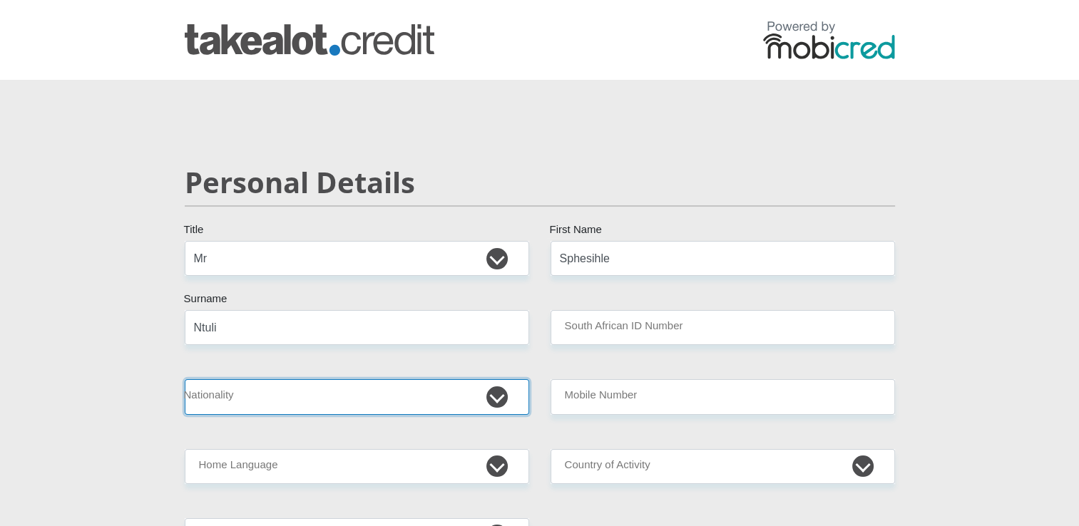
select select "ZAF"
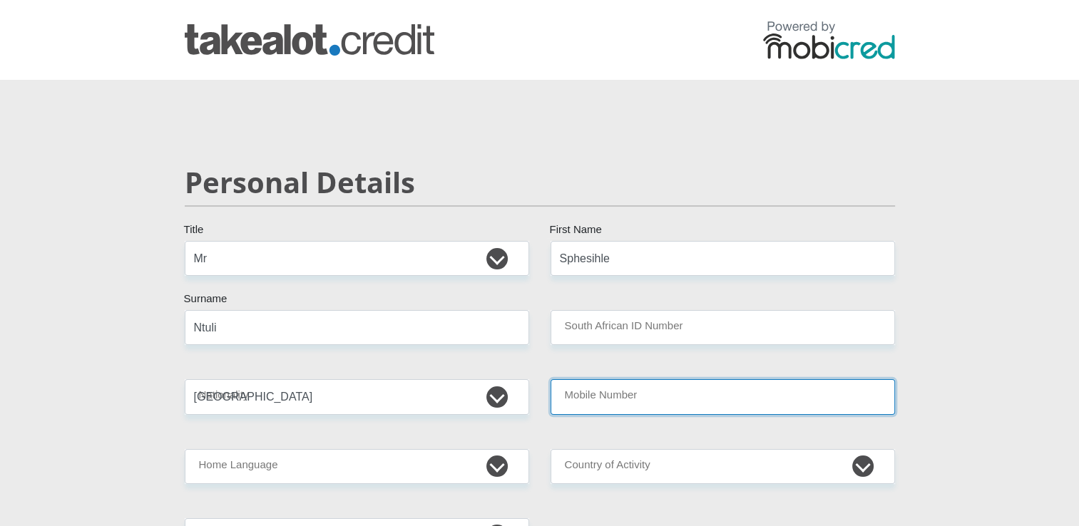
type input "0744947850"
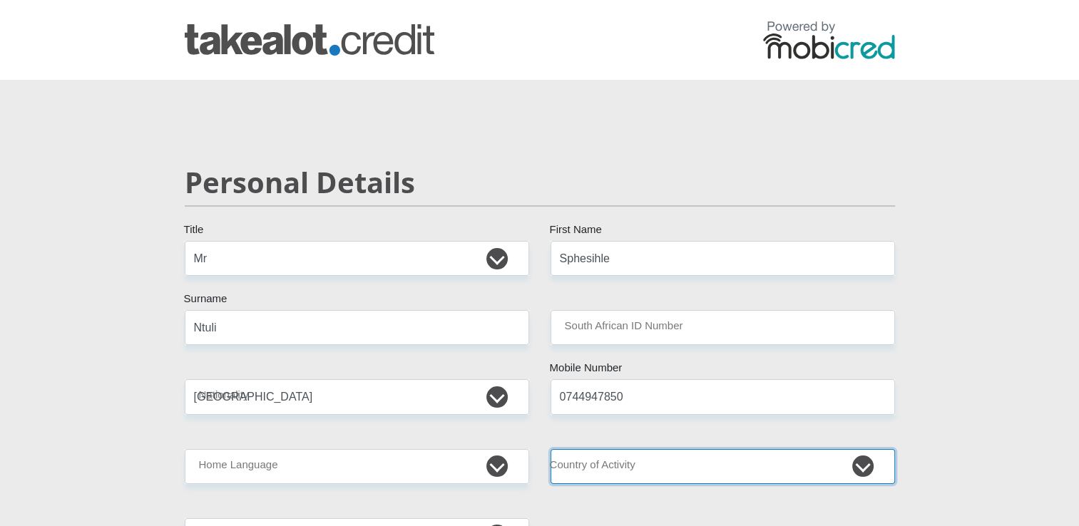
select select "ZAF"
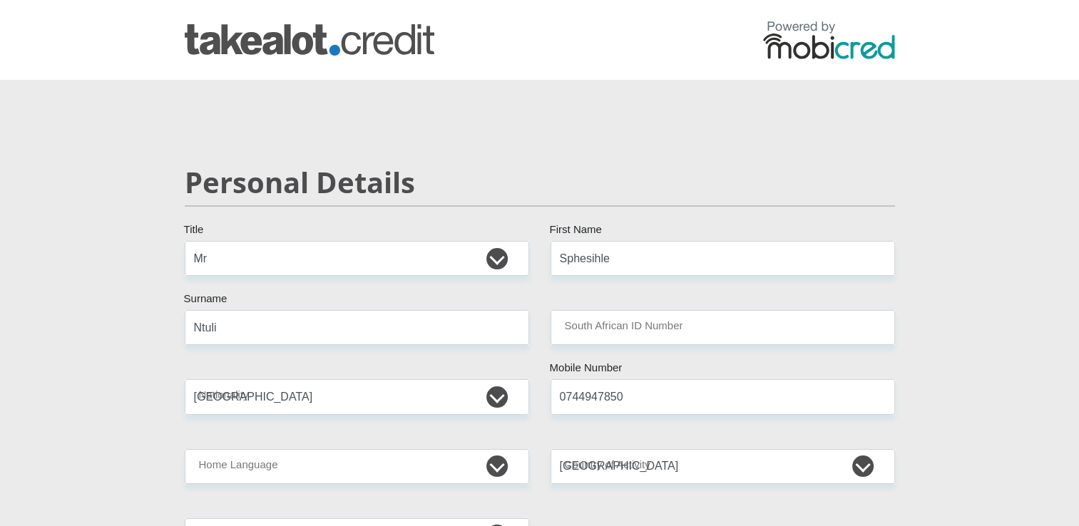
type input "[STREET_ADDRESS]"
type input "PHOENIX"
type input "[GEOGRAPHIC_DATA]"
type input "4068"
select select "[GEOGRAPHIC_DATA][DATE]"
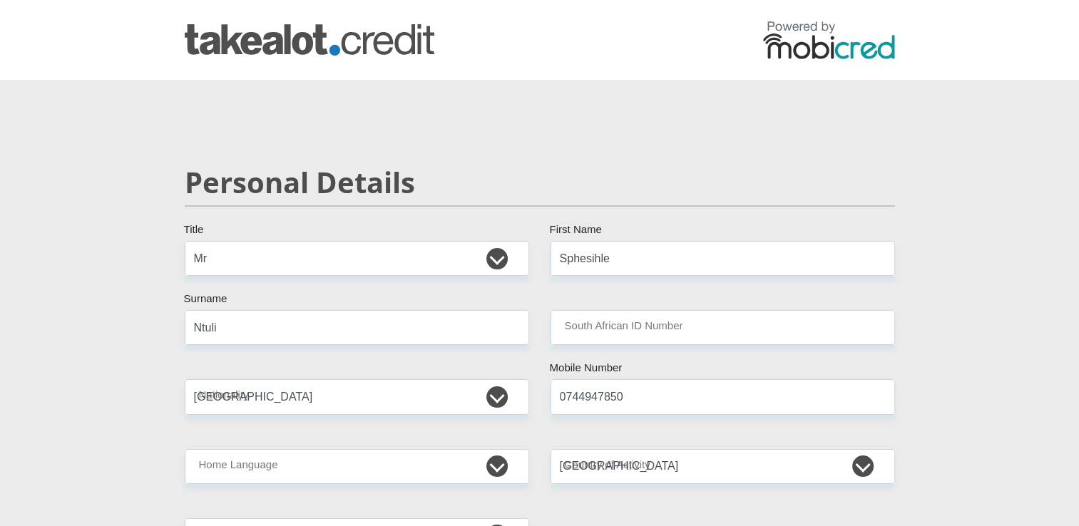
type input "[EMAIL_ADDRESS][DOMAIN_NAME]"
type input "1967Zonke"
type input "5042.42"
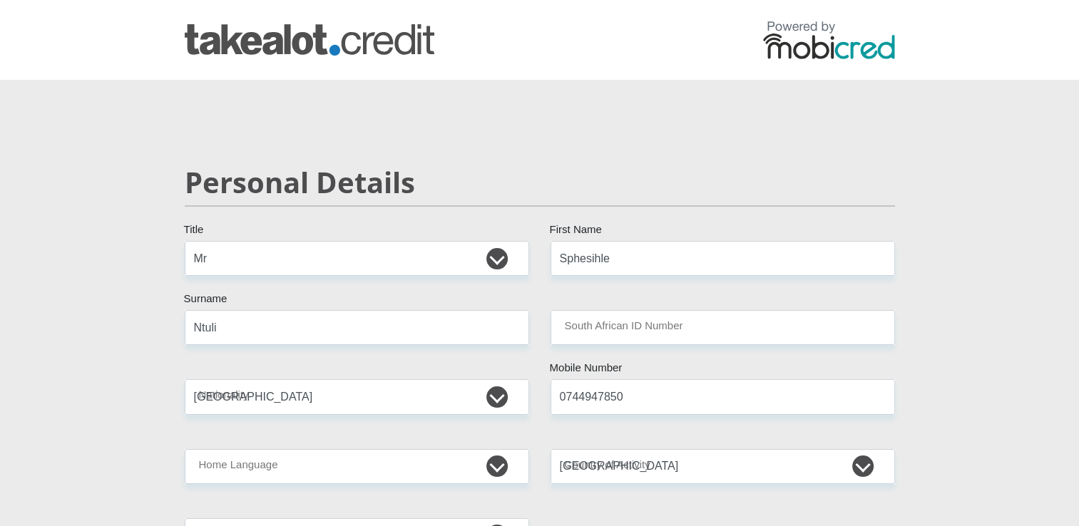
type input "5042.42"
type input "2960"
type input "0"
type input "530"
type input "0"
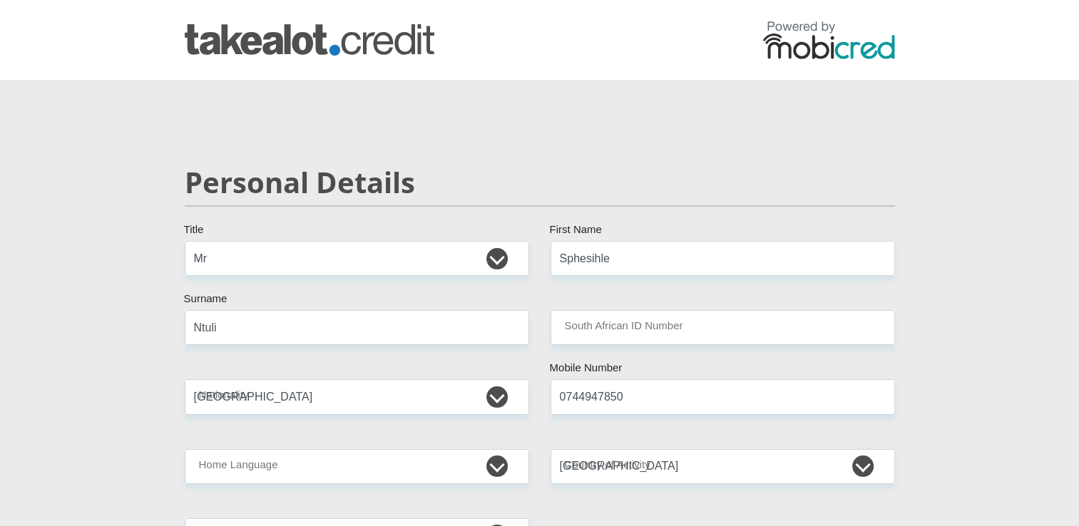
type input "1200"
type input "500"
type input "1000"
type input "0"
type input "[PERSON_NAME]"
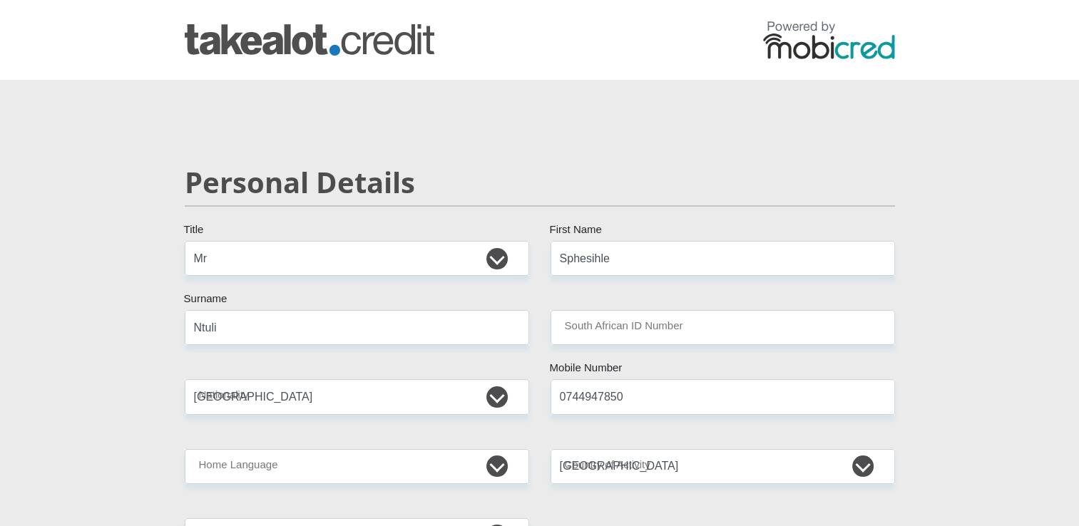
type input "0102489551"
type input "Thobani"
type input "Ntuli"
type input "1321550162"
type input "198765"
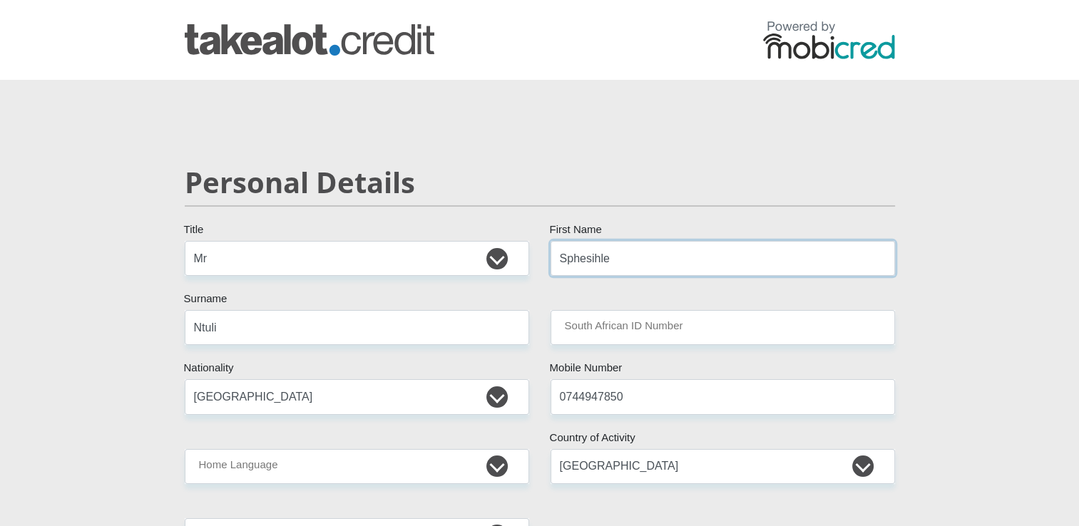
type input "NEDBANK"
type input "NEDBANK [GEOGRAPHIC_DATA]"
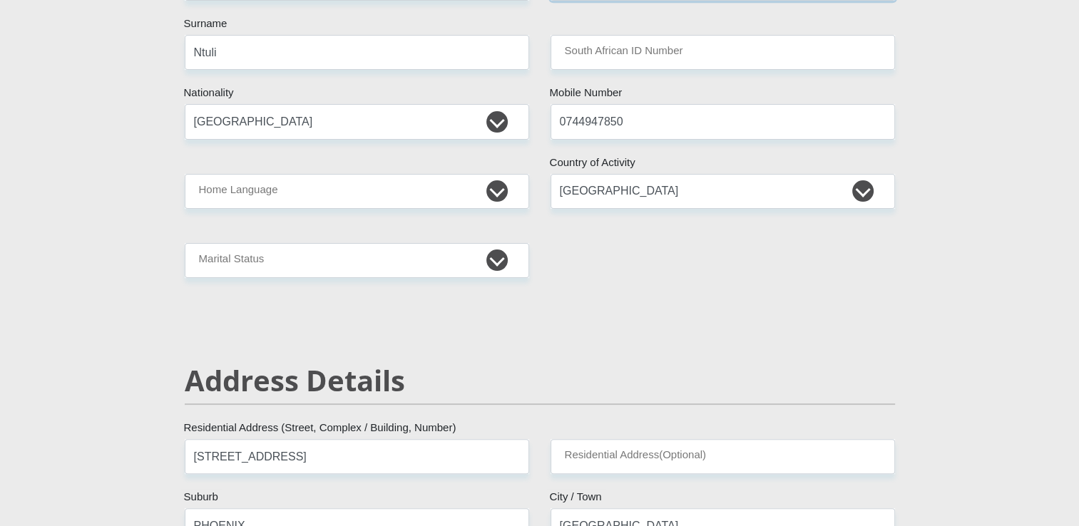
scroll to position [277, 0]
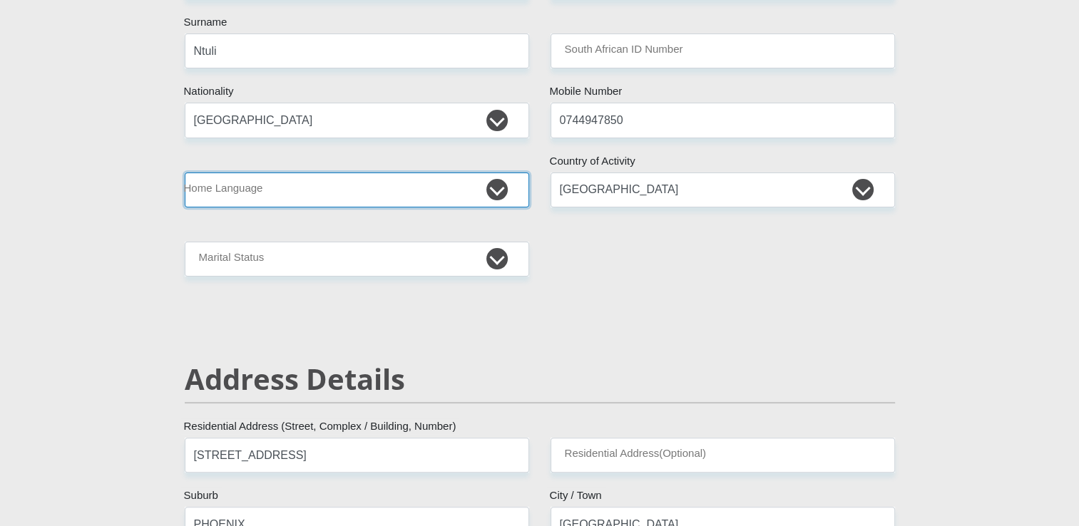
click at [494, 191] on select "Afrikaans English Sepedi South Ndebele Southern Sotho Swati Tsonga Tswana Venda…" at bounding box center [357, 190] width 345 height 35
select select "[DATE]"
click at [185, 173] on select "Afrikaans English Sepedi South Ndebele Southern Sotho Swati Tsonga Tswana Venda…" at bounding box center [357, 190] width 345 height 35
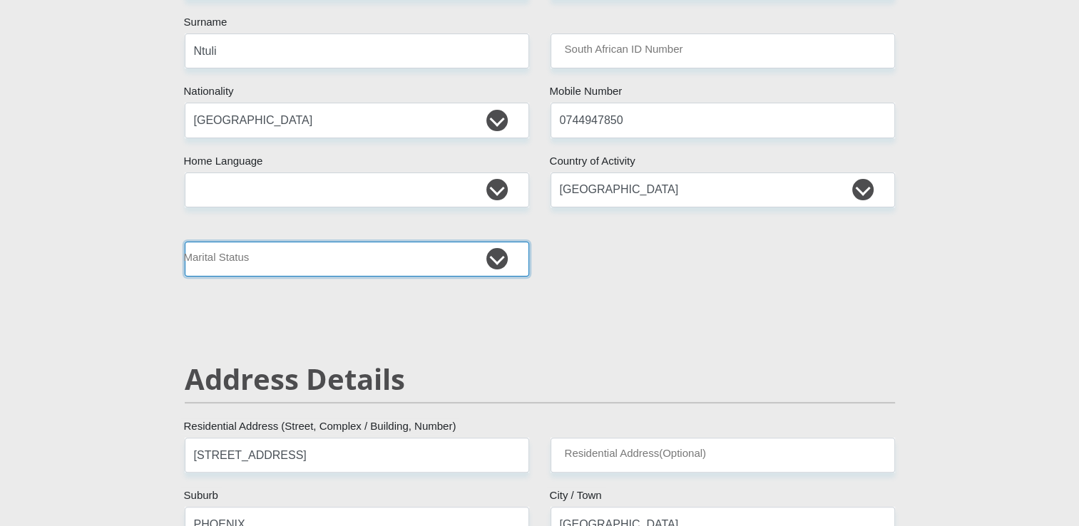
click at [497, 255] on select "Married ANC Single Divorced Widowed Married COP or Customary Law" at bounding box center [357, 259] width 345 height 35
select select "2"
click at [185, 242] on select "Married ANC Single Divorced Widowed Married COP or Customary Law" at bounding box center [357, 259] width 345 height 35
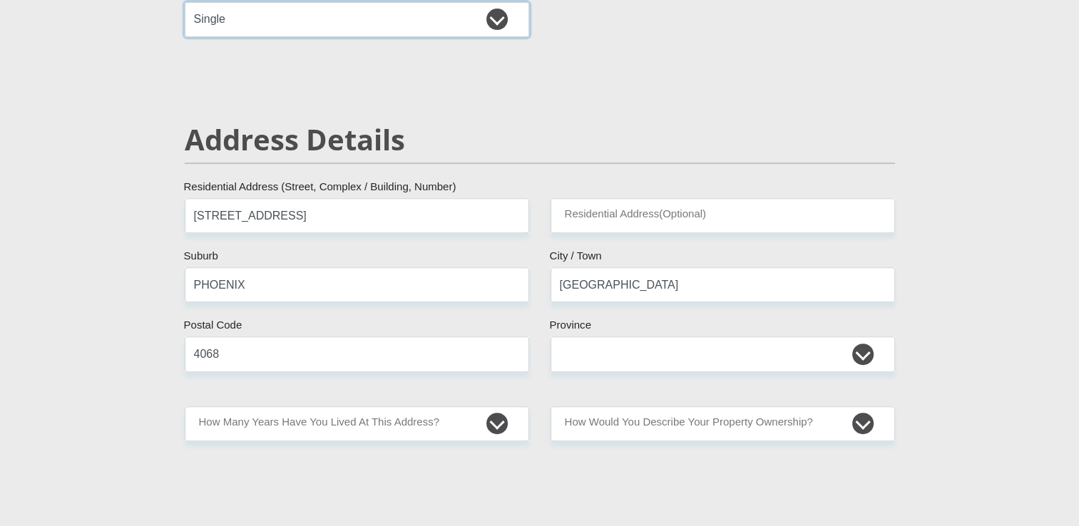
scroll to position [518, 0]
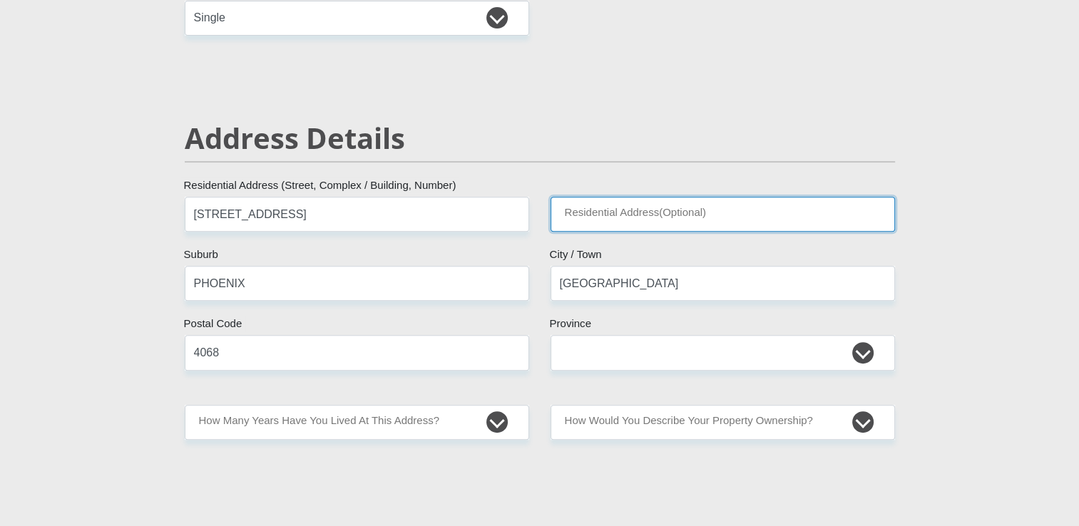
click at [634, 218] on input "Residential Address(Optional)" at bounding box center [723, 214] width 345 height 35
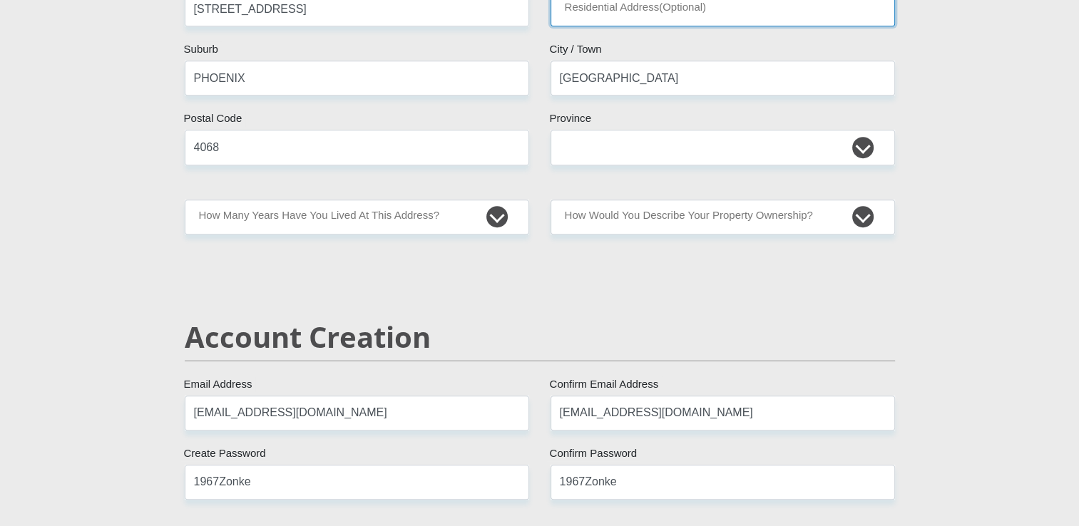
scroll to position [738, 0]
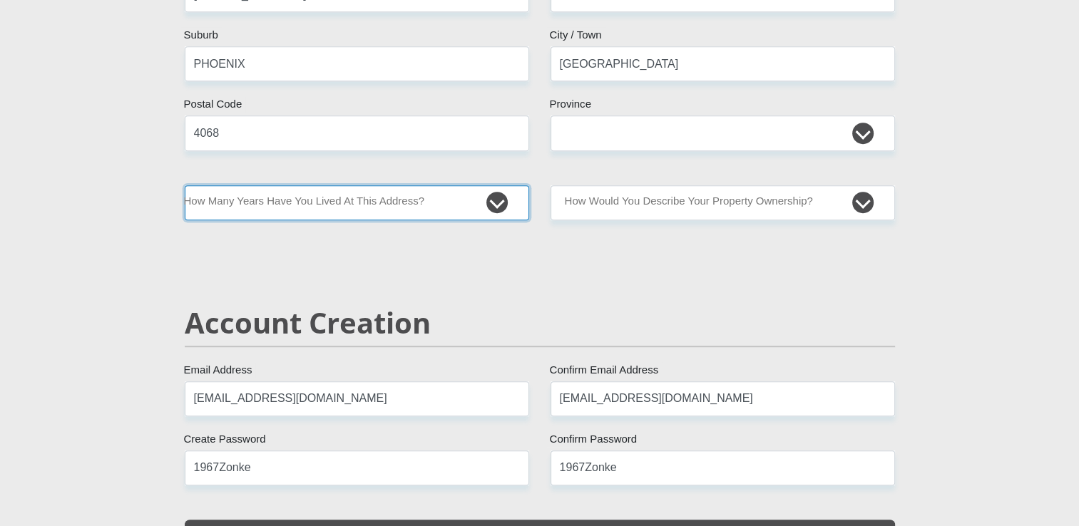
click at [499, 204] on select "less than 1 year 1-3 years 3-5 years 5+ years" at bounding box center [357, 202] width 345 height 35
select select "5"
click at [185, 185] on select "less than 1 year 1-3 years 3-5 years 5+ years" at bounding box center [357, 202] width 345 height 35
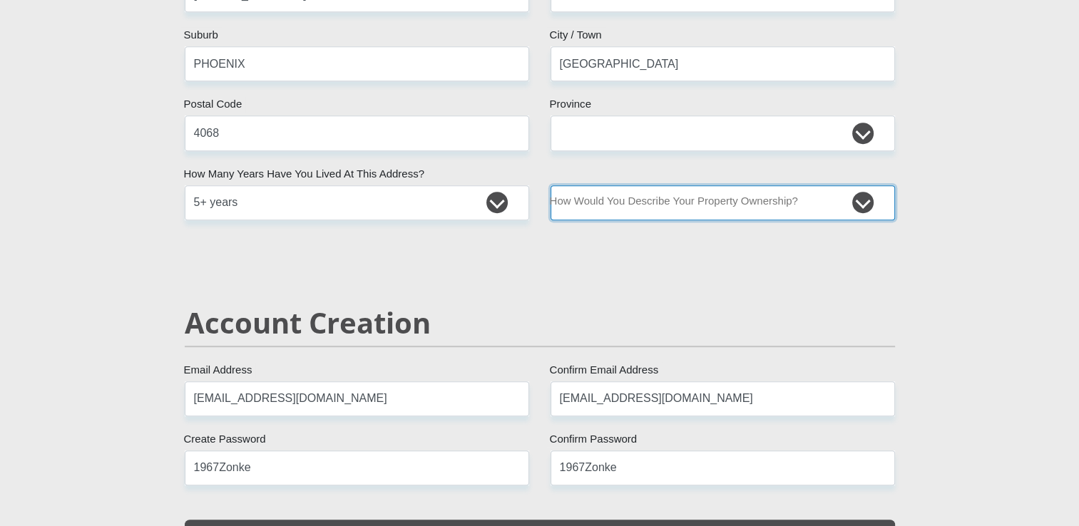
click at [705, 204] on select "Owned Rented Family Owned Company Dwelling" at bounding box center [723, 202] width 345 height 35
select select "parents"
click at [551, 185] on select "Owned Rented Family Owned Company Dwelling" at bounding box center [723, 202] width 345 height 35
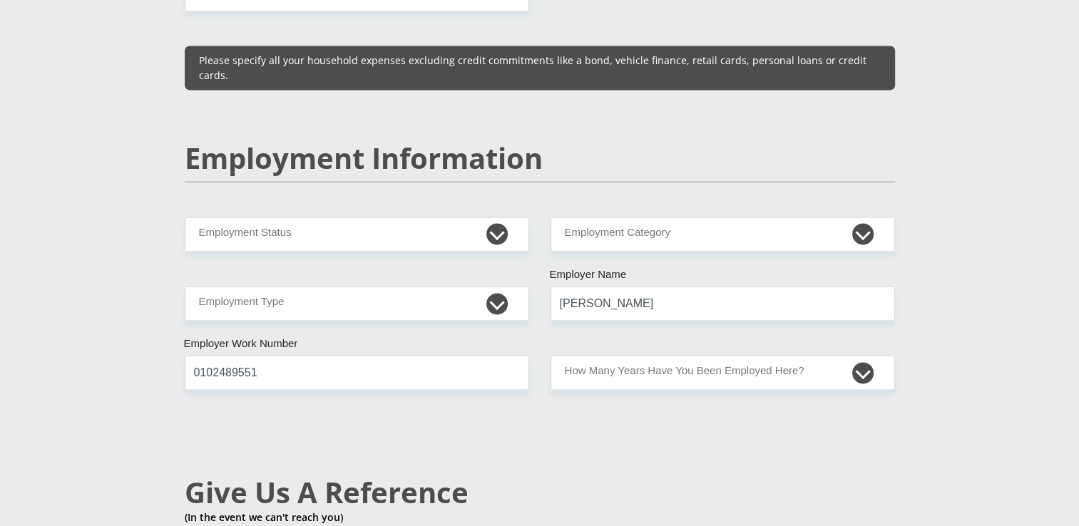
scroll to position [2074, 0]
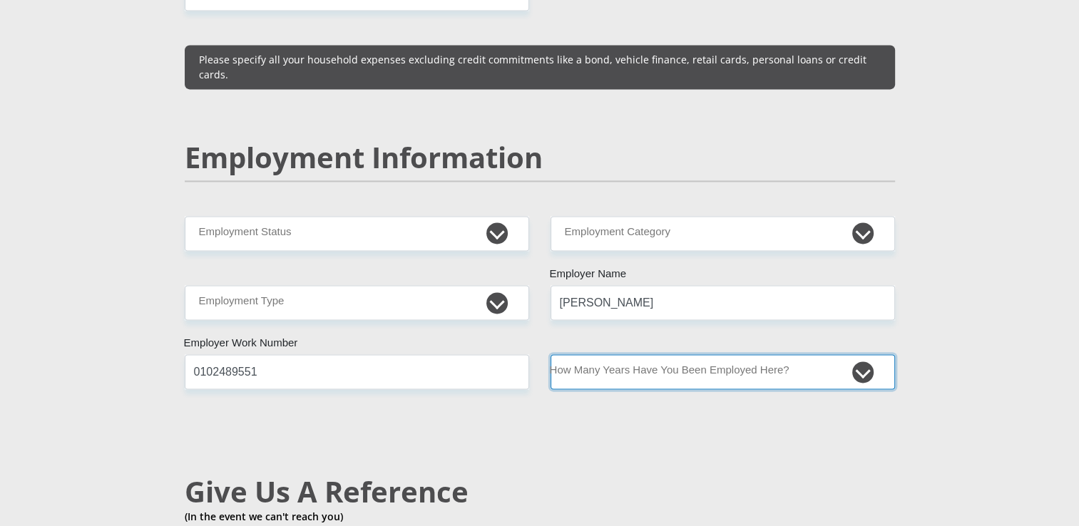
click at [601, 355] on select "less than 1 year 1-3 years 3-5 years 5+ years" at bounding box center [723, 372] width 345 height 35
select select "6"
click at [551, 355] on select "less than 1 year 1-3 years 3-5 years 5+ years" at bounding box center [723, 372] width 345 height 35
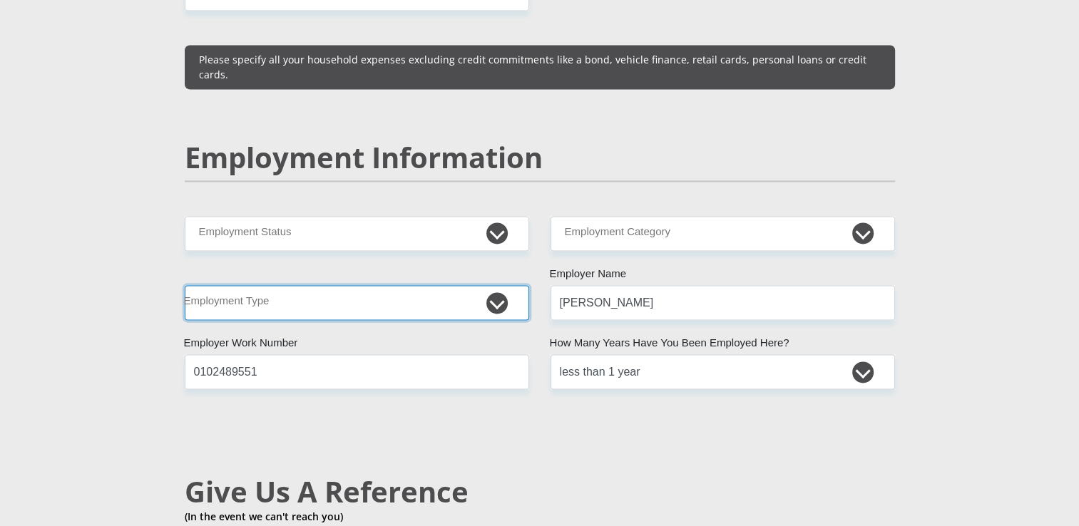
click at [502, 285] on select "College/Lecturer Craft Seller Creative Driver Executive Farmer Forces - Non Com…" at bounding box center [357, 302] width 345 height 35
select select "Sales"
click at [185, 285] on select "College/Lecturer Craft Seller Creative Driver Executive Farmer Forces - Non Com…" at bounding box center [357, 302] width 345 height 35
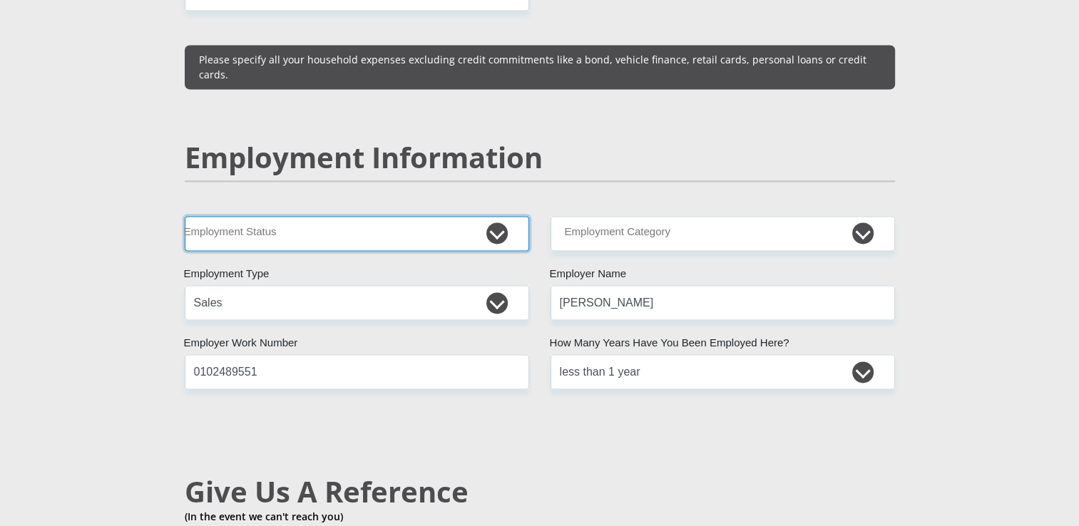
click at [494, 216] on select "Permanent/Full-time Part-time/Casual [DEMOGRAPHIC_DATA] Worker Self-Employed Ho…" at bounding box center [357, 233] width 345 height 35
select select "3"
click at [185, 216] on select "Permanent/Full-time Part-time/Casual [DEMOGRAPHIC_DATA] Worker Self-Employed Ho…" at bounding box center [357, 233] width 345 height 35
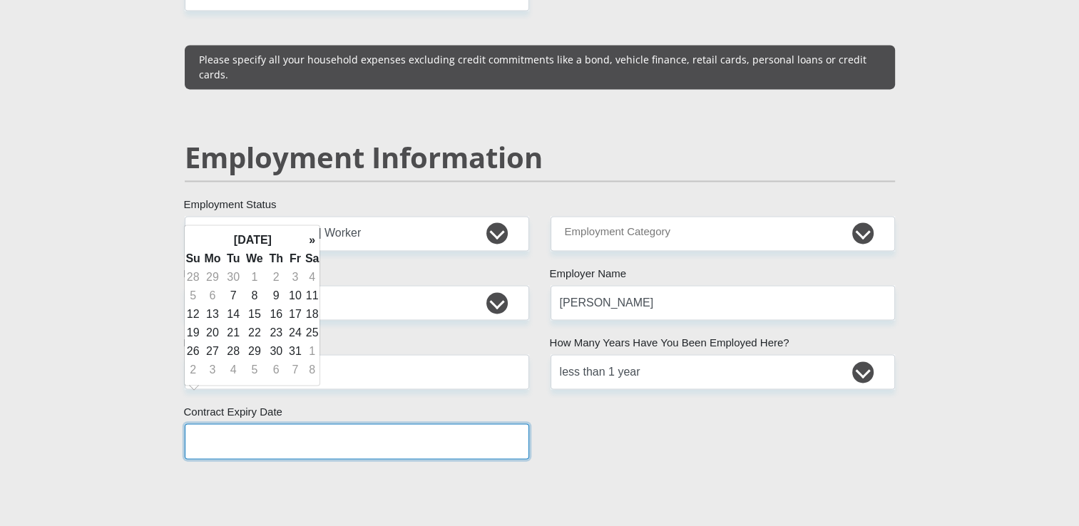
click at [377, 424] on input "text" at bounding box center [357, 441] width 345 height 35
type input "[DATE]"
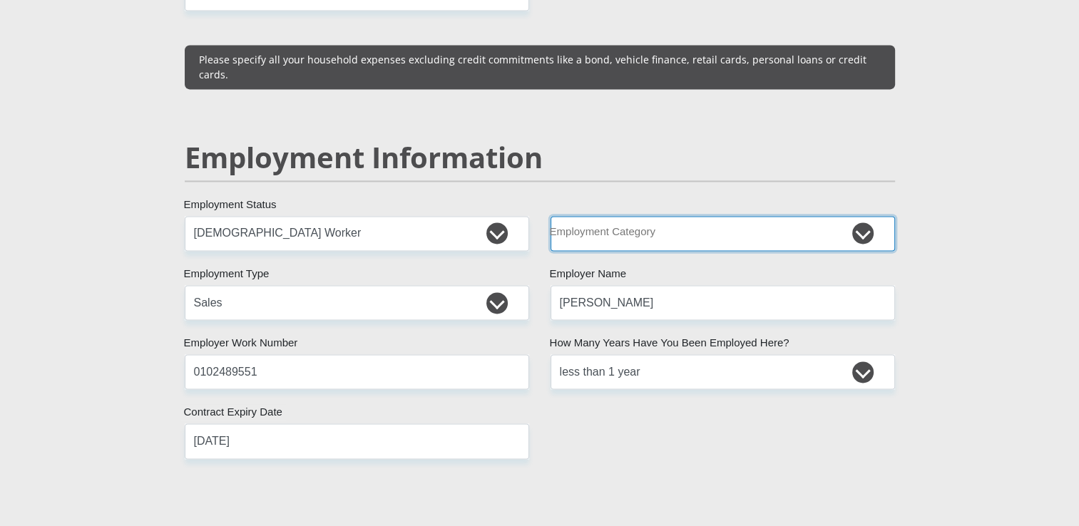
click at [870, 216] on select "AGRICULTURE ALCOHOL & TOBACCO CONSTRUCTION MATERIALS METALLURGY EQUIPMENT FOR R…" at bounding box center [723, 233] width 345 height 35
select select "17"
click at [551, 216] on select "AGRICULTURE ALCOHOL & TOBACCO CONSTRUCTION MATERIALS METALLURGY EQUIPMENT FOR R…" at bounding box center [723, 233] width 345 height 35
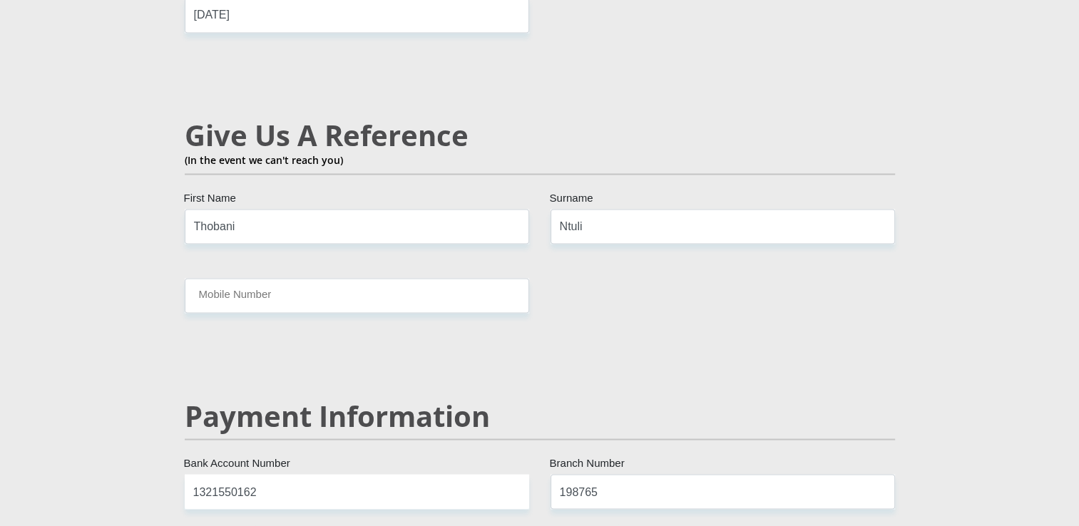
scroll to position [2636, 0]
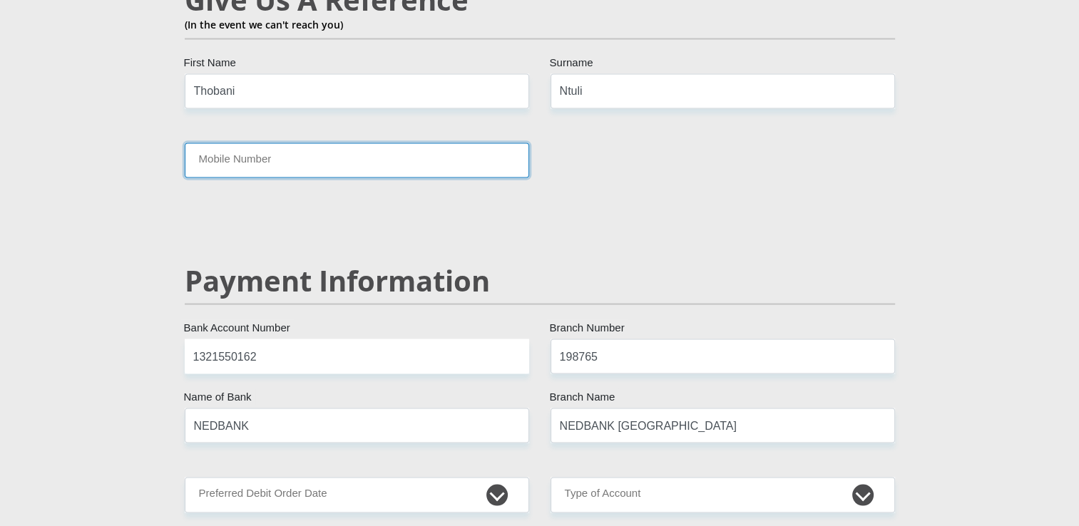
click at [330, 143] on input "Mobile Number" at bounding box center [357, 160] width 345 height 35
type input "0732006410"
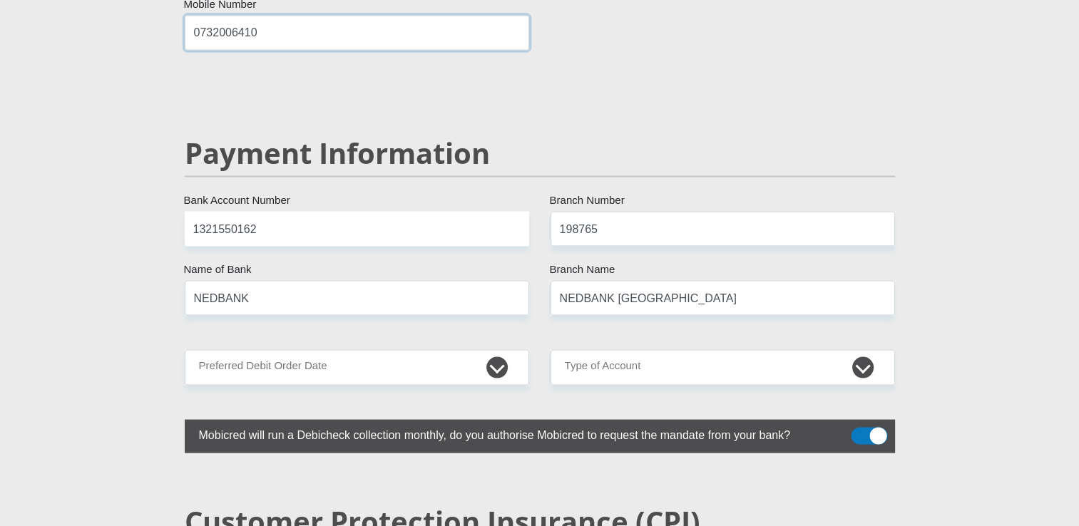
scroll to position [2808, 0]
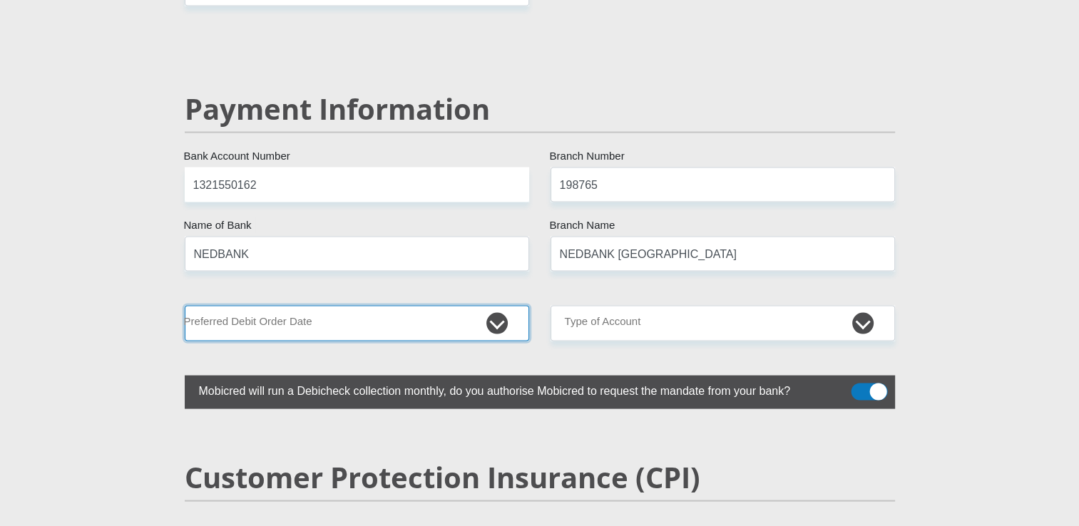
click at [508, 306] on select "1st 2nd 3rd 4th 5th 7th 18th 19th 20th 21st 22nd 23rd 24th 25th 26th 27th 28th …" at bounding box center [357, 323] width 345 height 35
select select "22"
click at [185, 306] on select "1st 2nd 3rd 4th 5th 7th 18th 19th 20th 21st 22nd 23rd 24th 25th 26th 27th 28th …" at bounding box center [357, 323] width 345 height 35
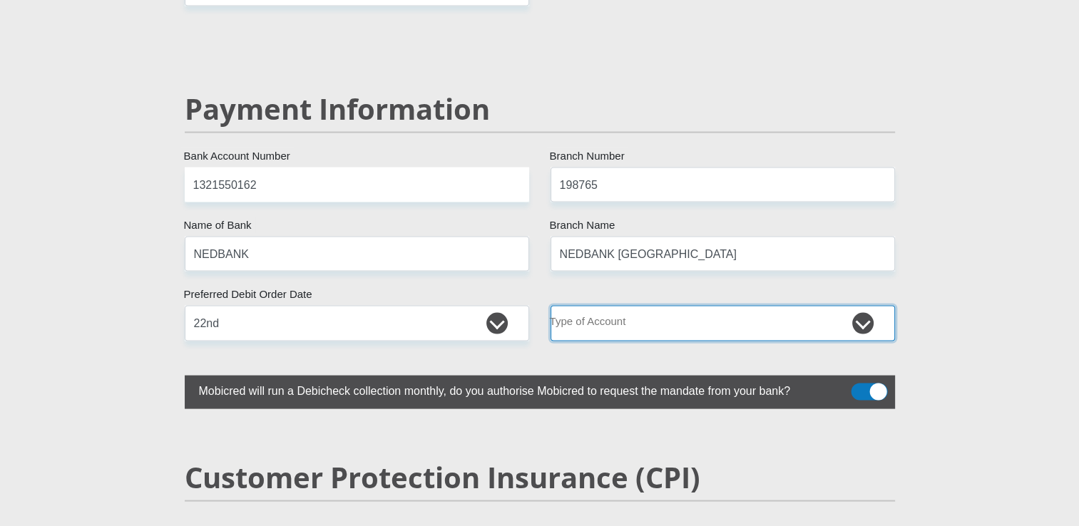
click at [867, 306] on select "Cheque Savings" at bounding box center [723, 323] width 345 height 35
select select "CUR"
click at [551, 306] on select "Cheque Savings" at bounding box center [723, 323] width 345 height 35
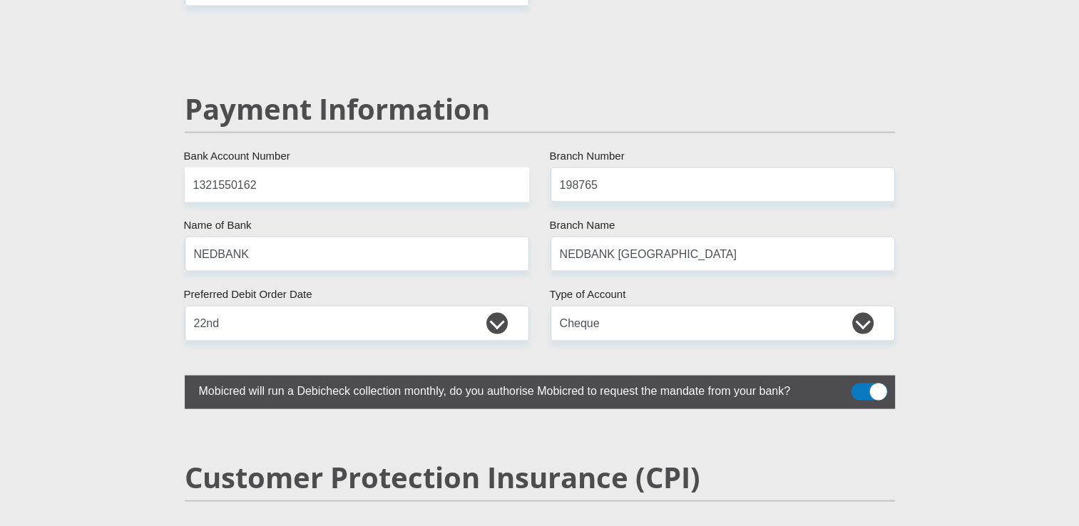
click at [611, 376] on label "Mobicred will run a Debicheck collection monthly, do you authorise Mobicred to …" at bounding box center [504, 390] width 639 height 28
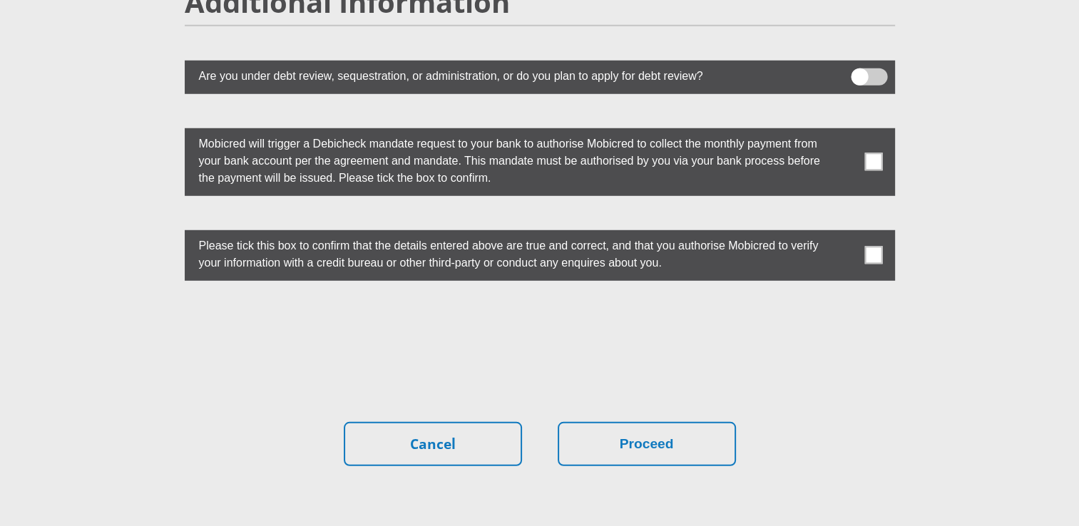
scroll to position [4010, 0]
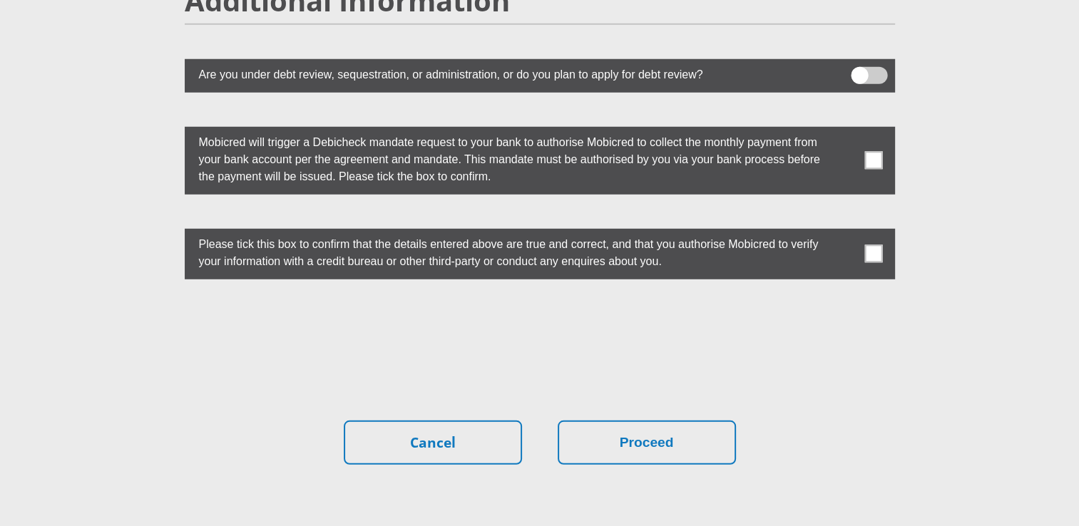
click at [875, 152] on span at bounding box center [874, 161] width 18 height 18
click at [845, 130] on input "checkbox" at bounding box center [845, 130] width 0 height 0
click at [870, 245] on span at bounding box center [874, 254] width 18 height 18
click at [845, 232] on input "checkbox" at bounding box center [845, 232] width 0 height 0
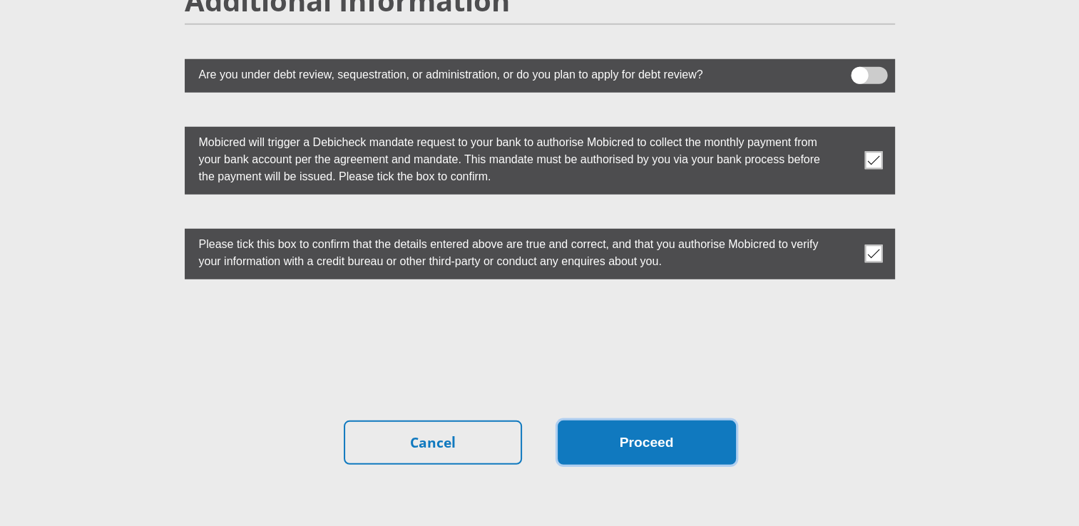
click at [622, 421] on button "Proceed" at bounding box center [647, 443] width 178 height 45
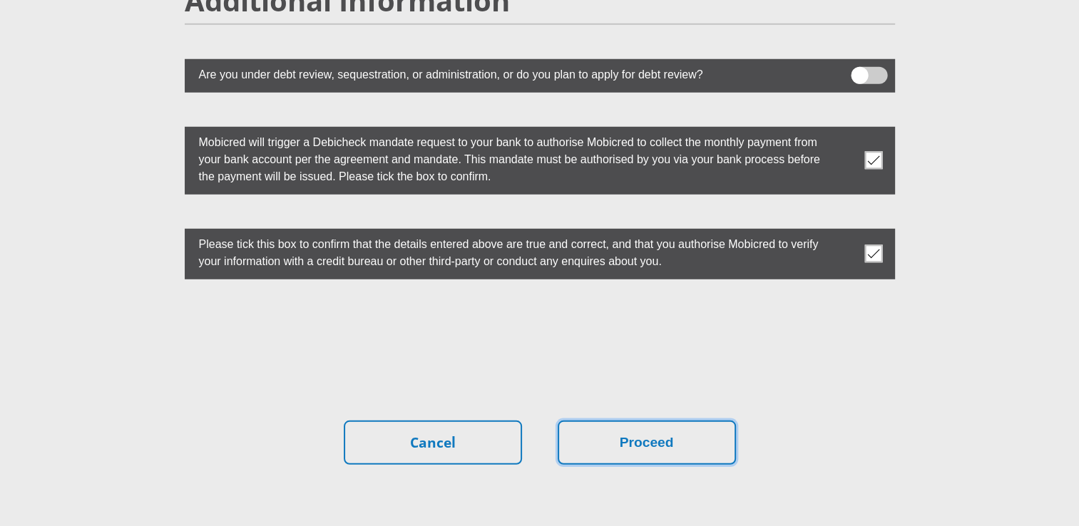
scroll to position [0, 0]
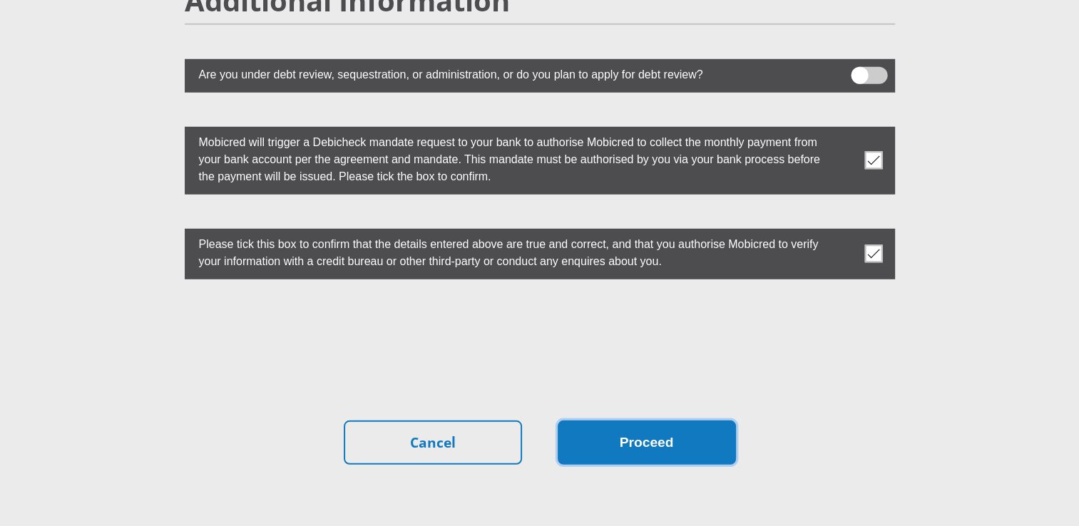
click at [623, 421] on button "Proceed" at bounding box center [647, 443] width 178 height 45
click at [634, 421] on button "Proceed" at bounding box center [647, 443] width 178 height 45
click at [629, 421] on button "Proceed" at bounding box center [647, 443] width 178 height 45
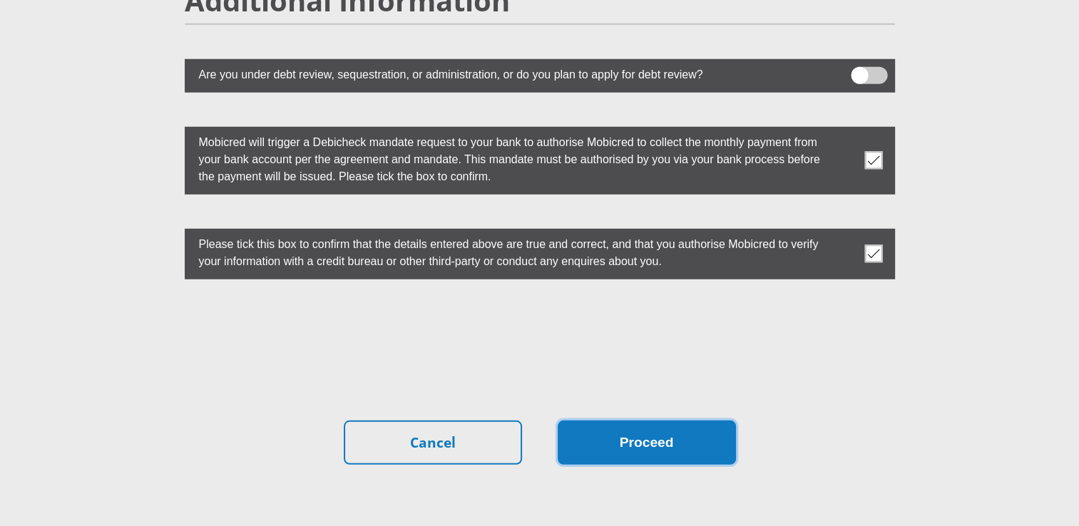
click at [631, 427] on button "Proceed" at bounding box center [647, 443] width 178 height 45
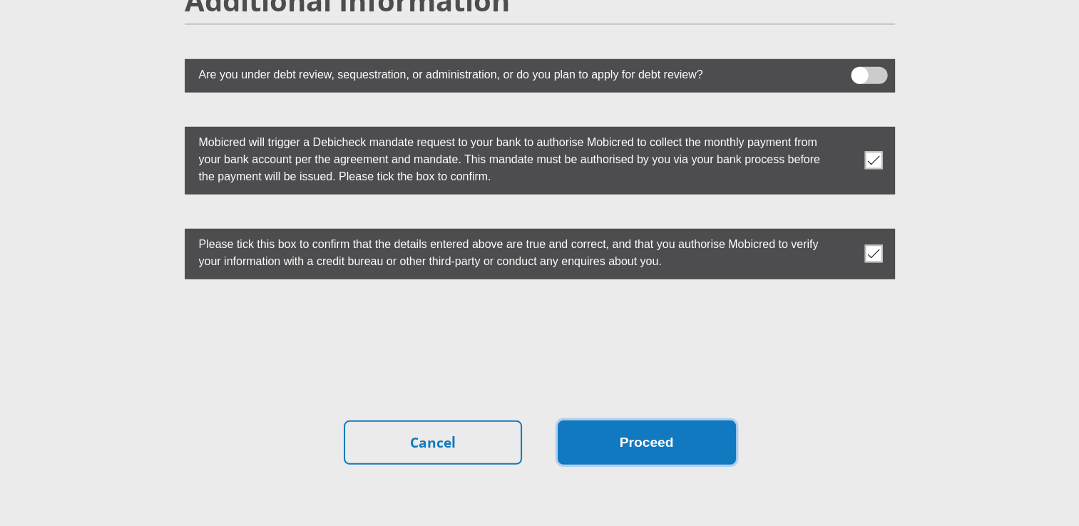
click at [631, 427] on button "Proceed" at bounding box center [647, 443] width 178 height 45
click at [632, 421] on button "Proceed" at bounding box center [647, 443] width 178 height 45
click at [618, 421] on button "Proceed" at bounding box center [647, 443] width 178 height 45
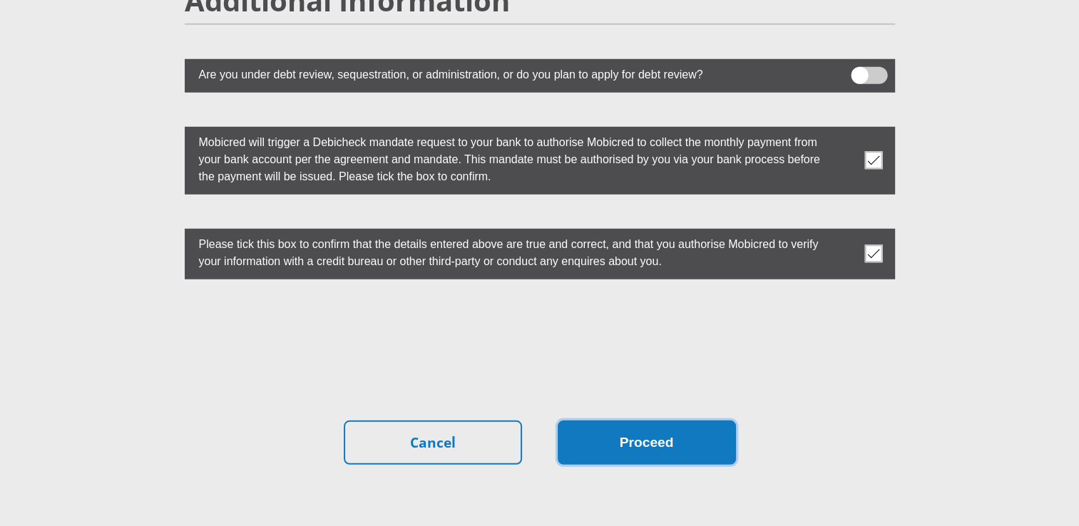
click at [618, 421] on button "Proceed" at bounding box center [647, 443] width 178 height 45
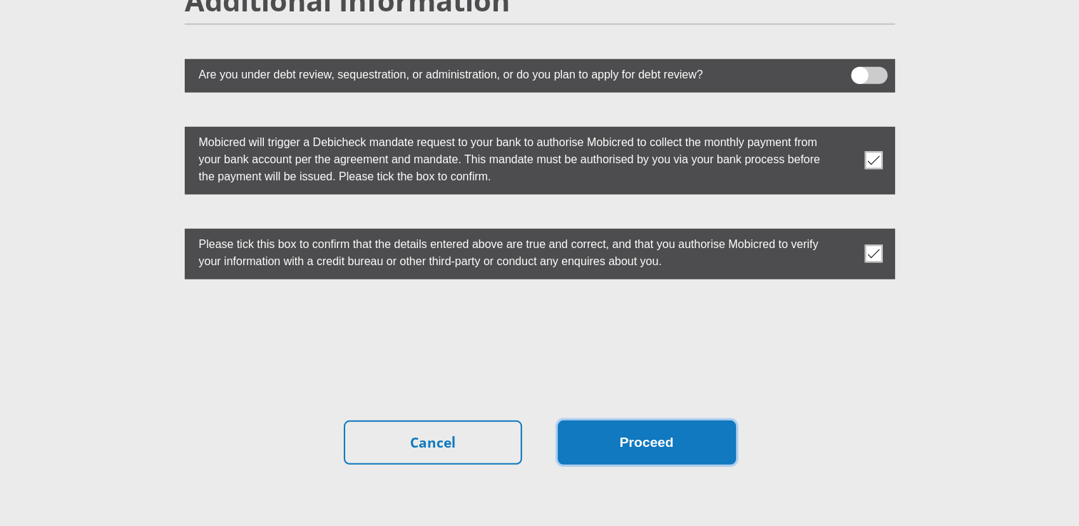
click at [665, 424] on button "Proceed" at bounding box center [647, 443] width 178 height 45
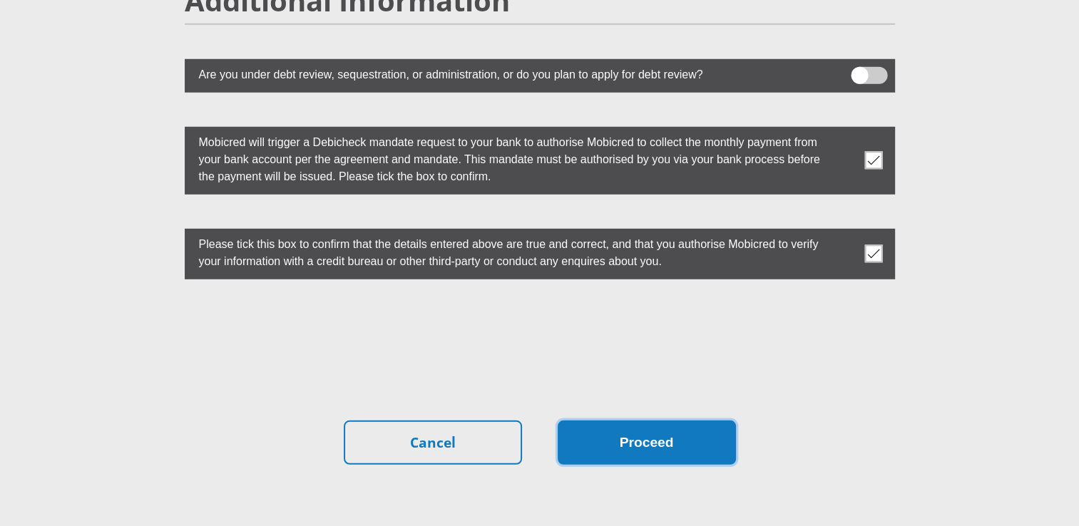
click at [636, 421] on button "Proceed" at bounding box center [647, 443] width 178 height 45
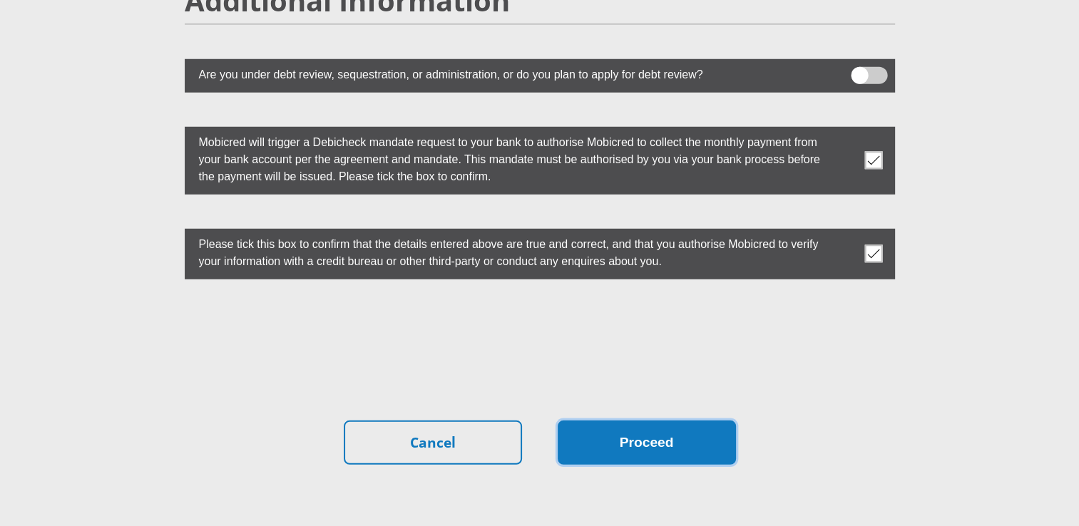
click at [648, 421] on button "Proceed" at bounding box center [647, 443] width 178 height 45
click at [621, 421] on button "Proceed" at bounding box center [647, 443] width 178 height 45
click at [619, 421] on button "Proceed" at bounding box center [647, 443] width 178 height 45
click at [622, 421] on button "Proceed" at bounding box center [647, 443] width 178 height 45
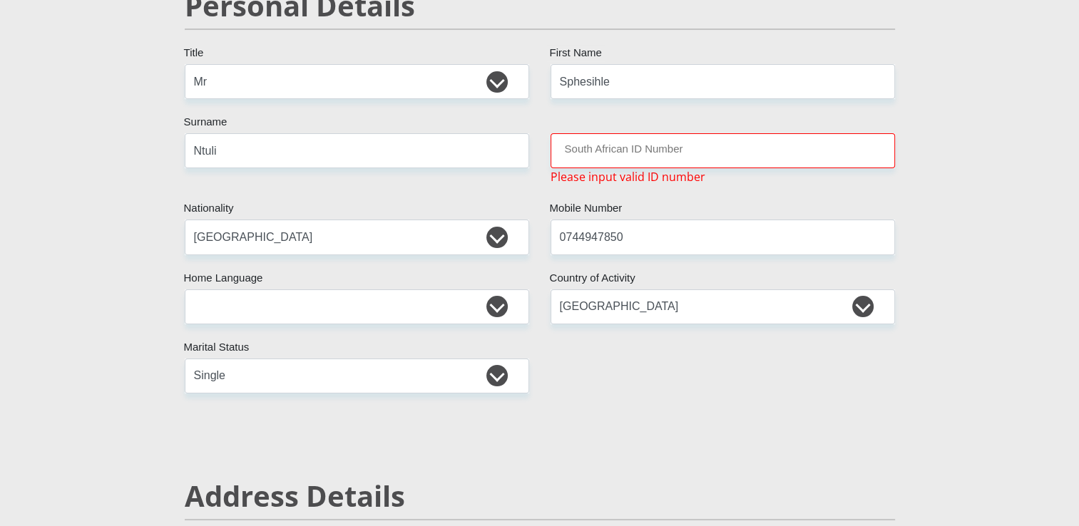
scroll to position [173, 0]
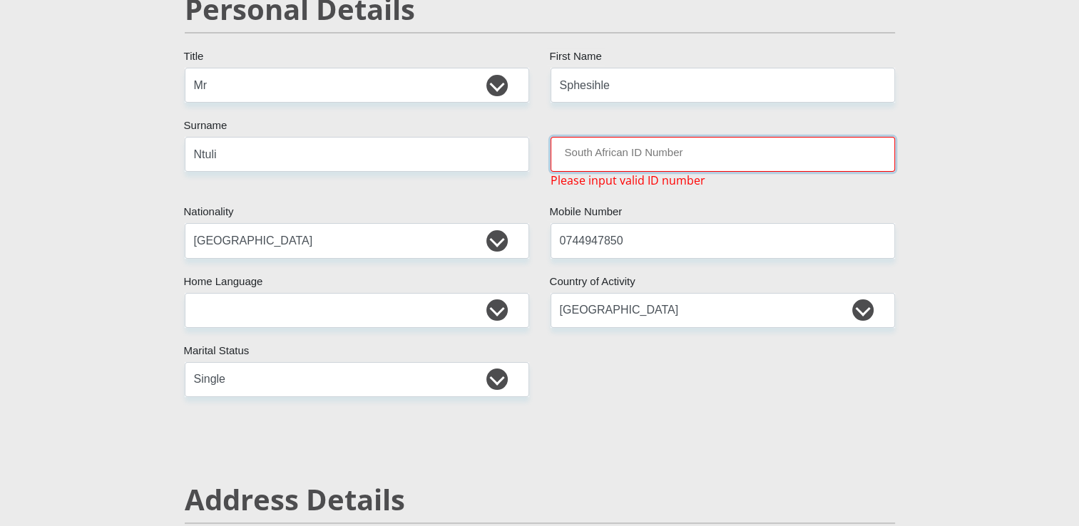
click at [639, 153] on input "South African ID Number" at bounding box center [723, 154] width 345 height 35
type input "0211155807087"
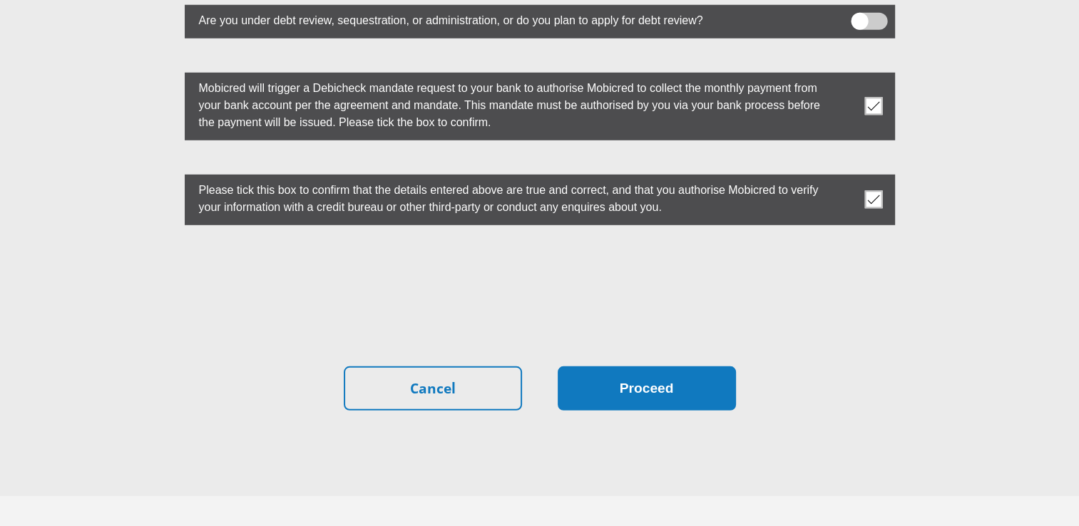
scroll to position [4080, 0]
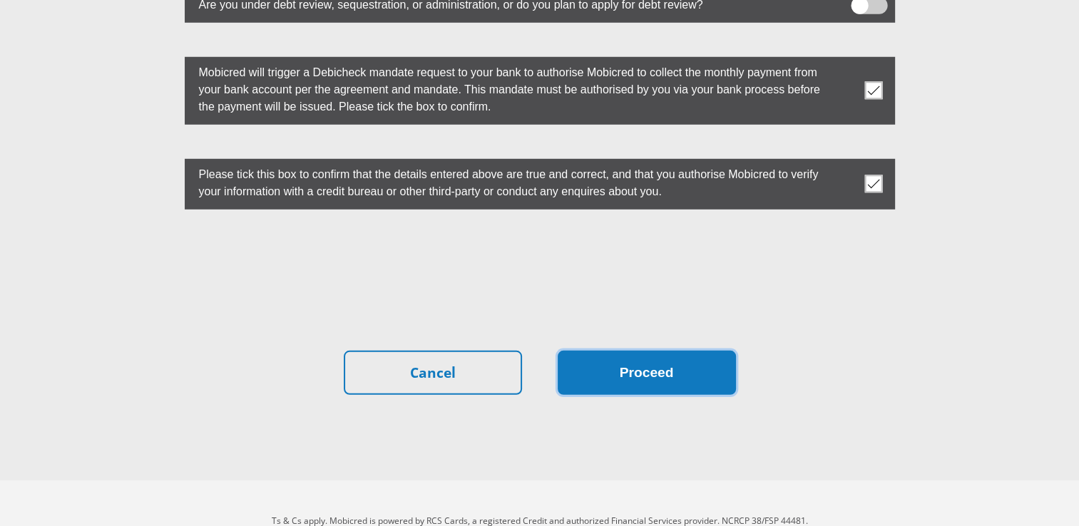
click at [638, 351] on button "Proceed" at bounding box center [647, 373] width 178 height 45
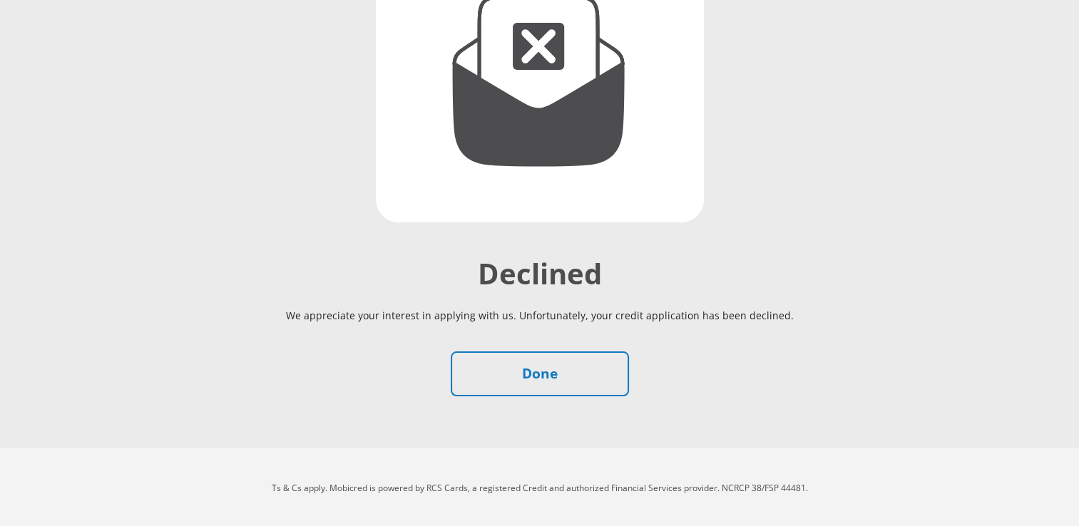
scroll to position [238, 0]
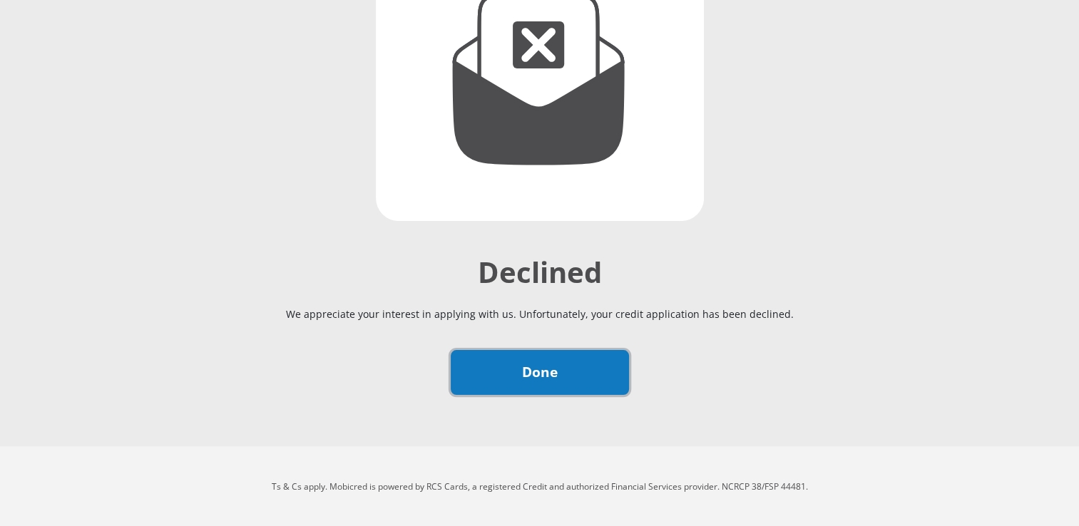
click at [516, 367] on link "Done" at bounding box center [540, 372] width 178 height 45
